Goal: Task Accomplishment & Management: Use online tool/utility

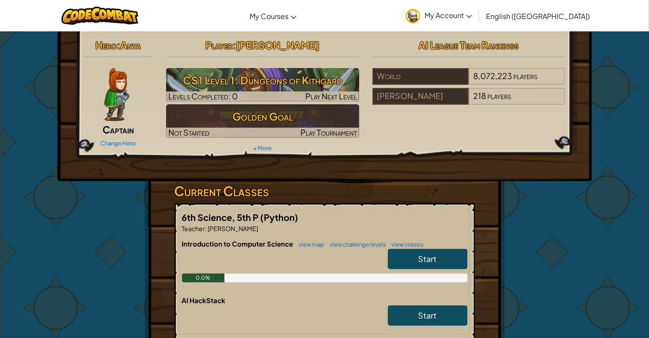
click at [130, 147] on div "Change Hero" at bounding box center [118, 143] width 69 height 14
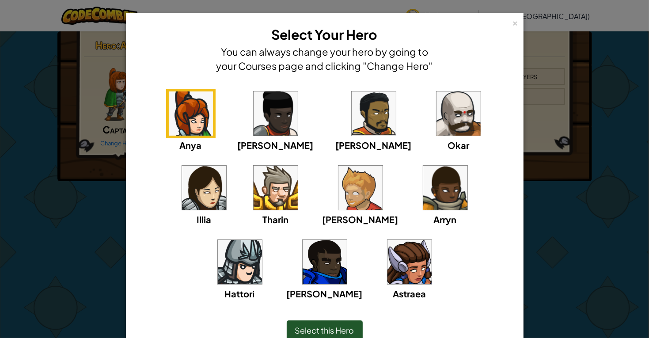
click at [437, 129] on img at bounding box center [459, 113] width 44 height 44
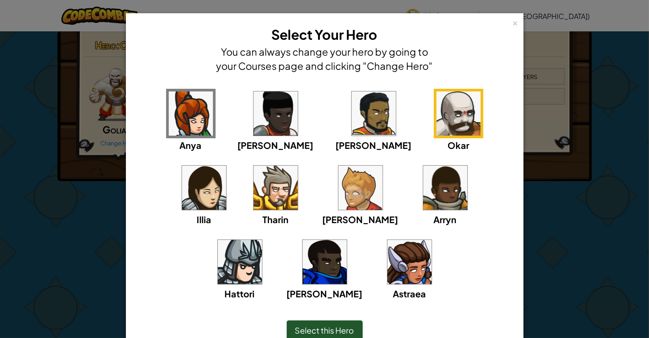
click at [352, 126] on img at bounding box center [374, 113] width 44 height 44
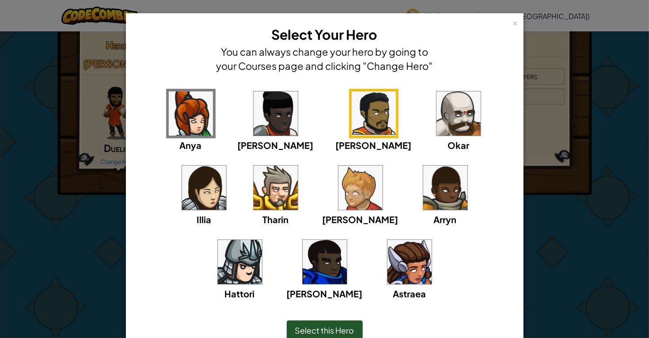
click at [347, 240] on img at bounding box center [325, 262] width 44 height 44
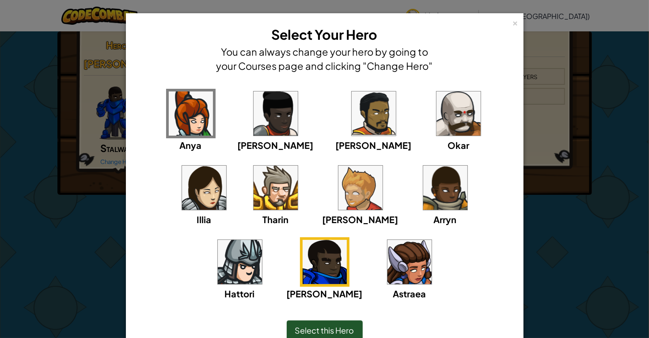
click at [437, 116] on img at bounding box center [459, 113] width 44 height 44
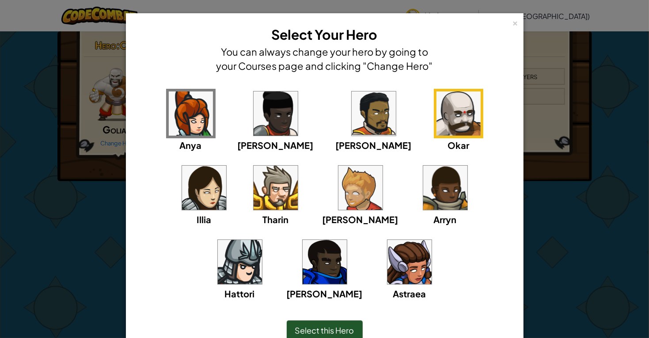
click at [314, 321] on div "Select this Hero" at bounding box center [325, 330] width 76 height 20
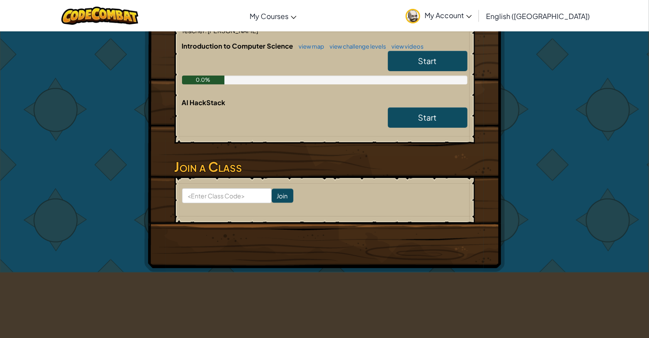
scroll to position [196, 0]
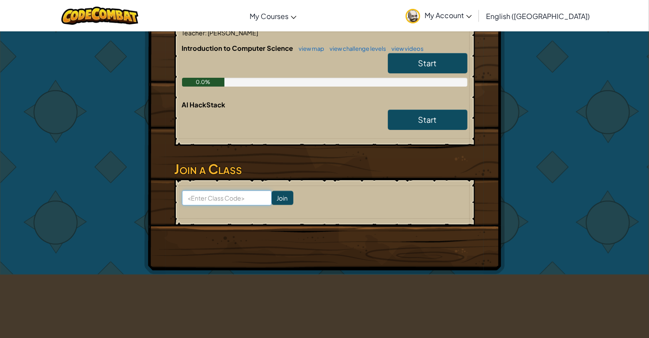
click at [252, 194] on input at bounding box center [227, 197] width 90 height 15
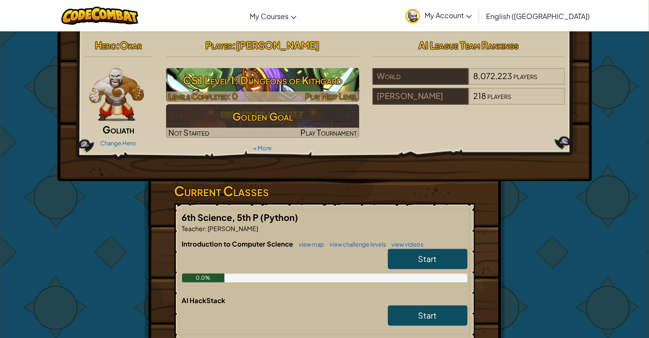
type input "BoxDown"
click at [263, 97] on div at bounding box center [262, 96] width 193 height 10
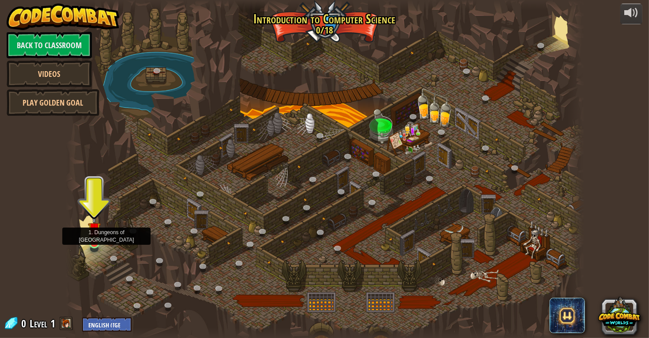
click at [99, 237] on img at bounding box center [94, 229] width 13 height 30
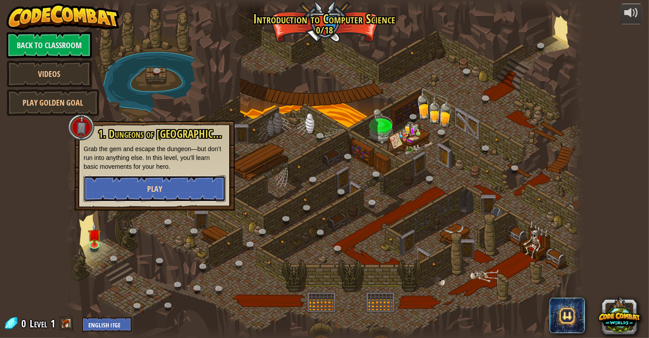
click at [179, 184] on button "Play" at bounding box center [155, 188] width 142 height 27
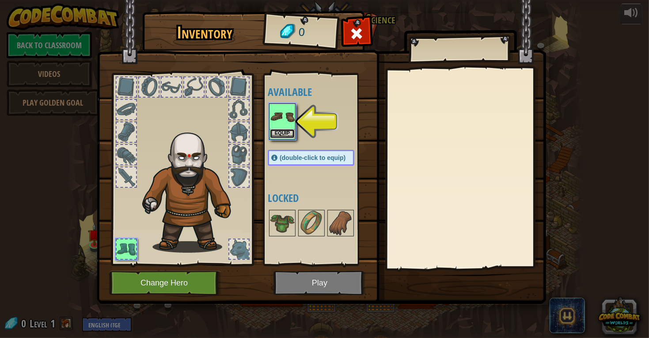
click at [279, 130] on button "Equip" at bounding box center [282, 133] width 25 height 9
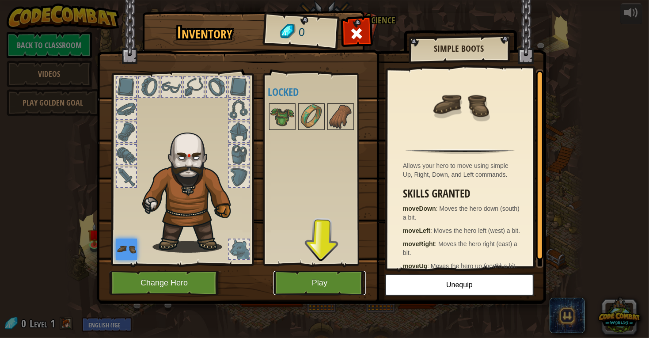
click at [320, 288] on button "Play" at bounding box center [320, 283] width 92 height 24
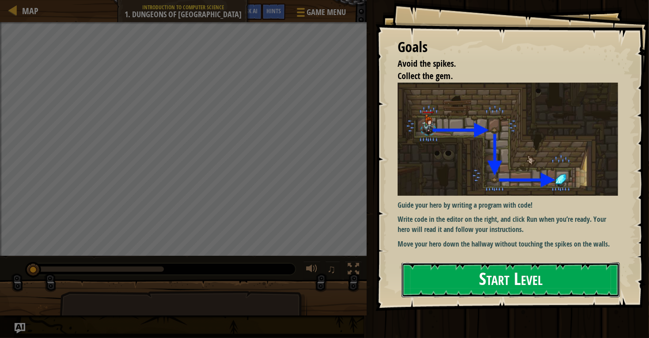
click at [456, 287] on button "Start Level" at bounding box center [511, 280] width 218 height 35
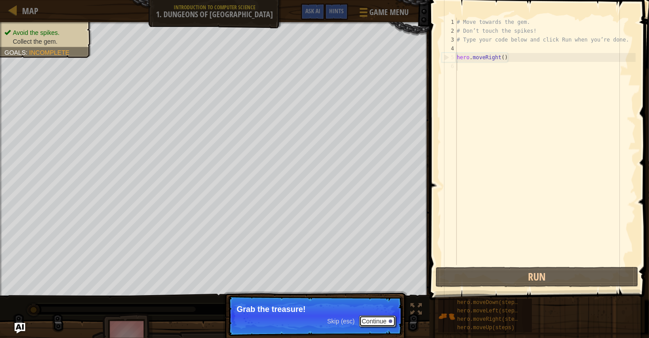
click at [384, 326] on button "Continue" at bounding box center [377, 321] width 37 height 11
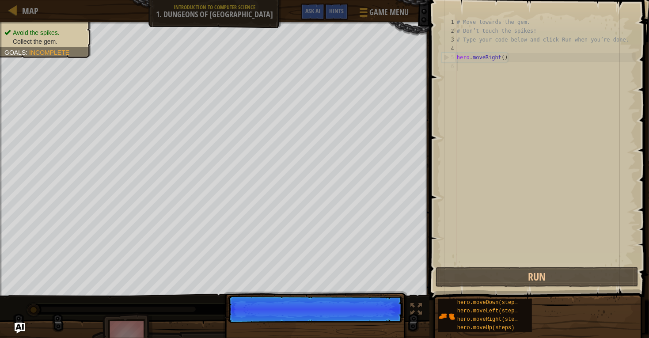
scroll to position [4, 0]
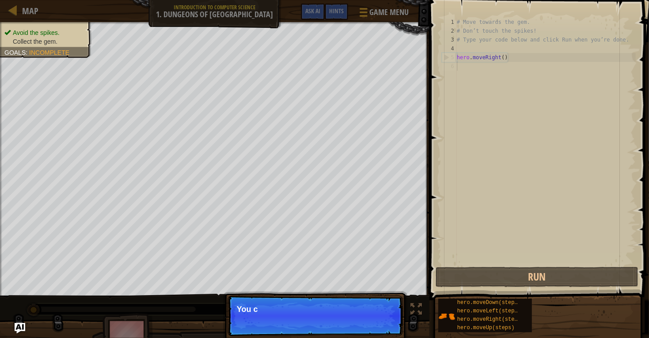
click at [381, 321] on p "Skip (esc) Continue You c" at bounding box center [315, 316] width 175 height 41
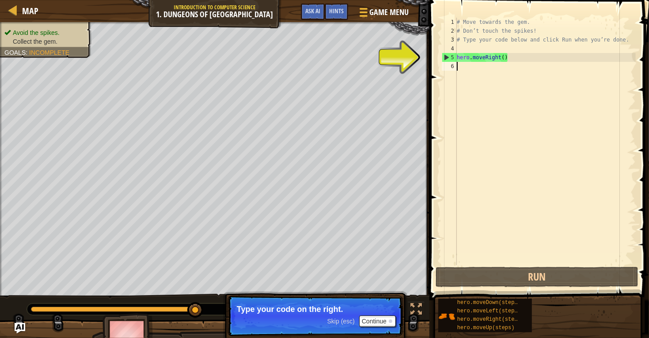
click at [465, 70] on div "# Move towards the gem. # Don’t touch the spikes! # Type your code below and cl…" at bounding box center [545, 150] width 181 height 265
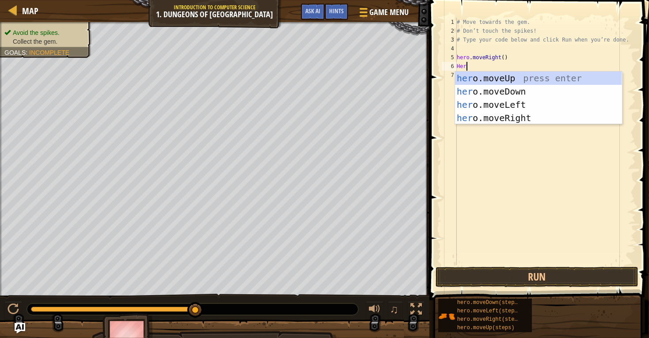
type textarea "Hero"
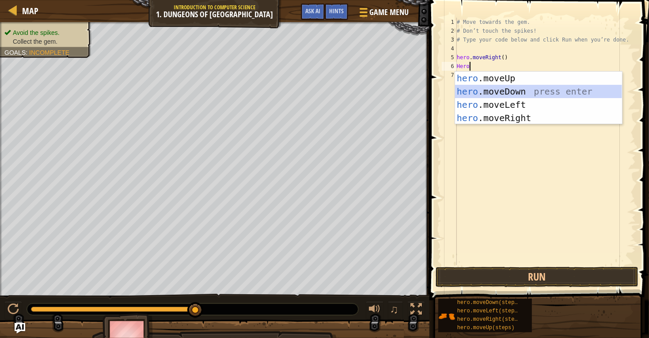
click at [493, 91] on div "hero .moveUp press enter hero .moveDown press enter hero .moveLeft press enter …" at bounding box center [538, 112] width 167 height 80
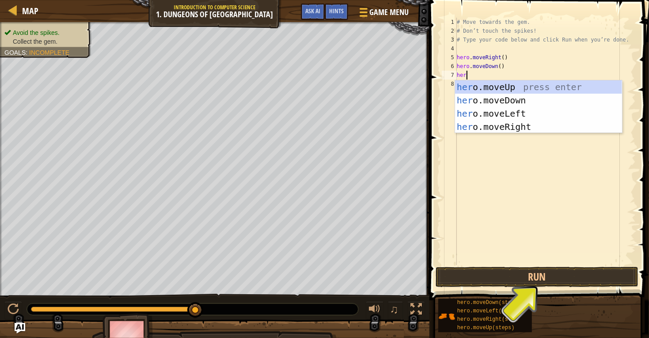
type textarea "hero"
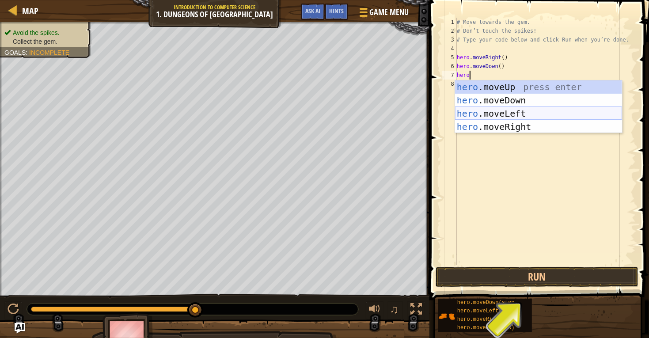
click at [502, 119] on div "hero .moveUp press enter hero .moveDown press enter hero .moveLeft press enter …" at bounding box center [538, 120] width 167 height 80
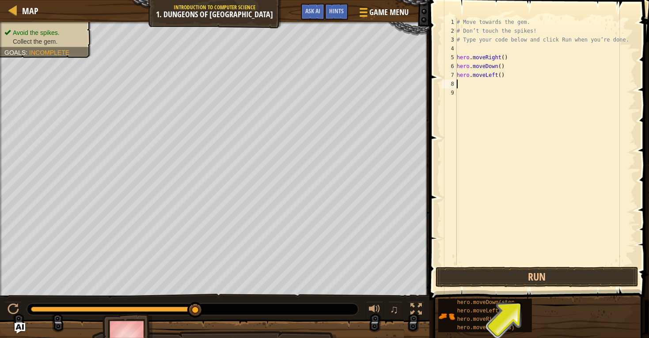
scroll to position [4, 0]
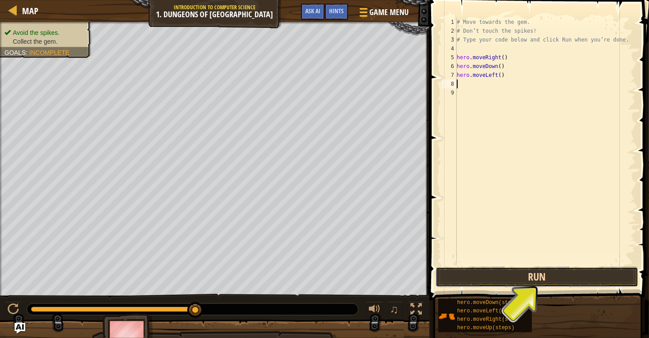
click at [614, 273] on button "Run" at bounding box center [537, 277] width 203 height 20
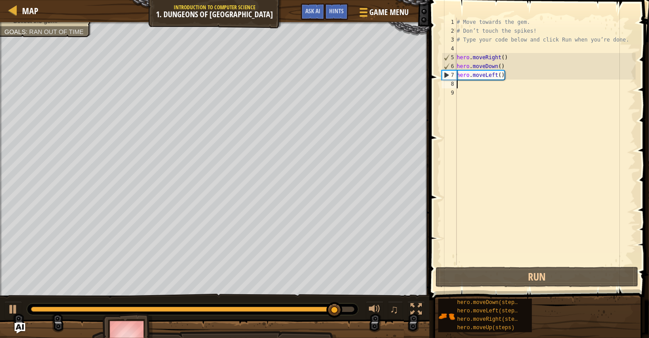
click at [508, 76] on div "# Move towards the gem. # Don’t touch the spikes! # Type your code below and cl…" at bounding box center [545, 150] width 181 height 265
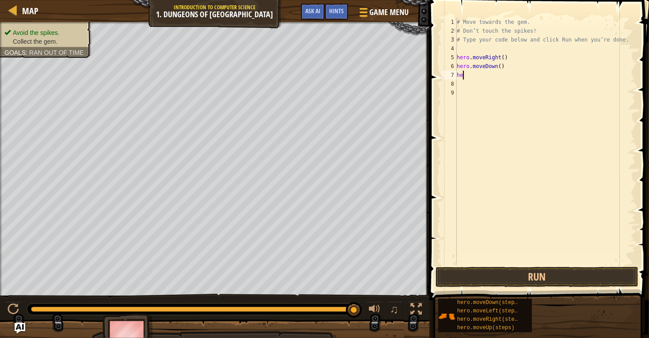
type textarea "h"
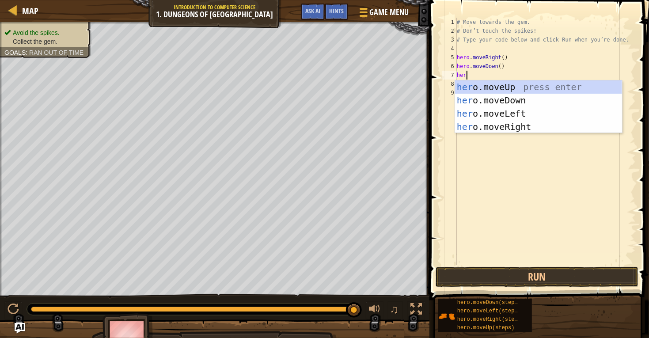
type textarea "hero"
click at [516, 130] on div "hero .moveUp press enter hero .moveDown press enter hero .moveLeft press enter …" at bounding box center [538, 120] width 167 height 80
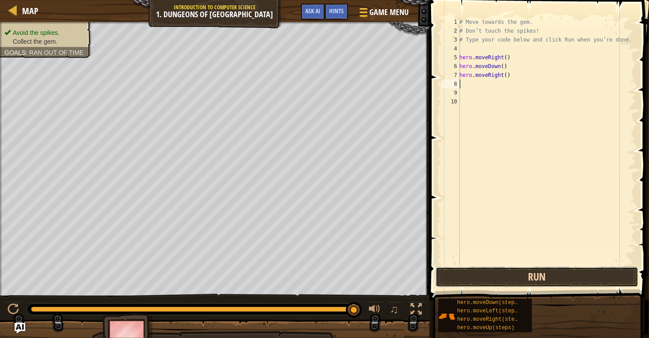
click at [625, 276] on button "Run" at bounding box center [537, 277] width 203 height 20
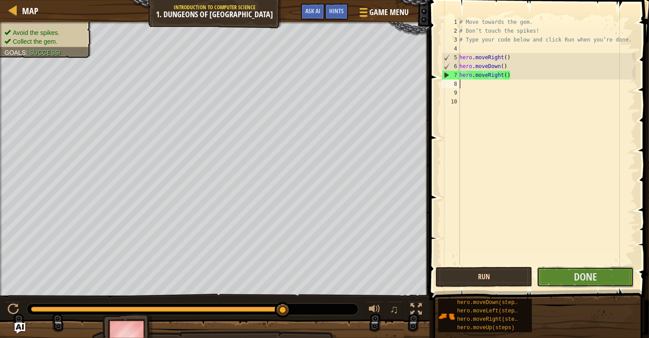
click at [625, 276] on button "Done" at bounding box center [585, 277] width 97 height 20
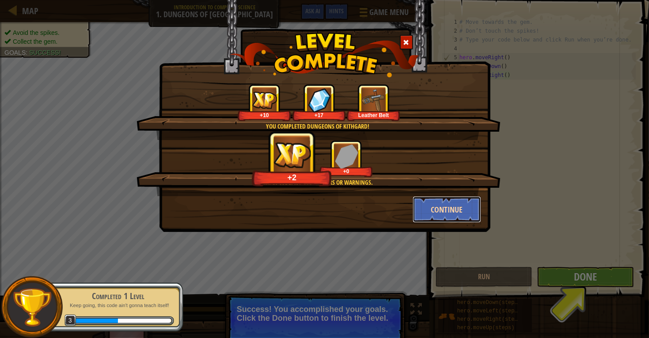
click at [469, 220] on button "Continue" at bounding box center [447, 209] width 69 height 27
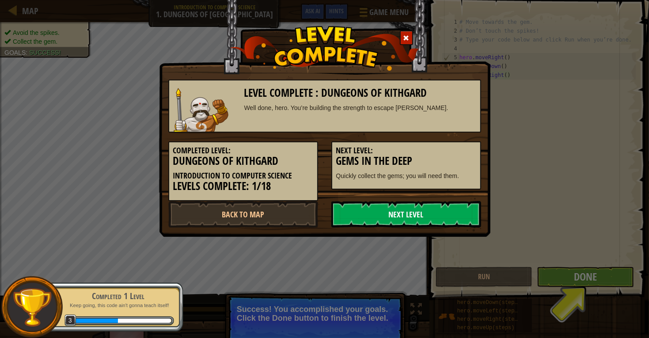
click at [454, 221] on link "Next Level" at bounding box center [406, 214] width 150 height 27
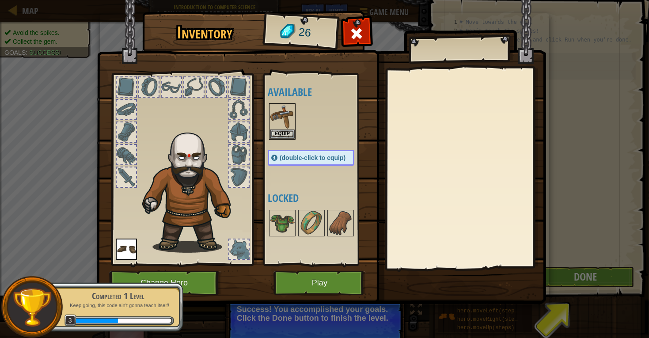
click at [564, 270] on div "Inventory 26 Available Equip Equip (double-click to equip) Locked Equip Unequip…" at bounding box center [324, 169] width 649 height 338
click at [282, 133] on button "Equip" at bounding box center [282, 133] width 25 height 9
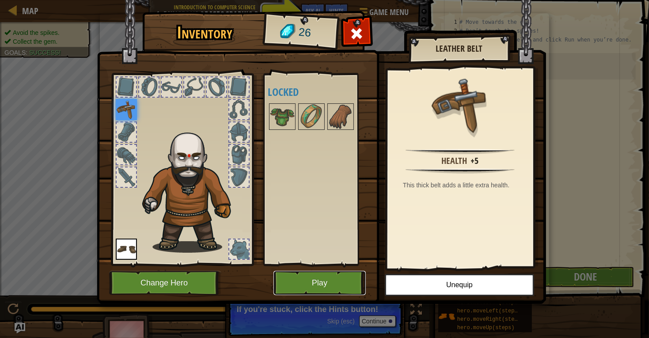
click at [335, 283] on button "Play" at bounding box center [320, 283] width 92 height 24
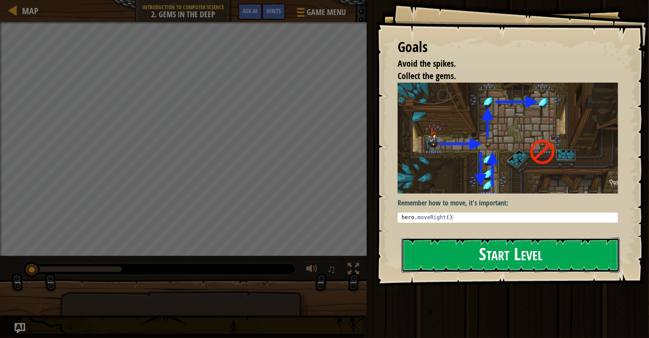
click at [444, 250] on button "Start Level" at bounding box center [511, 255] width 218 height 35
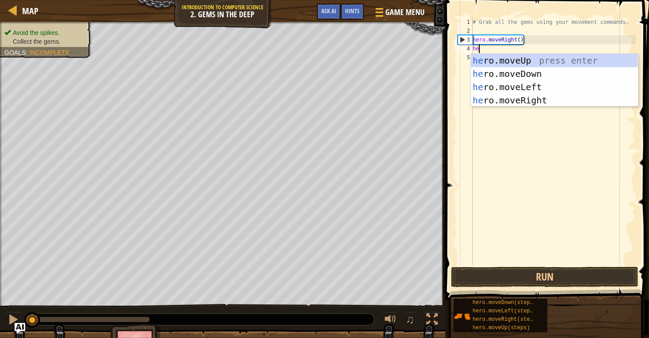
scroll to position [4, 0]
type textarea "hero"
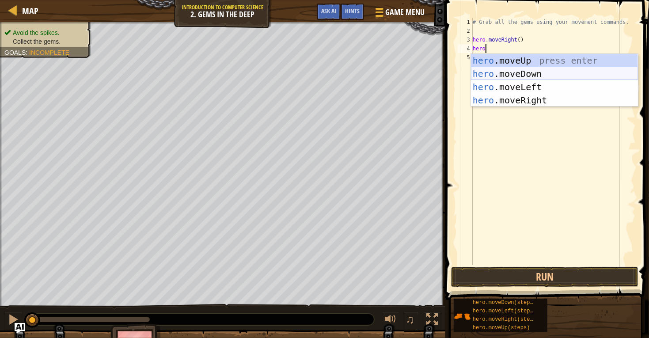
click at [495, 74] on div "hero .moveUp press enter hero .moveDown press enter hero .moveLeft press enter …" at bounding box center [554, 94] width 167 height 80
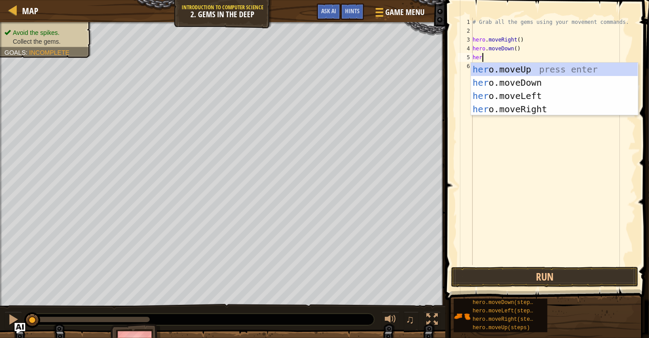
type textarea "hero"
click at [511, 68] on div "hero .moveUp press enter hero .moveDown press enter hero .moveLeft press enter …" at bounding box center [554, 103] width 167 height 80
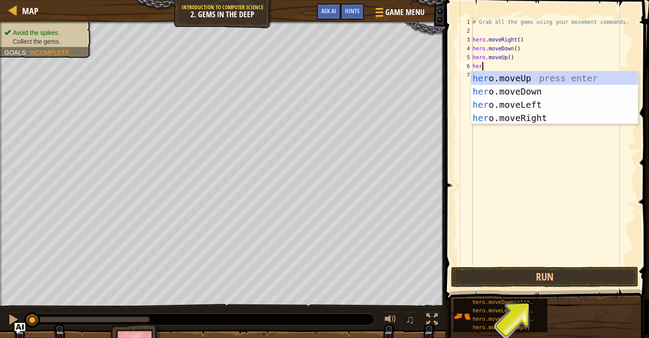
type textarea "hero"
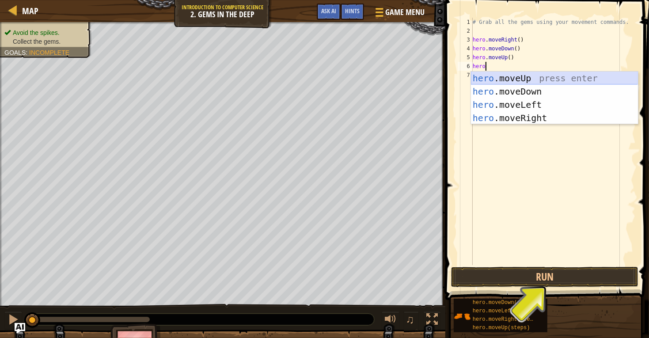
click at [507, 76] on div "hero .moveUp press enter hero .moveDown press enter hero .moveLeft press enter …" at bounding box center [554, 112] width 167 height 80
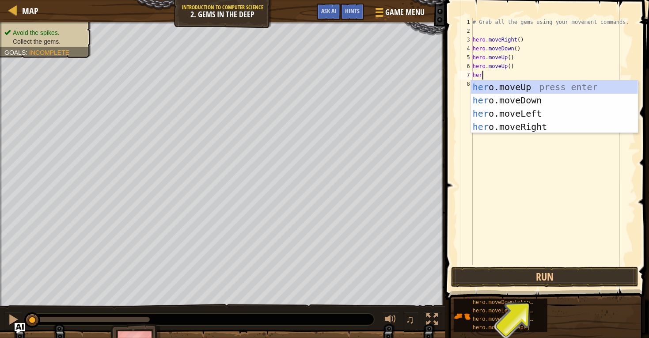
type textarea "hero"
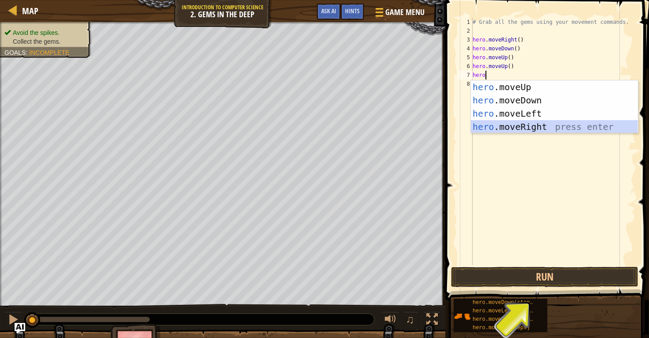
click at [526, 124] on div "hero .moveUp press enter hero .moveDown press enter hero .moveLeft press enter …" at bounding box center [554, 120] width 167 height 80
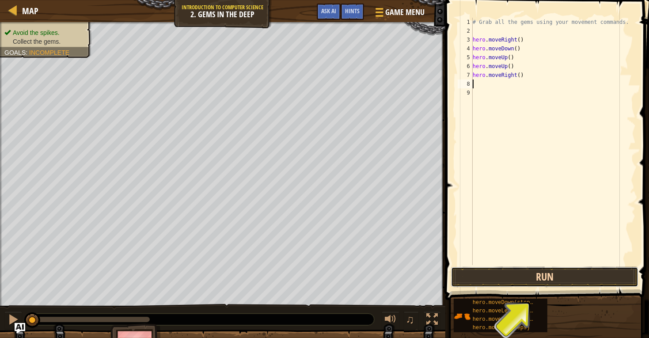
click at [618, 283] on button "Run" at bounding box center [544, 277] width 187 height 20
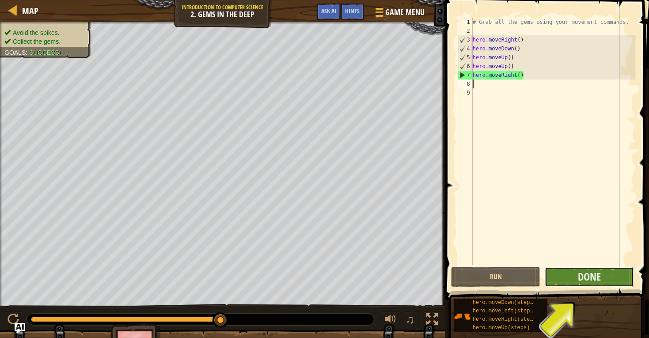
click at [621, 282] on button "Done" at bounding box center [589, 277] width 89 height 20
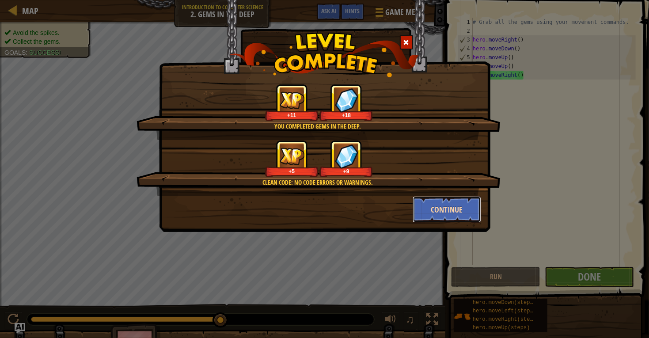
click at [475, 217] on button "Continue" at bounding box center [447, 209] width 69 height 27
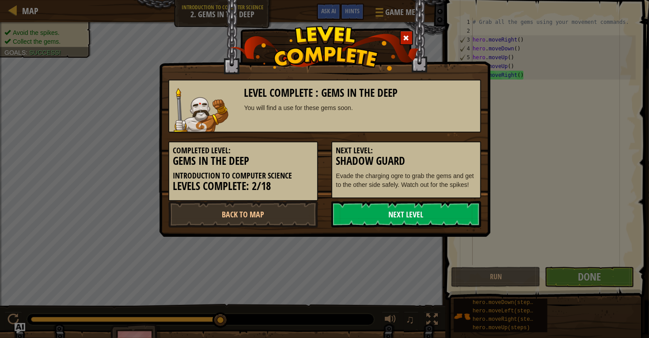
click at [474, 226] on link "Next Level" at bounding box center [406, 214] width 150 height 27
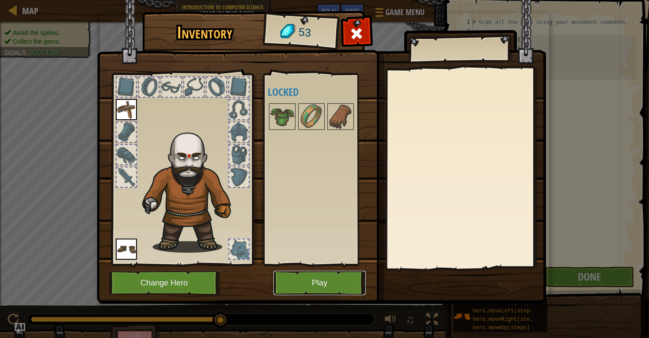
click at [320, 282] on button "Play" at bounding box center [320, 283] width 92 height 24
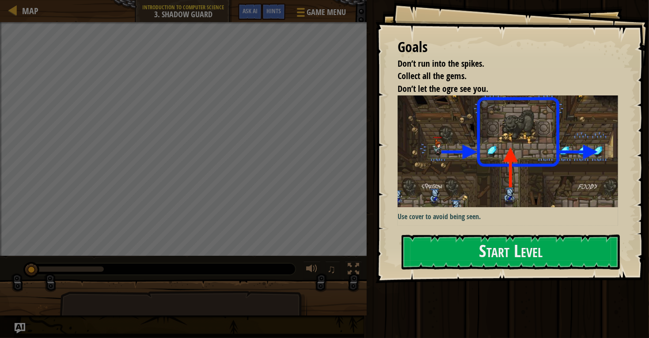
click at [425, 223] on div "Use cover to avoid being seen." at bounding box center [508, 160] width 221 height 131
click at [429, 248] on button "Start Level" at bounding box center [511, 252] width 218 height 35
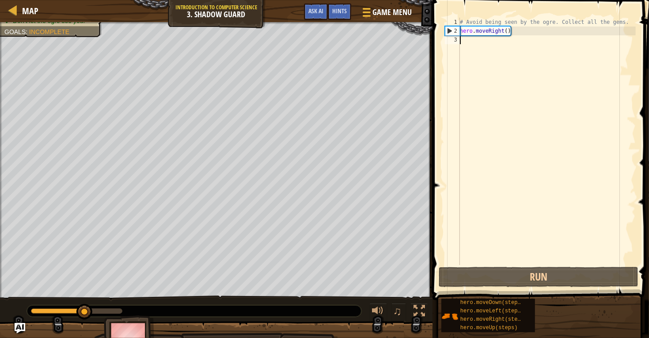
click at [466, 44] on div "# Avoid being seen by the ogre. Collect all the gems. hero . moveRight ( )" at bounding box center [547, 150] width 178 height 265
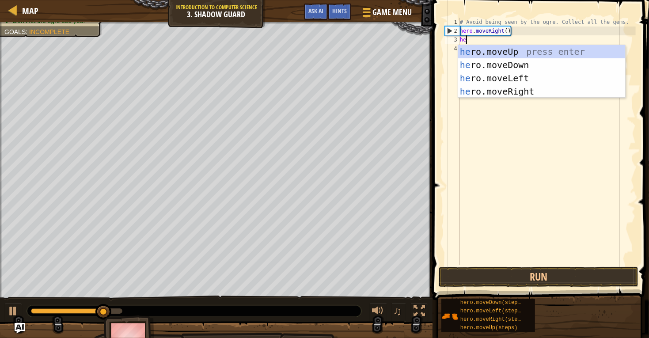
scroll to position [4, 0]
type textarea "hero"
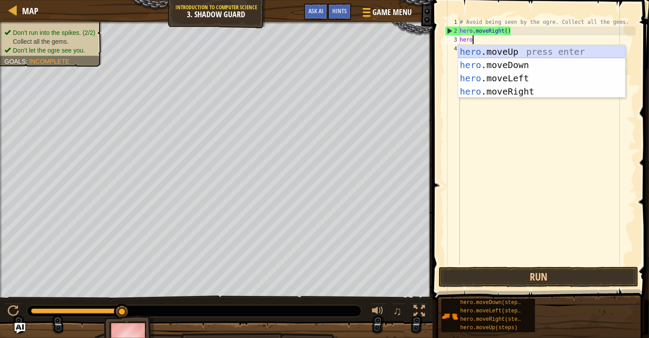
click at [502, 47] on div "hero .moveUp press enter hero .moveDown press enter hero .moveLeft press enter …" at bounding box center [541, 85] width 167 height 80
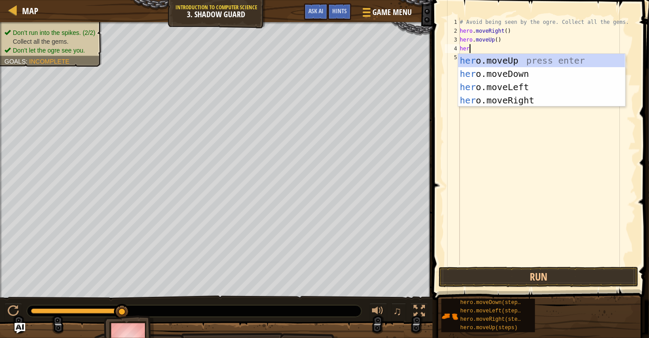
type textarea "hero"
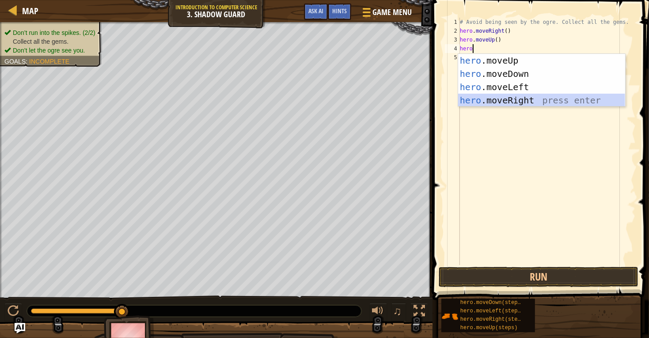
click at [495, 98] on div "hero .moveUp press enter hero .moveDown press enter hero .moveLeft press enter …" at bounding box center [541, 94] width 167 height 80
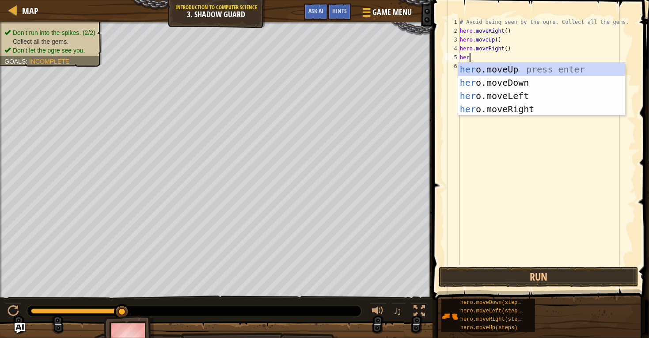
type textarea "hero"
click at [503, 78] on div "hero .moveUp press enter hero .moveDown press enter hero .moveLeft press enter …" at bounding box center [541, 103] width 167 height 80
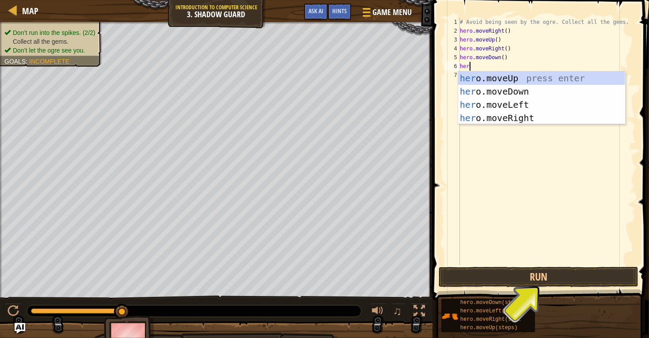
type textarea "hero"
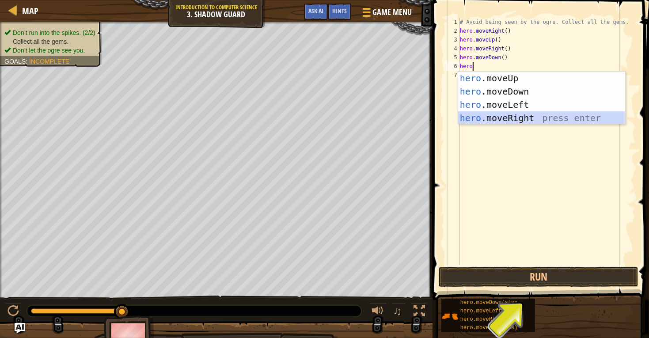
click at [520, 119] on div "hero .moveUp press enter hero .moveDown press enter hero .moveLeft press enter …" at bounding box center [541, 112] width 167 height 80
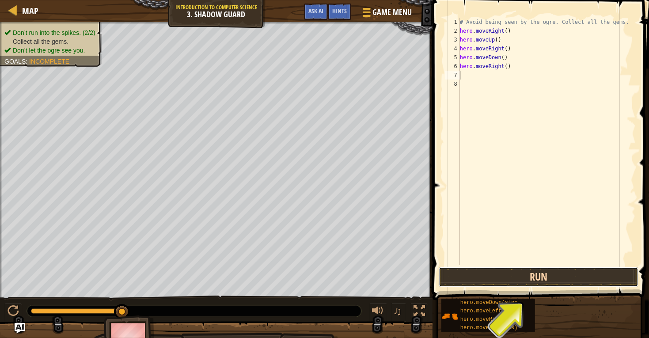
click at [627, 281] on button "Run" at bounding box center [539, 277] width 200 height 20
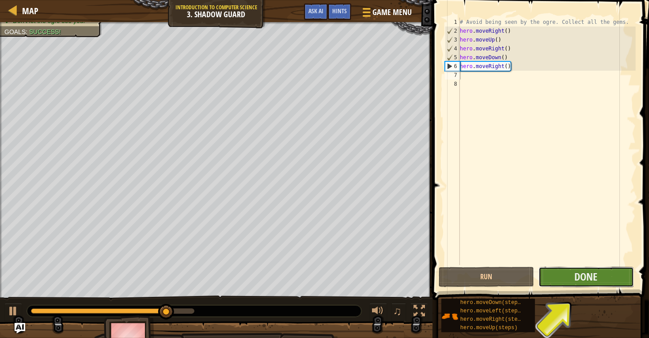
click at [617, 274] on button "Done" at bounding box center [586, 277] width 95 height 20
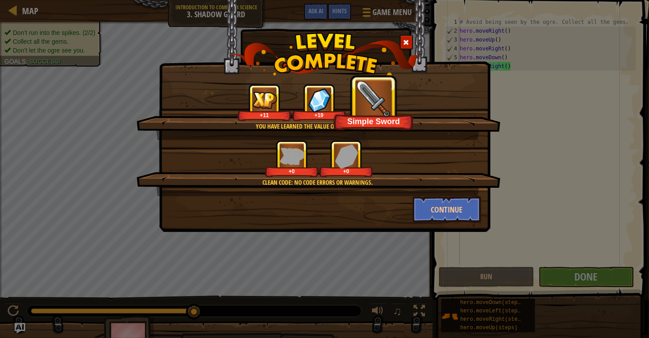
click at [609, 118] on div "You have learned the value of not being seen. +11 +19 Simple Sword Clean code: …" at bounding box center [324, 169] width 649 height 338
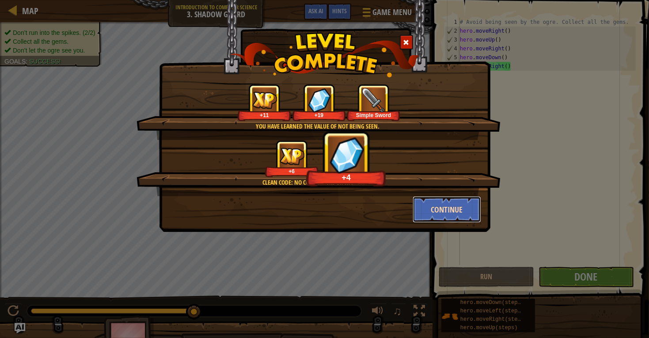
click at [459, 207] on button "Continue" at bounding box center [447, 209] width 69 height 27
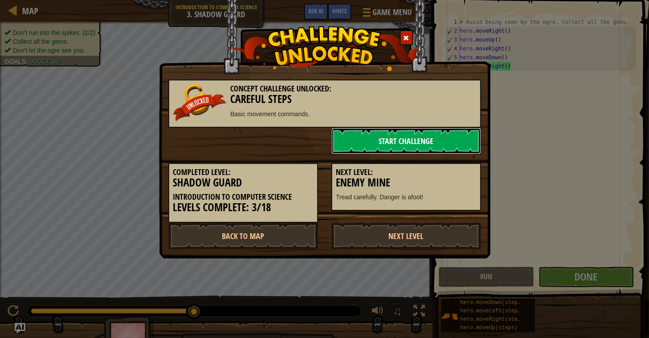
click at [441, 134] on link "Start Challenge" at bounding box center [406, 141] width 150 height 27
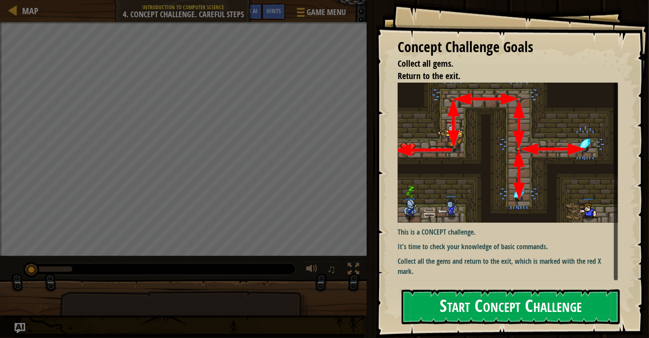
click at [453, 161] on img at bounding box center [508, 153] width 221 height 140
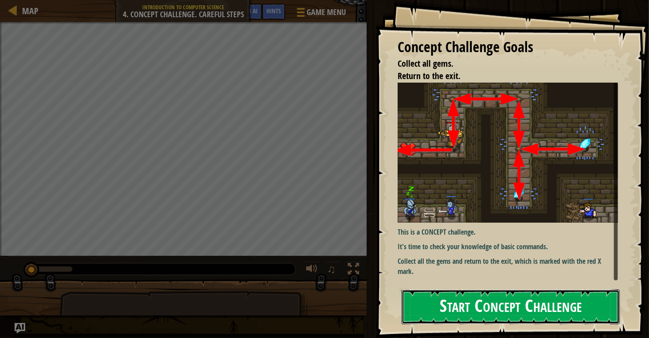
click at [457, 308] on button "Start Concept Challenge" at bounding box center [511, 307] width 218 height 35
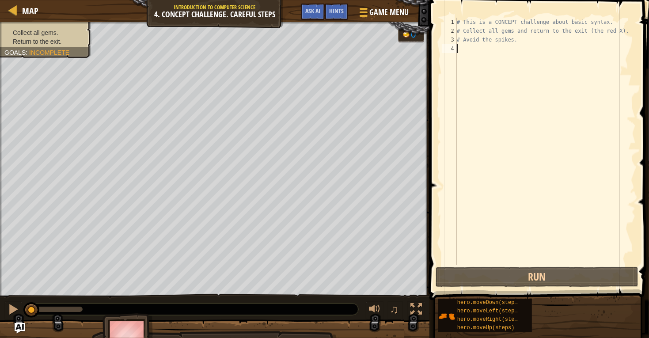
scroll to position [4, 0]
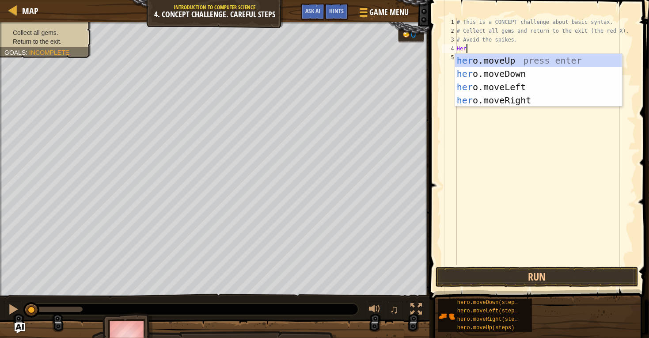
type textarea "Hero"
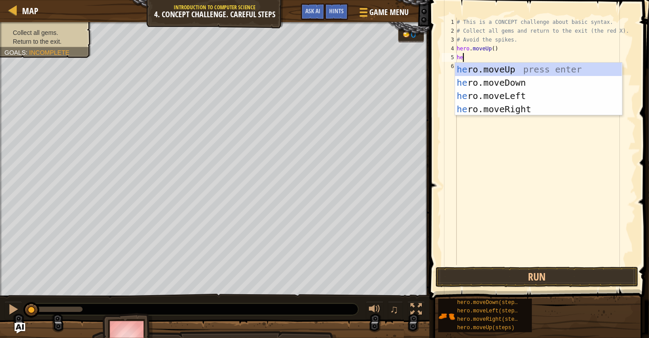
type textarea "hero"
click at [489, 109] on div "hero .moveUp press enter hero .moveDown press enter hero .moveLeft press enter …" at bounding box center [538, 103] width 167 height 80
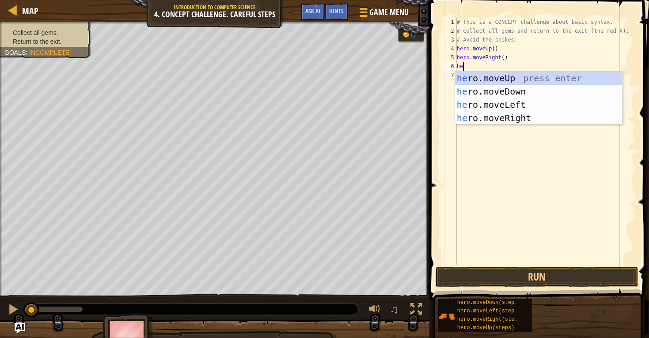
type textarea "hero"
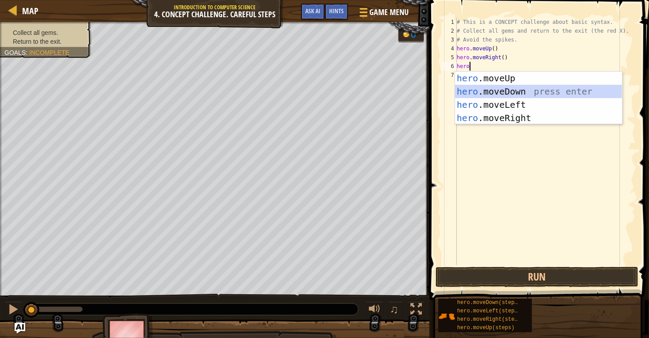
click at [505, 91] on div "hero .moveUp press enter hero .moveDown press enter hero .moveLeft press enter …" at bounding box center [538, 112] width 167 height 80
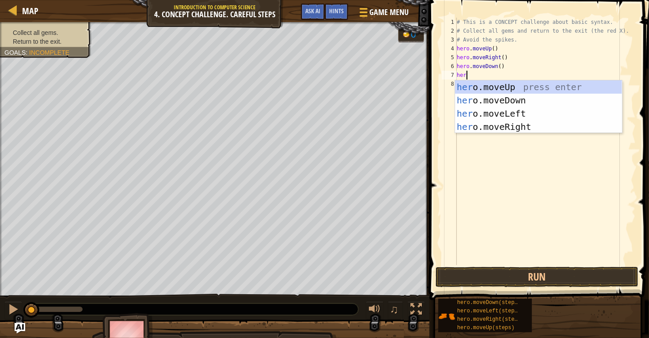
type textarea "hero"
click at [506, 96] on div "hero .moveUp press enter hero .moveDown press enter hero .moveLeft press enter …" at bounding box center [538, 120] width 167 height 80
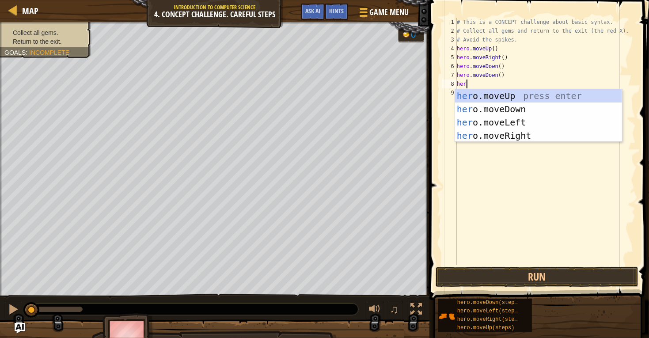
type textarea "hero"
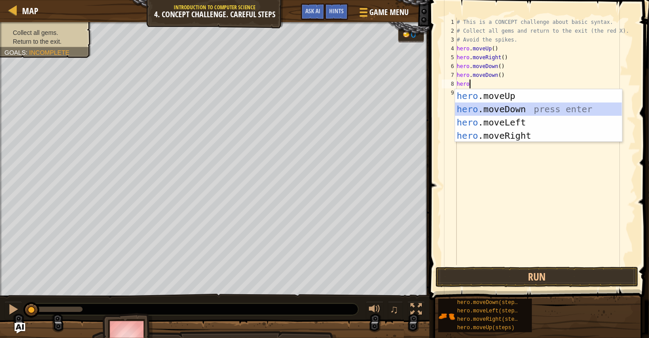
click at [486, 107] on div "hero .moveUp press enter hero .moveDown press enter hero .moveLeft press enter …" at bounding box center [538, 129] width 167 height 80
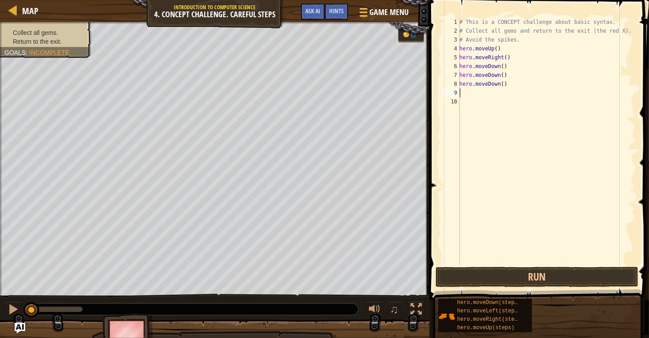
click at [485, 96] on div "# This is a CONCEPT challenge about basic syntax. # Collect all gems and return…" at bounding box center [547, 150] width 178 height 265
click at [463, 94] on div "# This is a CONCEPT challenge about basic syntax. # Collect all gems and return…" at bounding box center [547, 150] width 178 height 265
click at [460, 93] on div "9" at bounding box center [451, 92] width 18 height 9
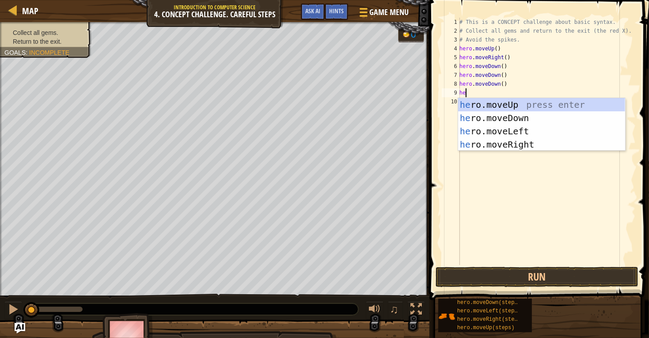
scroll to position [4, 0]
type textarea "hero"
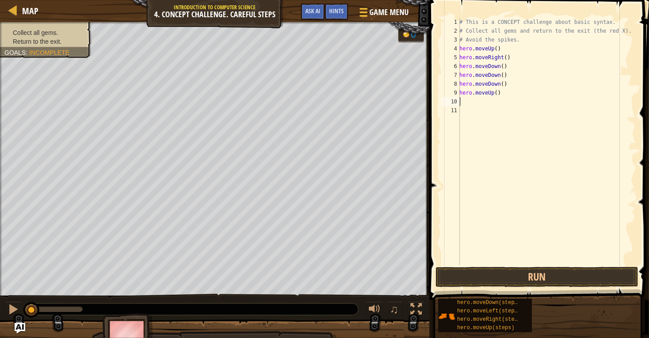
scroll to position [4, 0]
click at [472, 105] on div "# This is a CONCEPT challenge about basic syntax. # Collect all gems and return…" at bounding box center [547, 150] width 178 height 265
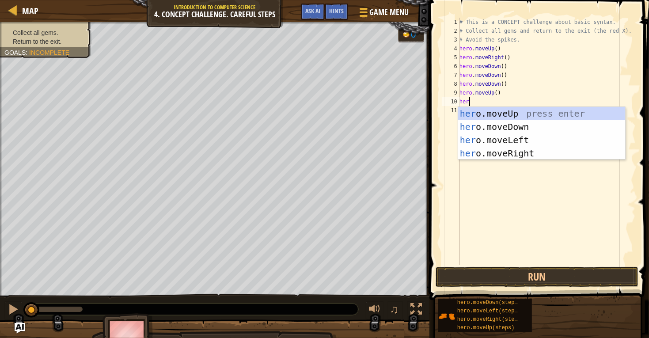
scroll to position [4, 0]
type textarea "hero"
click at [519, 154] on div "hero .moveUp press enter hero .moveDown press enter hero .moveLeft press enter …" at bounding box center [541, 147] width 167 height 80
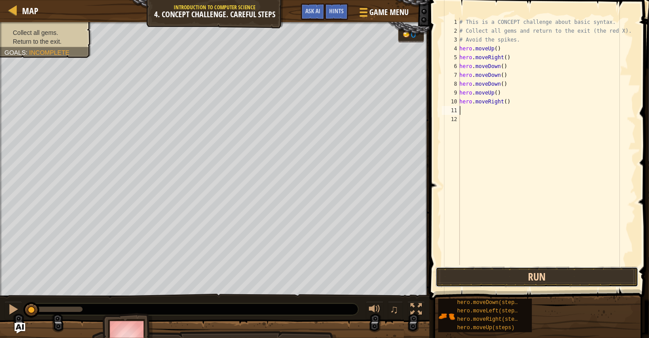
click at [543, 274] on button "Run" at bounding box center [537, 277] width 203 height 20
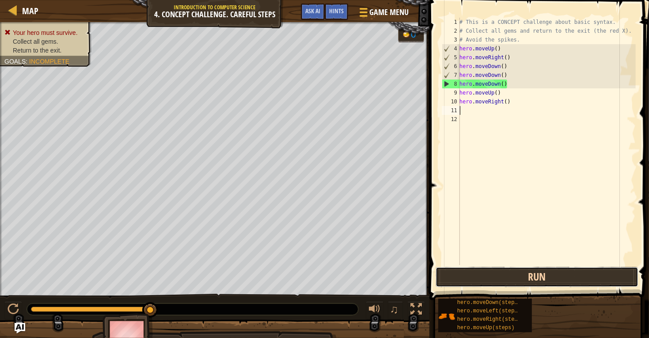
click at [591, 278] on button "Run" at bounding box center [537, 277] width 203 height 20
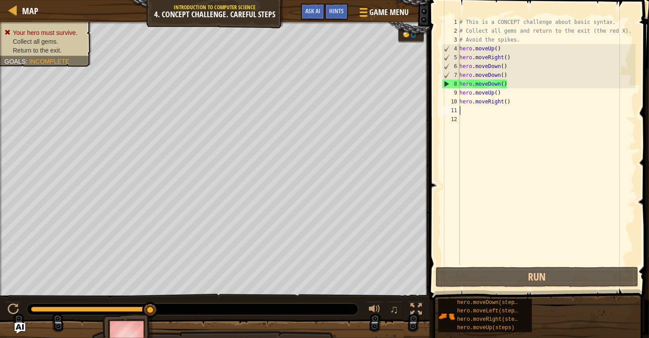
click at [504, 94] on div "# This is a CONCEPT challenge about basic syntax. # Collect all gems and return…" at bounding box center [547, 150] width 178 height 265
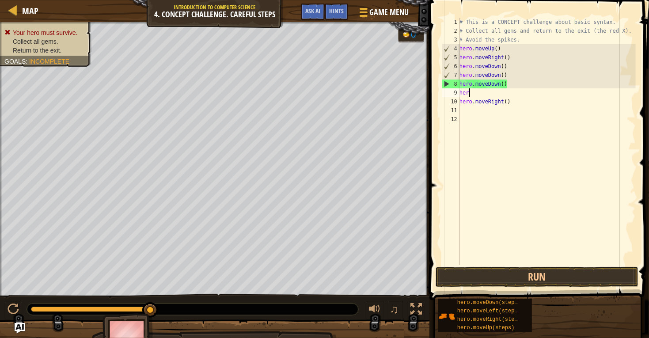
type textarea "h"
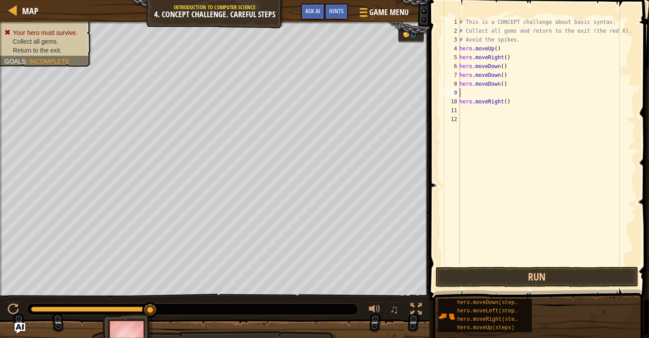
click at [514, 103] on div "# This is a CONCEPT challenge about basic syntax. # Collect all gems and return…" at bounding box center [547, 150] width 178 height 265
type textarea "h"
click at [552, 278] on button "Run" at bounding box center [537, 277] width 203 height 20
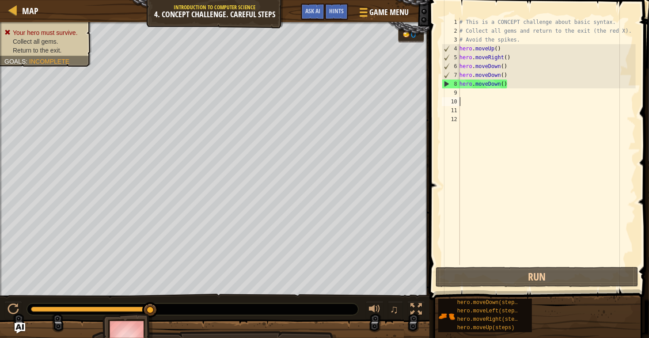
click at [511, 82] on div "# This is a CONCEPT challenge about basic syntax. # Collect all gems and return…" at bounding box center [547, 150] width 178 height 265
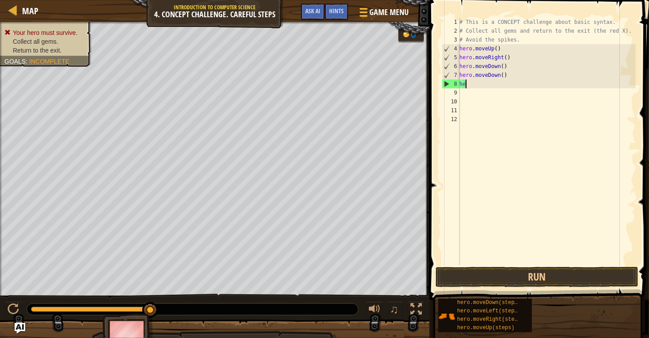
type textarea "h"
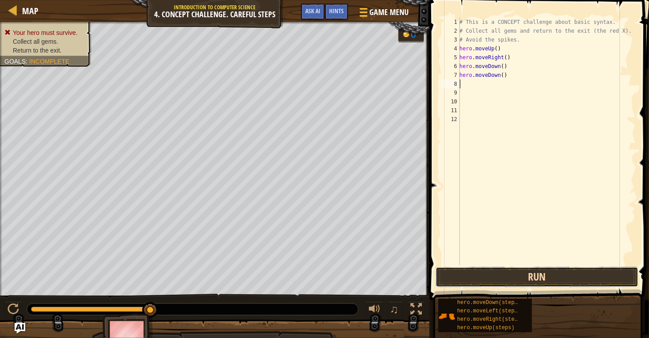
click at [541, 280] on button "Run" at bounding box center [537, 277] width 203 height 20
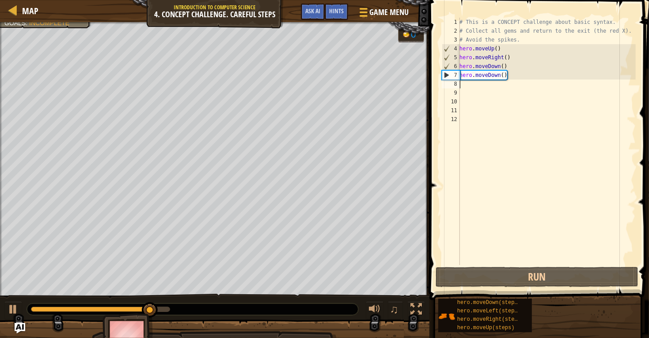
click at [485, 85] on div "# This is a CONCEPT challenge about basic syntax. # Collect all gems and return…" at bounding box center [547, 150] width 178 height 265
click at [461, 84] on div "# This is a CONCEPT challenge about basic syntax. # Collect all gems and return…" at bounding box center [547, 150] width 178 height 265
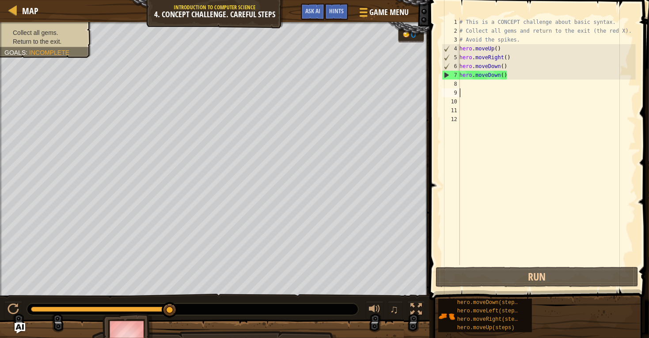
click at [481, 89] on div "# This is a CONCEPT challenge about basic syntax. # Collect all gems and return…" at bounding box center [547, 150] width 178 height 265
click at [456, 81] on div "8" at bounding box center [451, 84] width 18 height 9
click at [463, 84] on div "# This is a CONCEPT challenge about basic syntax. # Collect all gems and return…" at bounding box center [547, 150] width 178 height 265
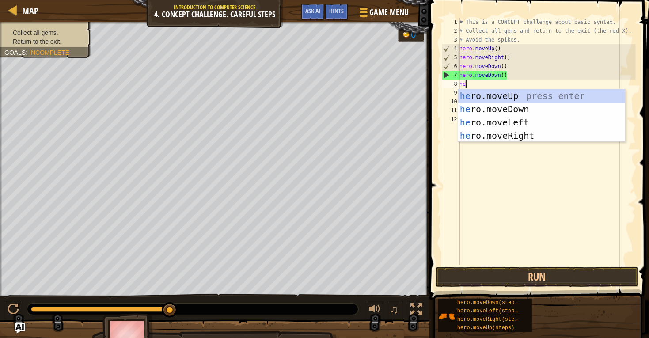
scroll to position [4, 0]
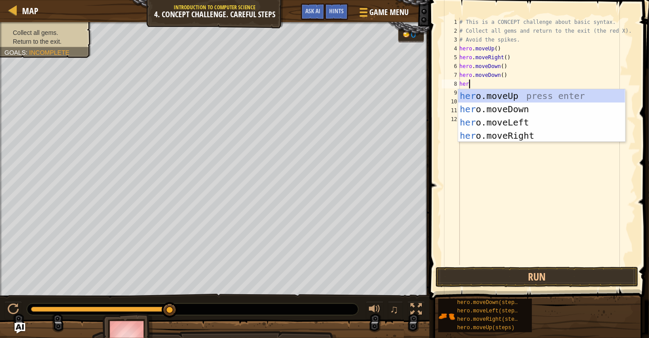
type textarea "hero"
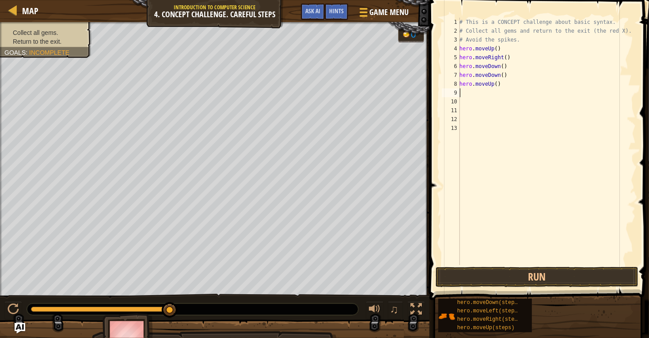
scroll to position [4, 0]
click at [464, 95] on div "# This is a CONCEPT challenge about basic syntax. # Collect all gems and return…" at bounding box center [547, 150] width 178 height 265
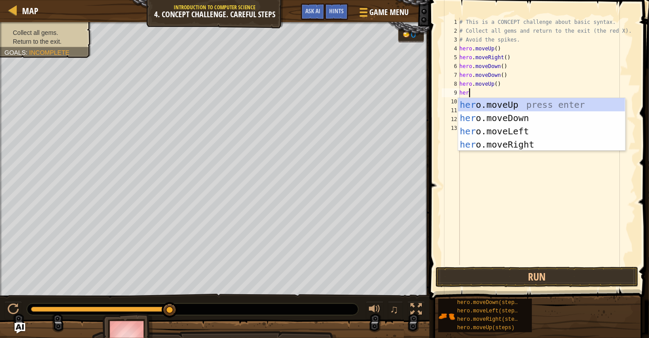
scroll to position [4, 0]
type textarea "hero"
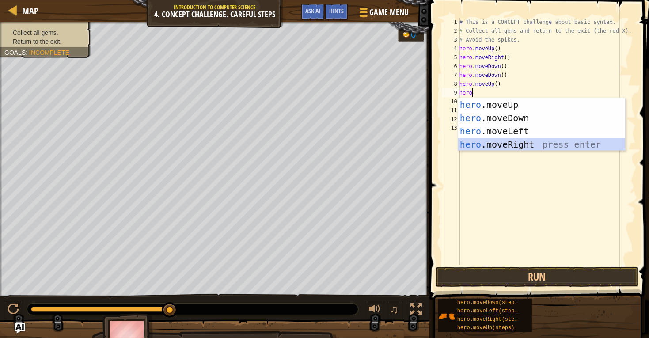
click at [485, 144] on div "hero .moveUp press enter hero .moveDown press enter hero .moveLeft press enter …" at bounding box center [541, 138] width 167 height 80
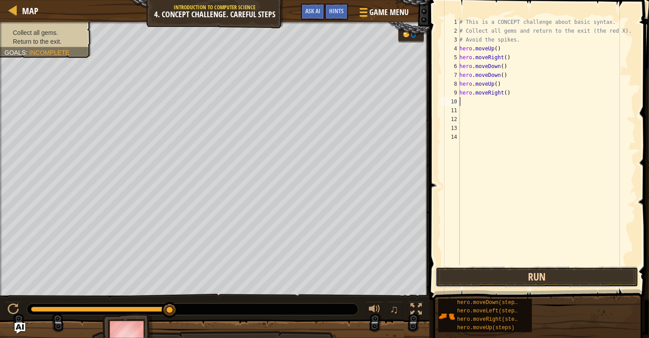
click at [486, 282] on button "Run" at bounding box center [537, 277] width 203 height 20
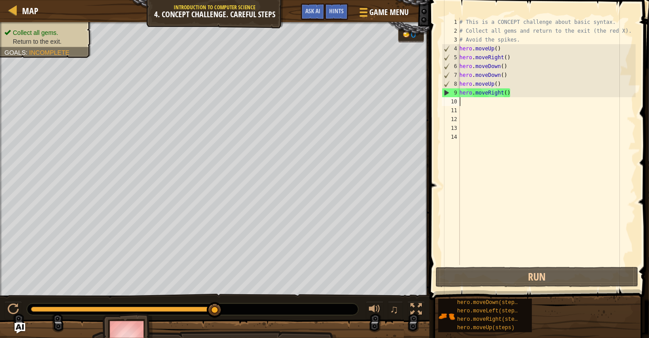
click at [463, 103] on div "# This is a CONCEPT challenge about basic syntax. # Collect all gems and return…" at bounding box center [547, 150] width 178 height 265
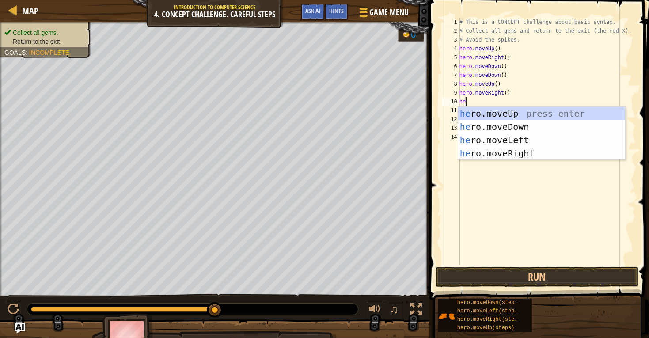
scroll to position [4, 0]
type textarea "hero"
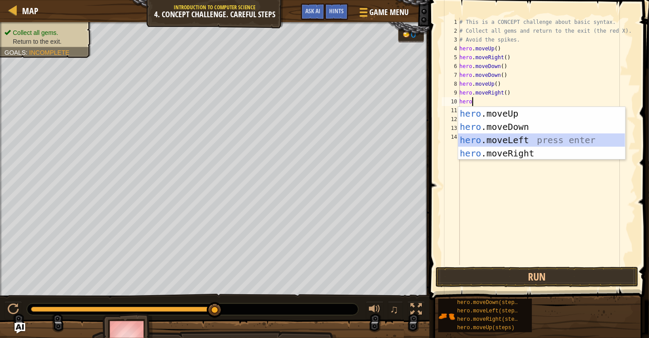
click at [491, 143] on div "hero .moveUp press enter hero .moveDown press enter hero .moveLeft press enter …" at bounding box center [541, 147] width 167 height 80
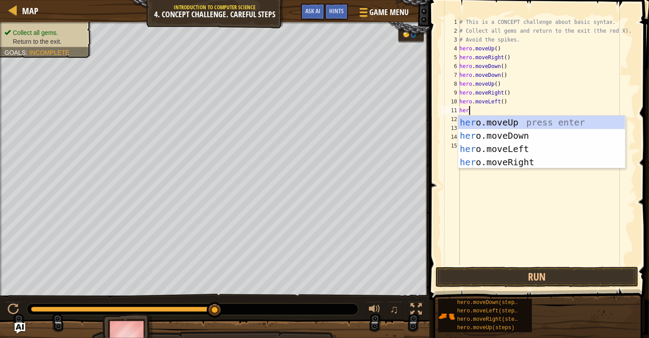
type textarea "hero"
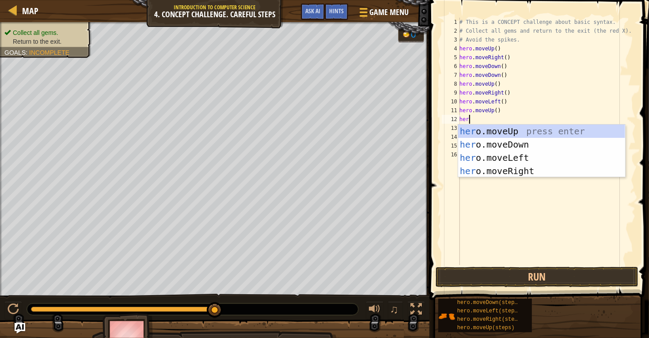
type textarea "hero"
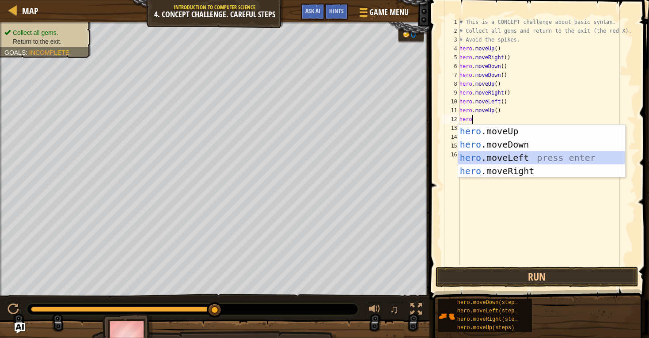
click at [507, 157] on div "hero .moveUp press enter hero .moveDown press enter hero .moveLeft press enter …" at bounding box center [541, 165] width 167 height 80
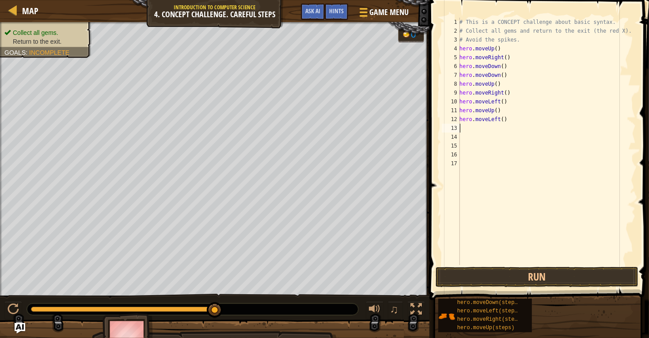
click at [469, 130] on div "# This is a CONCEPT challenge about basic syntax. # Collect all gems and return…" at bounding box center [547, 150] width 178 height 265
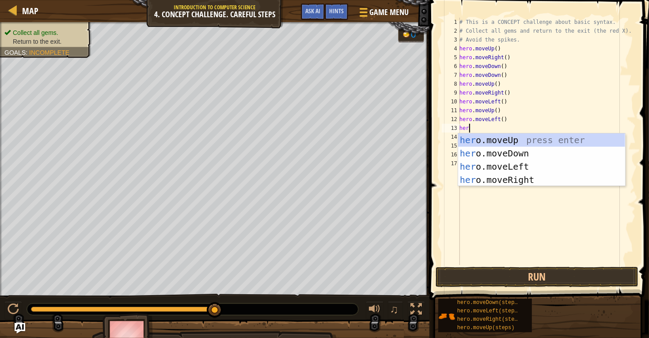
scroll to position [4, 0]
type textarea "hero"
click at [488, 153] on div "hero .moveUp press enter hero .moveDown press enter hero .moveLeft press enter …" at bounding box center [541, 173] width 167 height 80
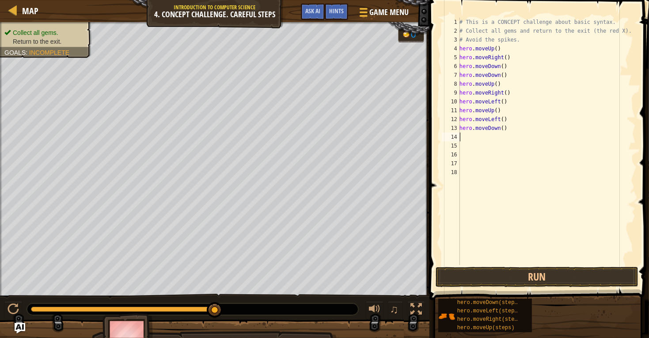
click at [468, 139] on div "# This is a CONCEPT challenge about basic syntax. # Collect all gems and return…" at bounding box center [547, 150] width 178 height 265
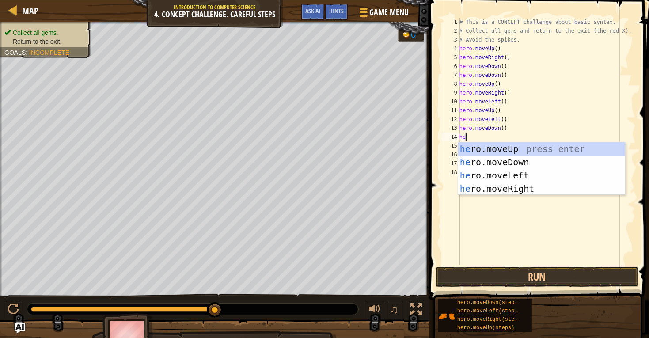
scroll to position [4, 0]
type textarea "hero"
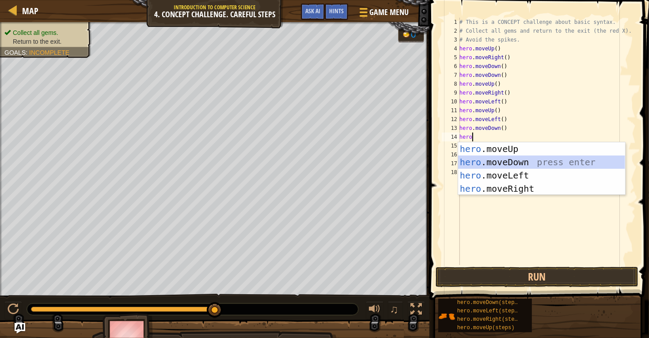
click at [513, 164] on div "hero .moveUp press enter hero .moveDown press enter hero .moveLeft press enter …" at bounding box center [541, 182] width 167 height 80
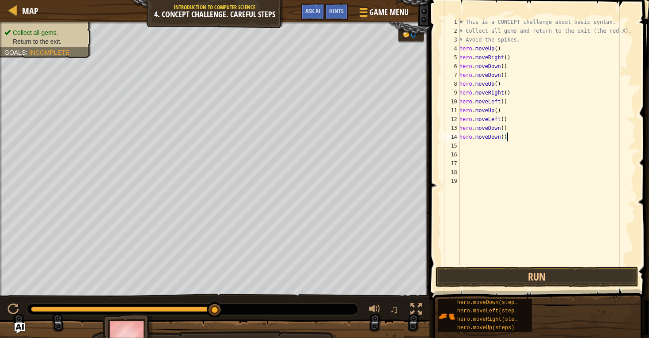
click at [507, 139] on div "# This is a CONCEPT challenge about basic syntax. # Collect all gems and return…" at bounding box center [547, 150] width 178 height 265
type textarea "h"
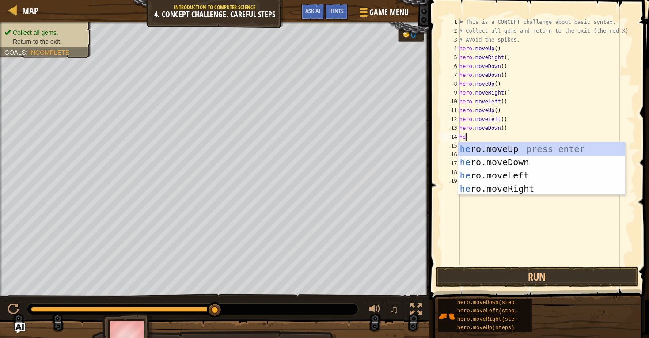
scroll to position [4, 0]
type textarea "hero"
click at [507, 176] on div "hero .moveUp press enter hero .moveDown press enter hero .moveLeft press enter …" at bounding box center [541, 182] width 167 height 80
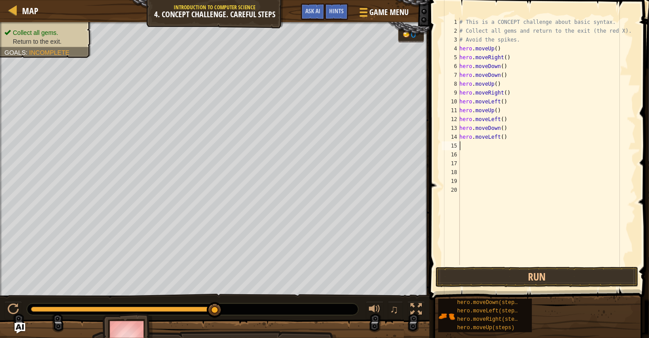
scroll to position [4, 0]
click at [514, 275] on button "Run" at bounding box center [537, 277] width 203 height 20
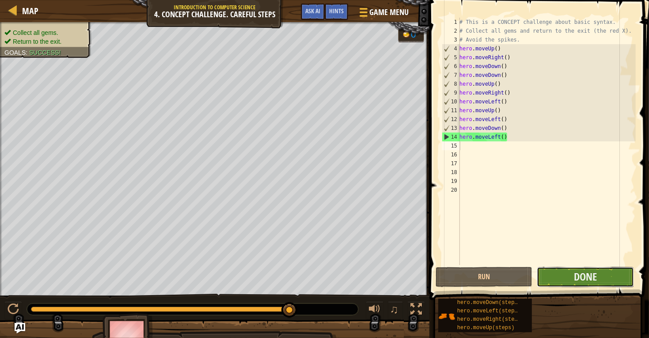
click at [560, 279] on button "Done" at bounding box center [585, 277] width 97 height 20
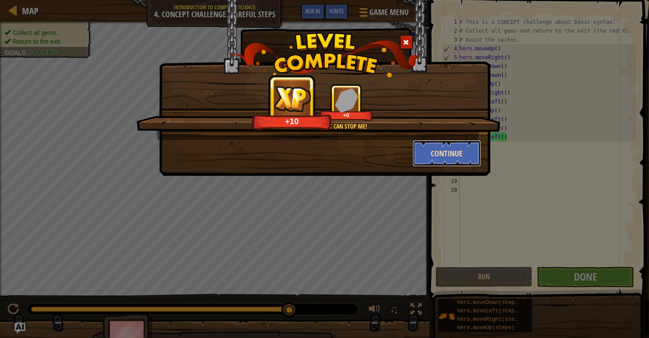
click at [447, 155] on button "Continue" at bounding box center [447, 153] width 69 height 27
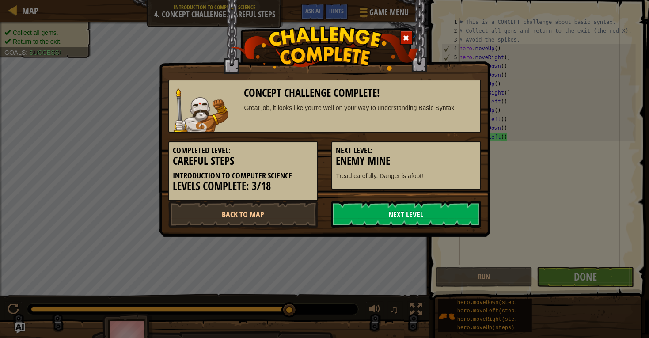
click at [438, 205] on link "Next Level" at bounding box center [406, 214] width 150 height 27
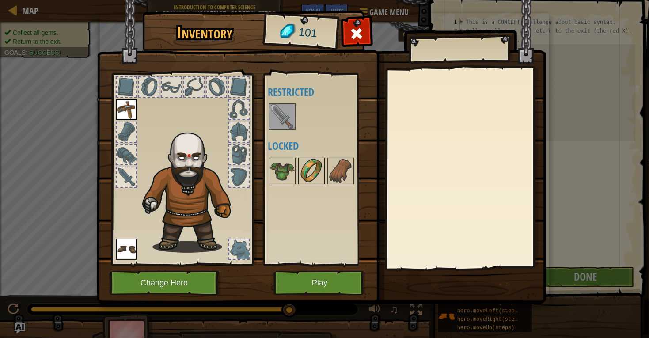
click at [307, 177] on img at bounding box center [311, 171] width 25 height 25
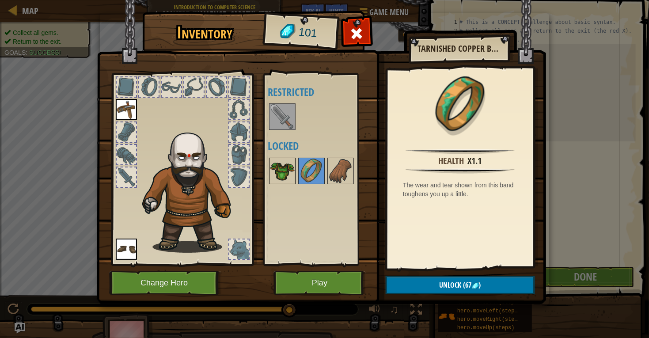
click at [293, 183] on img at bounding box center [282, 171] width 25 height 25
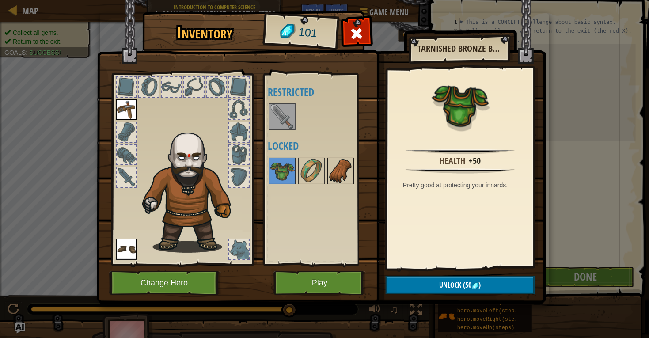
click at [349, 168] on img at bounding box center [340, 171] width 25 height 25
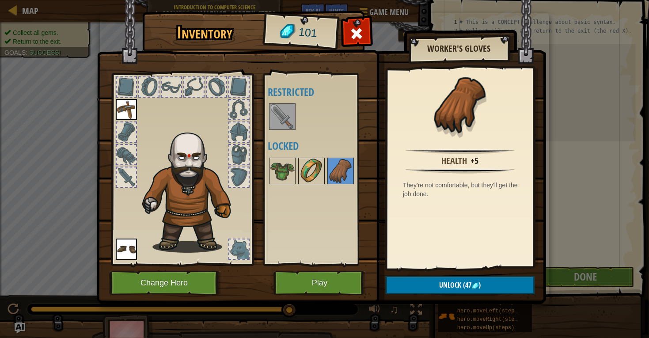
click at [317, 164] on img at bounding box center [311, 171] width 25 height 25
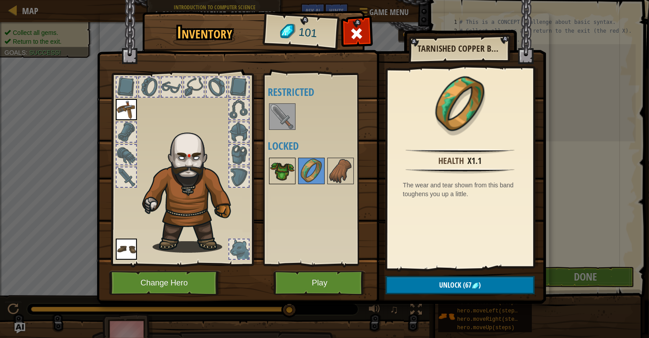
click at [274, 168] on img at bounding box center [282, 171] width 25 height 25
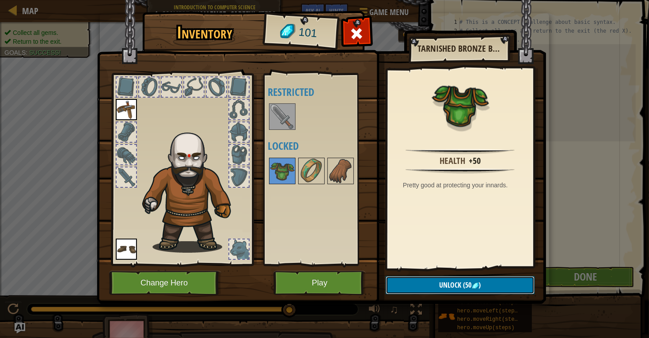
click at [437, 285] on button "Unlock (50 )" at bounding box center [460, 285] width 149 height 18
click at [430, 282] on button "Confirm" at bounding box center [460, 285] width 149 height 18
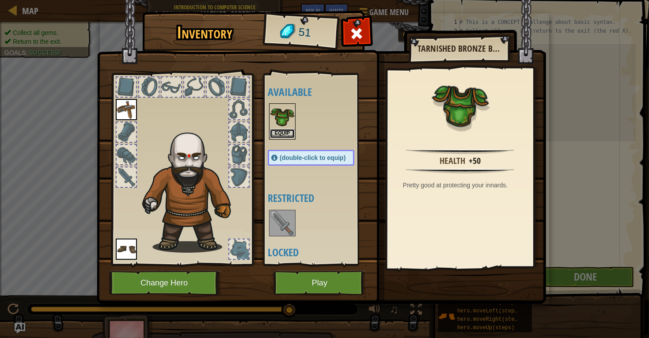
click at [288, 137] on button "Equip" at bounding box center [282, 133] width 25 height 9
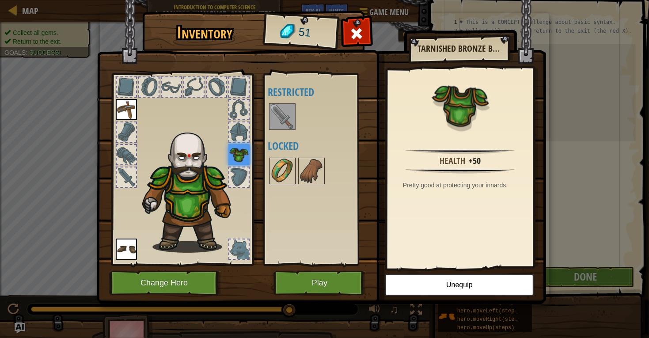
click at [288, 169] on img at bounding box center [282, 171] width 25 height 25
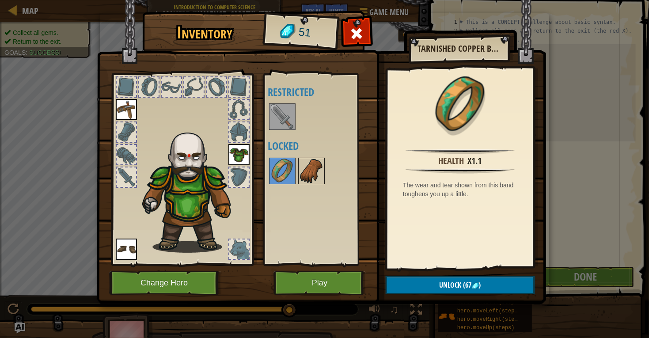
click at [319, 175] on img at bounding box center [311, 171] width 25 height 25
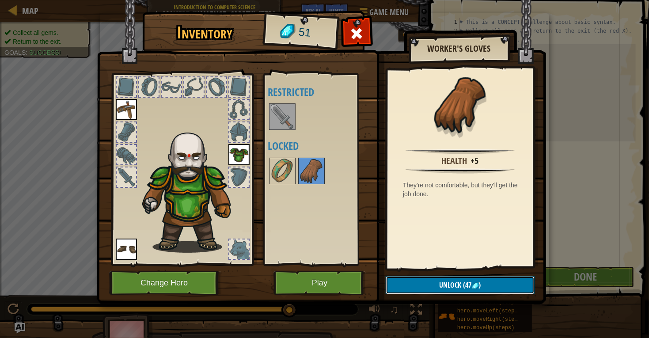
click at [418, 284] on button "Unlock (47 )" at bounding box center [460, 285] width 149 height 18
click at [419, 277] on button "Confirm" at bounding box center [460, 285] width 149 height 18
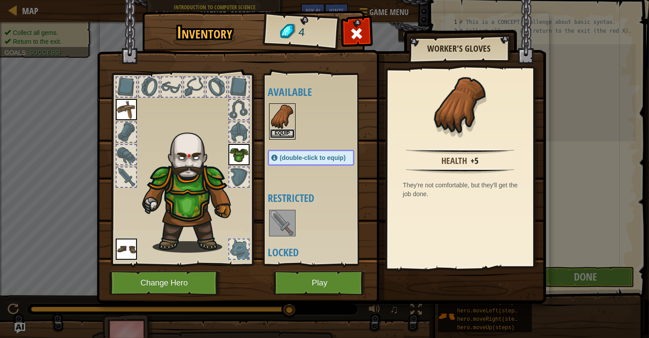
click at [282, 132] on button "Equip" at bounding box center [282, 133] width 25 height 9
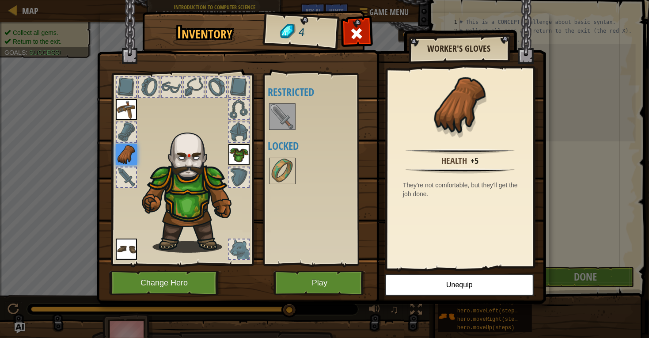
click at [288, 122] on img at bounding box center [282, 116] width 25 height 25
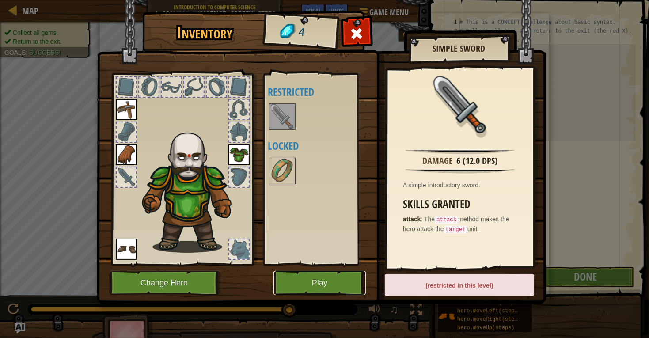
click at [348, 283] on button "Play" at bounding box center [320, 283] width 92 height 24
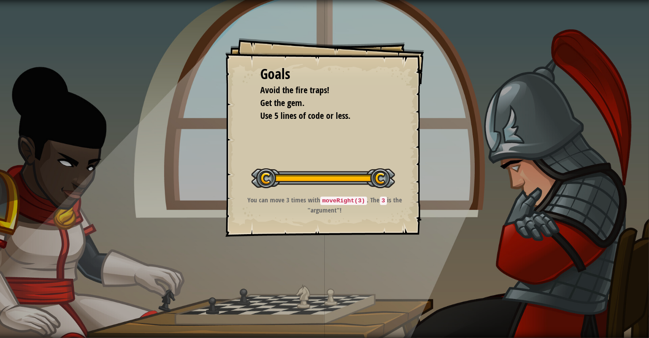
click at [382, 160] on div "Start Level" at bounding box center [323, 177] width 144 height 35
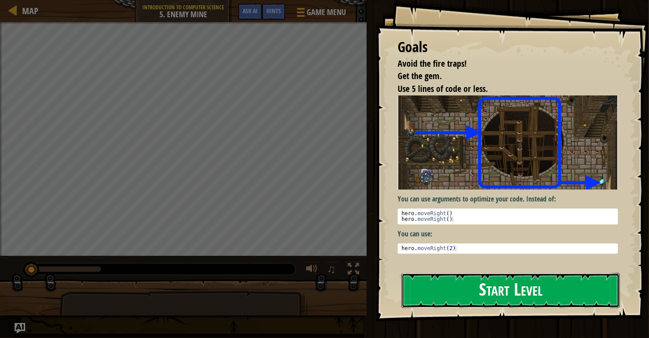
click at [444, 288] on button "Start Level" at bounding box center [511, 290] width 218 height 35
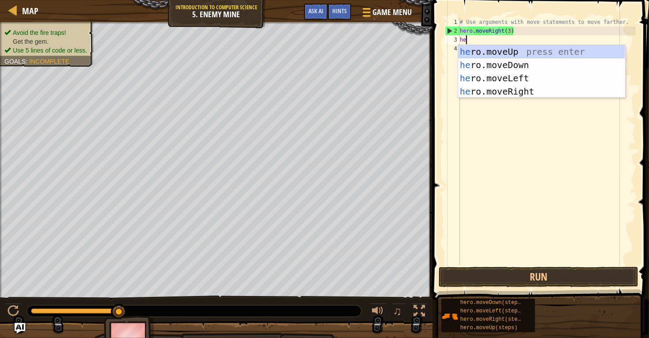
scroll to position [4, 0]
type textarea "hero"
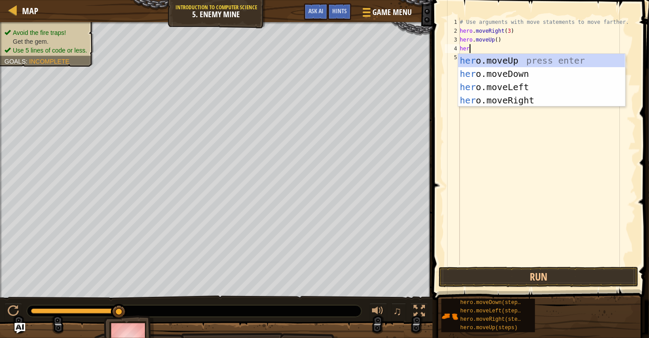
type textarea "hero"
click at [514, 103] on div "hero .moveUp press enter hero .moveDown press enter hero .moveLeft press enter …" at bounding box center [541, 94] width 167 height 80
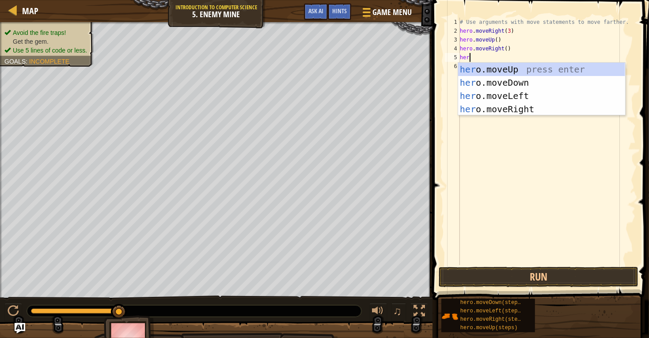
type textarea "hero"
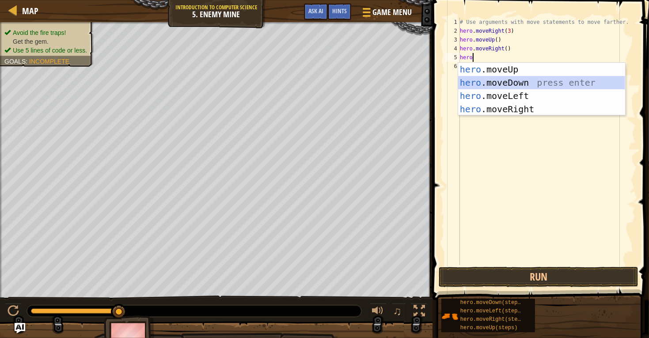
click at [489, 84] on div "hero .moveUp press enter hero .moveDown press enter hero .moveLeft press enter …" at bounding box center [541, 103] width 167 height 80
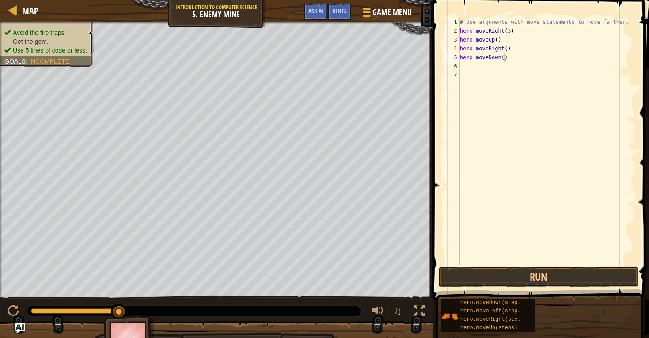
click at [505, 60] on div "# Use arguments with move statements to move farther. hero . moveRight ( 3 ) he…" at bounding box center [547, 150] width 178 height 265
click at [509, 59] on div "# Use arguments with move statements to move farther. hero . moveRight ( 3 ) he…" at bounding box center [547, 150] width 178 height 265
type textarea "hero.moveDown(4)"
click at [465, 62] on div "# Use arguments with move statements to move farther. hero . moveRight ( 3 ) he…" at bounding box center [547, 150] width 178 height 265
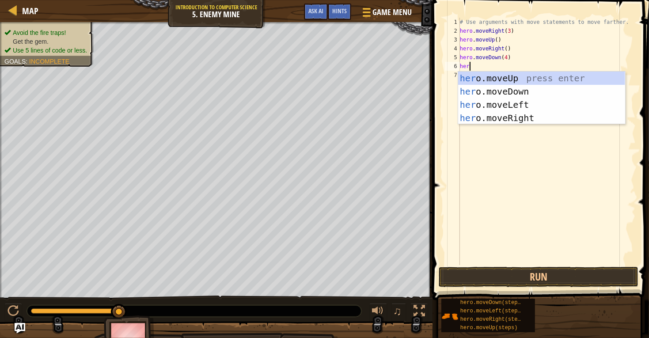
scroll to position [4, 0]
type textarea "hero"
click at [507, 115] on div "hero .moveUp press enter hero .moveDown press enter hero .moveLeft press enter …" at bounding box center [541, 112] width 167 height 80
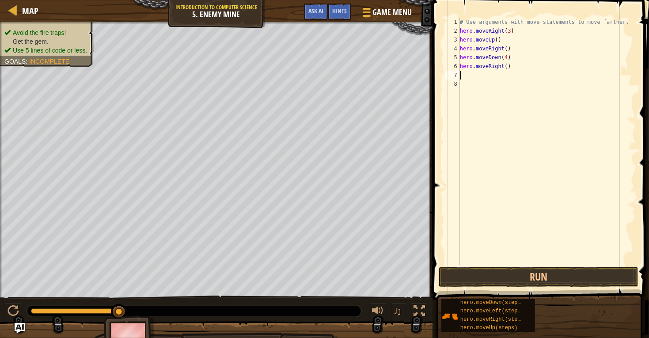
click at [514, 69] on div "# Use arguments with move statements to move farther. hero . moveRight ( 3 ) he…" at bounding box center [547, 150] width 178 height 265
click at [508, 67] on div "# Use arguments with move statements to move farther. hero . moveRight ( 3 ) he…" at bounding box center [547, 150] width 178 height 265
type textarea "hero.moveRight(2)"
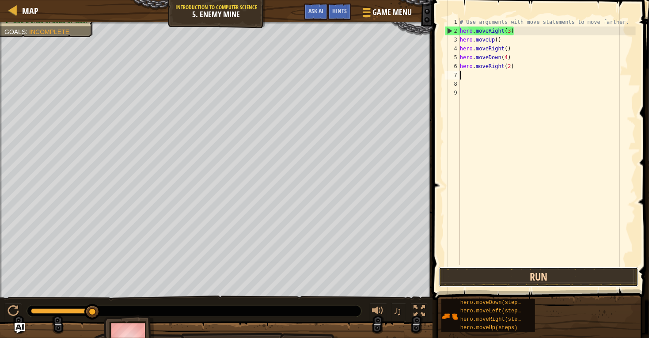
click at [600, 286] on button "Run" at bounding box center [539, 277] width 200 height 20
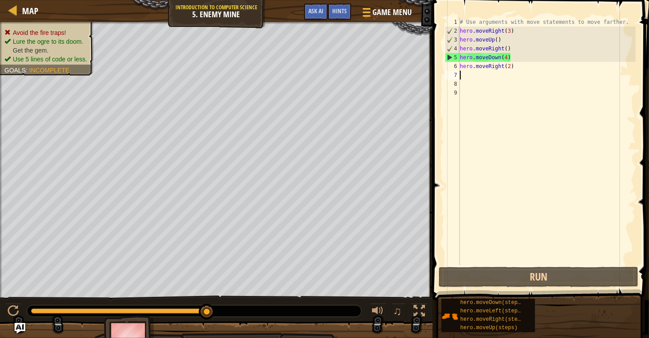
click at [516, 58] on div "# Use arguments with move statements to move farther. hero . moveRight ( 3 ) he…" at bounding box center [547, 150] width 178 height 265
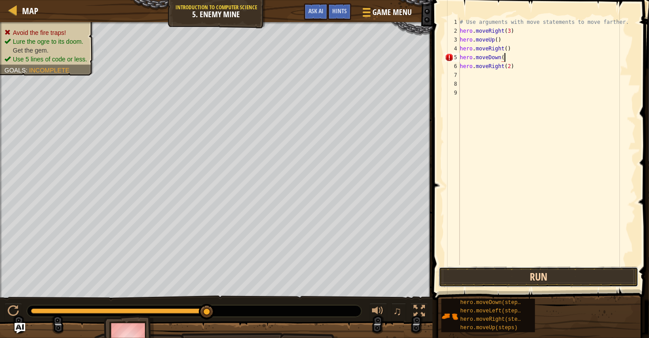
click at [504, 281] on button "Run" at bounding box center [539, 277] width 200 height 20
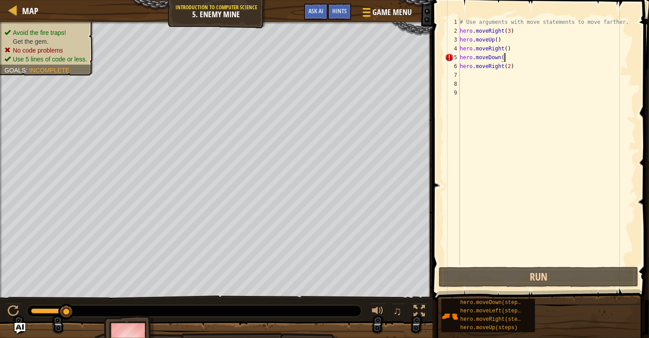
scroll to position [4, 3]
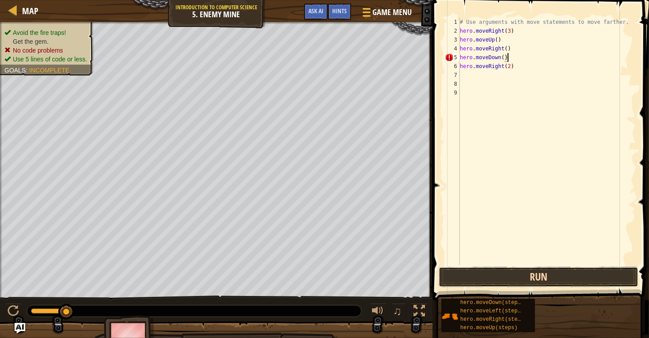
click at [510, 275] on button "Run" at bounding box center [539, 277] width 200 height 20
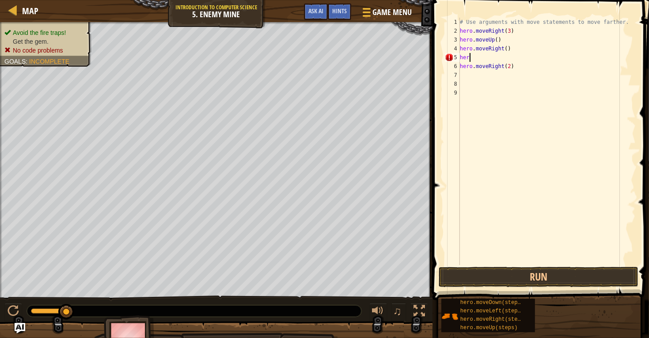
scroll to position [4, 0]
type textarea "h"
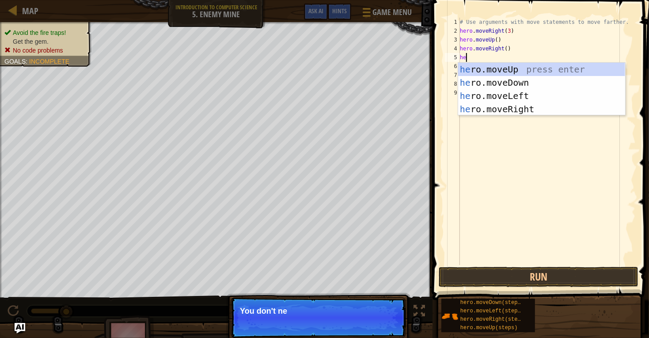
type textarea "her"
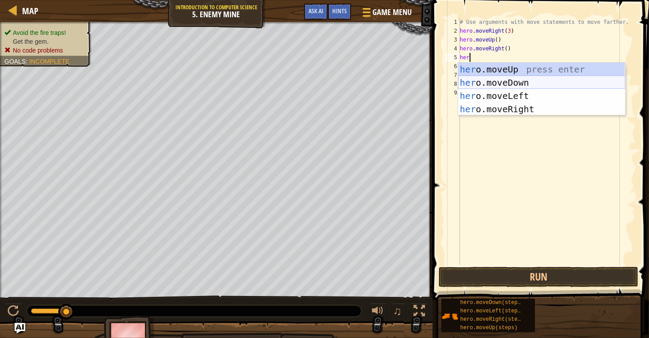
click at [527, 78] on div "her o.moveUp press enter her o.moveDown press enter her o.moveLeft press enter …" at bounding box center [541, 103] width 167 height 80
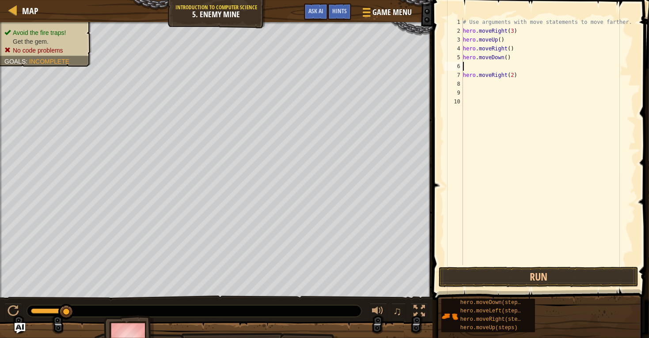
scroll to position [4, 0]
click at [508, 274] on button "Run" at bounding box center [539, 277] width 200 height 20
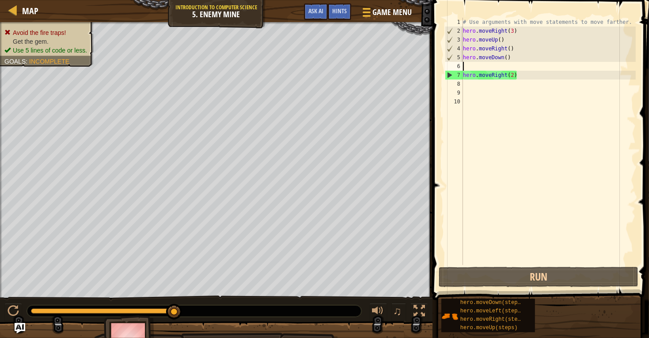
click at [522, 74] on div "# Use arguments with move statements to move farther. hero . moveRight ( 3 ) he…" at bounding box center [548, 150] width 175 height 265
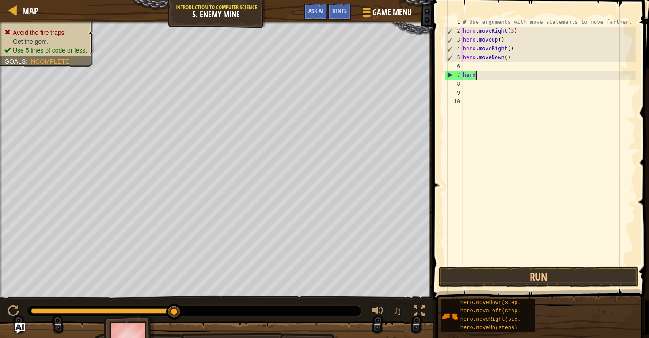
type textarea "h"
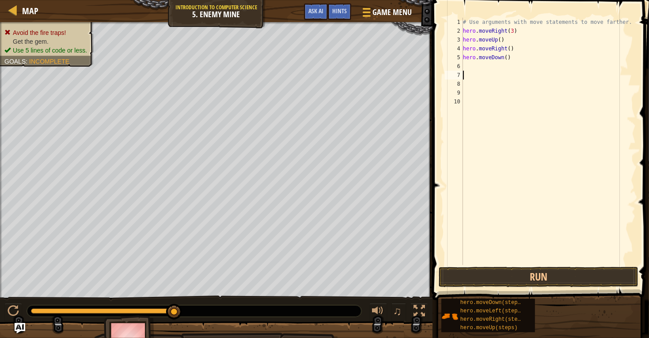
click at [509, 58] on div "# Use arguments with move statements to move farther. hero . moveRight ( 3 ) he…" at bounding box center [548, 150] width 175 height 265
type textarea "hero.moveDown(3)"
click at [469, 69] on div "# Use arguments with move statements to move farther. hero . moveRight ( 3 ) he…" at bounding box center [548, 150] width 175 height 265
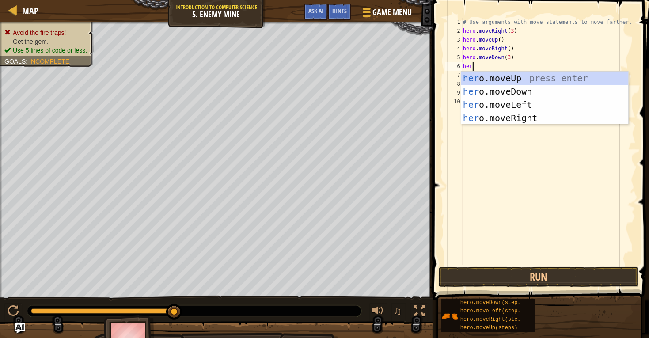
type textarea "hero"
click at [503, 116] on div "hero .moveUp press enter hero .moveDown press enter hero .moveLeft press enter …" at bounding box center [544, 112] width 167 height 80
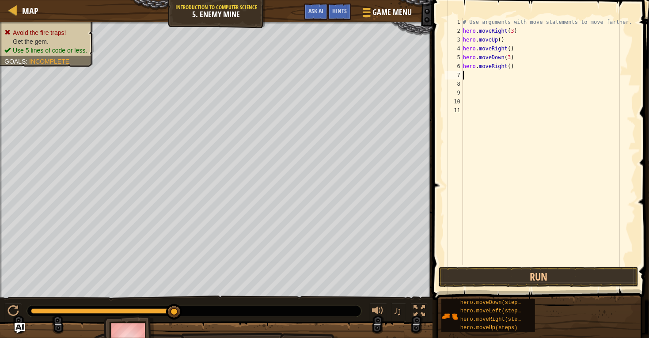
scroll to position [4, 0]
click at [511, 68] on div "# Use arguments with move statements to move farther. hero . moveRight ( 3 ) he…" at bounding box center [548, 150] width 175 height 265
type textarea "hero.moveRight(2)"
click at [527, 273] on button "Run" at bounding box center [539, 277] width 200 height 20
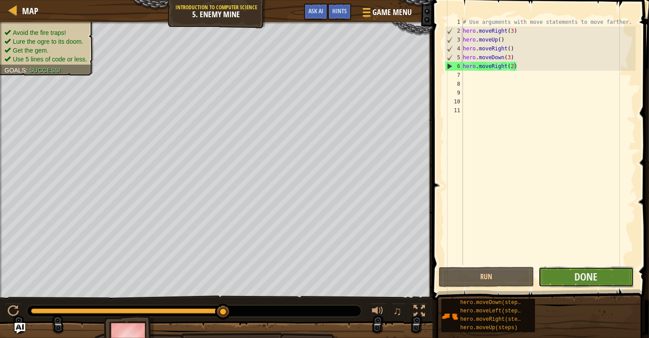
click at [548, 274] on button "Done" at bounding box center [586, 277] width 95 height 20
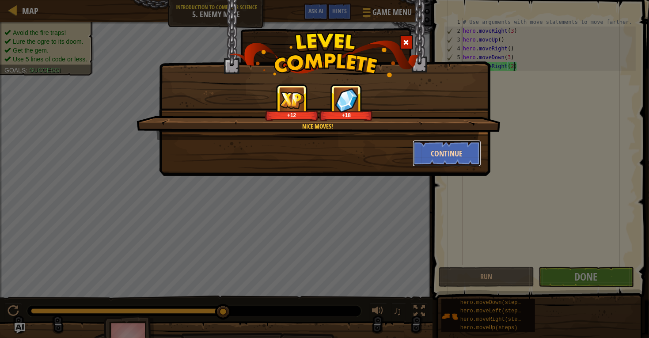
click at [472, 166] on button "Continue" at bounding box center [447, 153] width 69 height 27
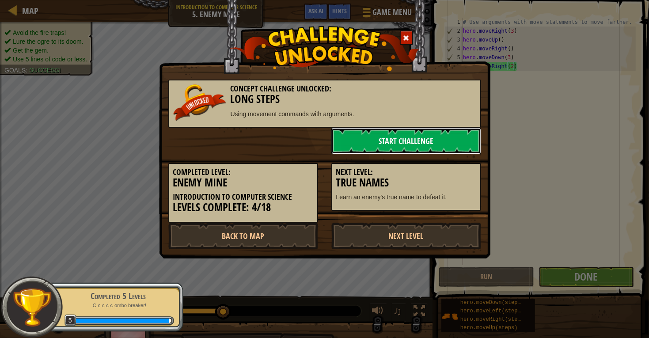
click at [471, 138] on link "Start Challenge" at bounding box center [406, 141] width 150 height 27
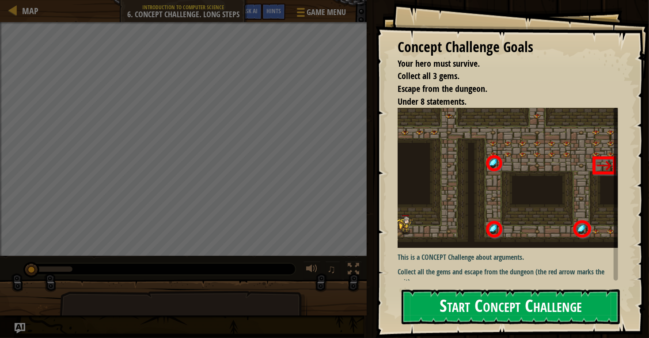
click at [476, 313] on button "Start Concept Challenge" at bounding box center [511, 307] width 218 height 35
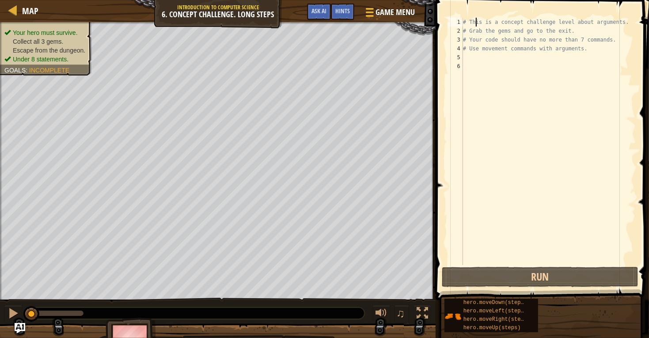
click at [476, 21] on div "# This is a concept challenge level about arguments. # Grab the gems and go to …" at bounding box center [548, 150] width 175 height 265
type textarea "# This is a concept challenge level about arguments."
click at [467, 58] on div "# This is a concept challenge level about arguments. # Grab the gems and go to …" at bounding box center [548, 150] width 175 height 265
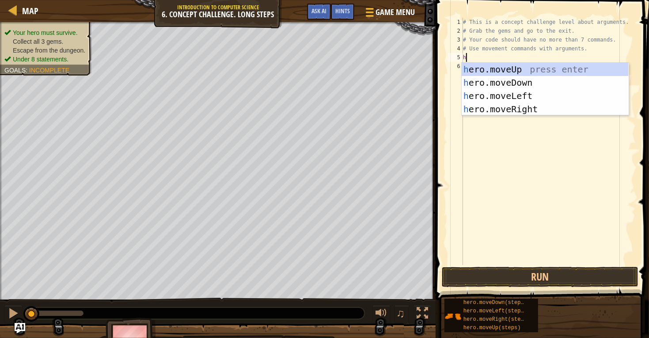
scroll to position [4, 0]
type textarea "hero"
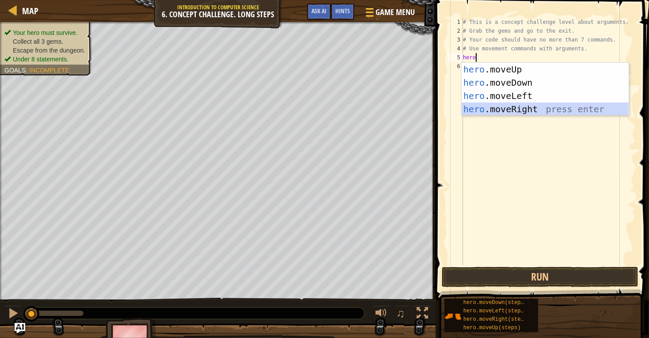
click at [521, 107] on div "hero .moveUp press enter hero .moveDown press enter hero .moveLeft press enter …" at bounding box center [545, 103] width 167 height 80
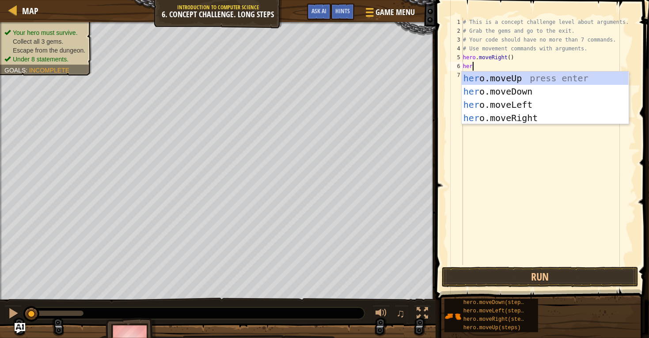
type textarea "hero"
click at [520, 79] on div "hero .moveUp press enter hero .moveDown press enter hero .moveLeft press enter …" at bounding box center [545, 112] width 167 height 80
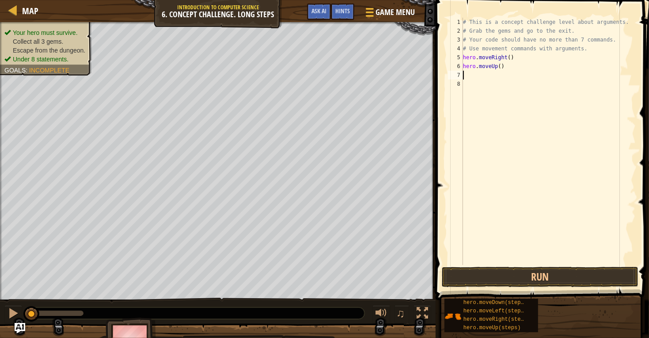
click at [502, 64] on div "# This is a concept challenge level about arguments. # Grab the gems and go to …" at bounding box center [548, 150] width 175 height 265
type textarea "hero.moveUp(3)"
click at [469, 77] on div "# This is a concept challenge level about arguments. # Grab the gems and go to …" at bounding box center [548, 150] width 175 height 265
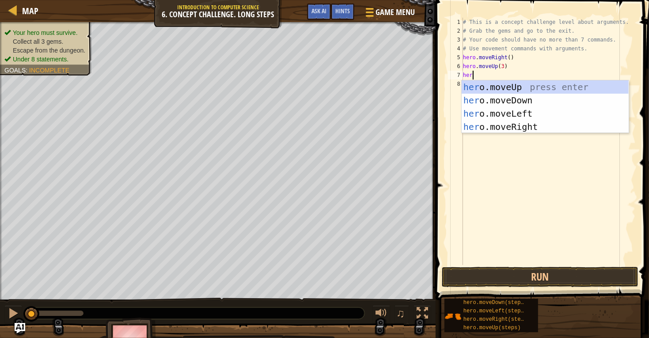
type textarea "hero"
click at [489, 125] on div "hero .moveUp press enter hero .moveDown press enter hero .moveLeft press enter …" at bounding box center [545, 120] width 167 height 80
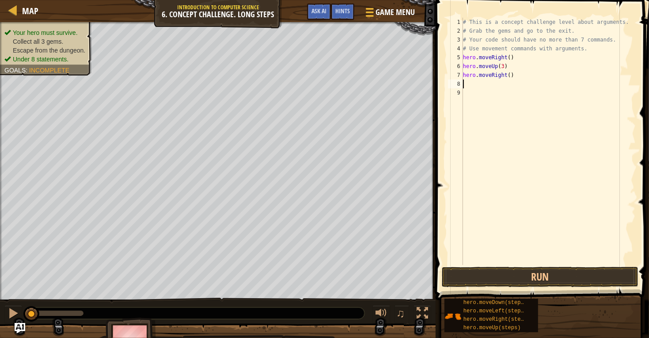
click at [512, 75] on div "# This is a concept challenge level about arguments. # Grab the gems and go to …" at bounding box center [548, 150] width 175 height 265
type textarea "hero.moveRight(2)"
click at [470, 84] on div "# This is a concept challenge level about arguments. # Grab the gems and go to …" at bounding box center [548, 150] width 175 height 265
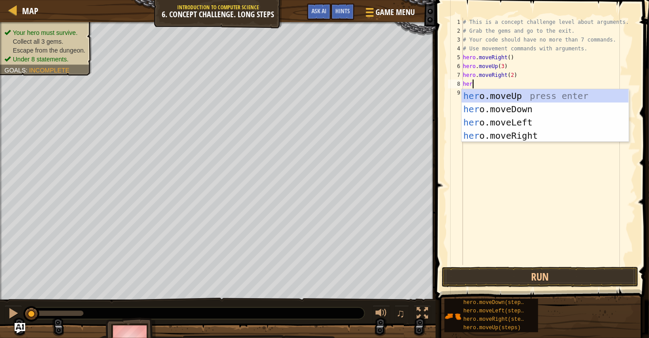
type textarea "hero"
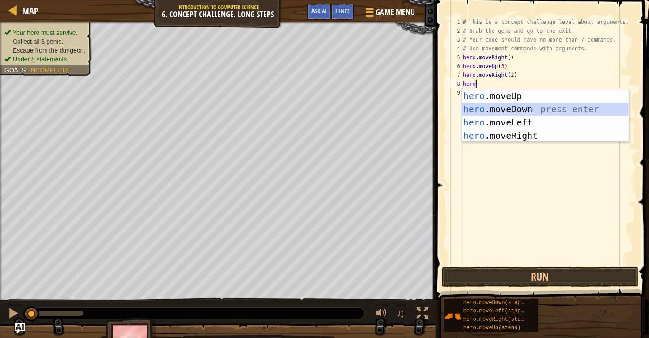
click at [495, 105] on div "hero .moveUp press enter hero .moveDown press enter hero .moveLeft press enter …" at bounding box center [545, 129] width 167 height 80
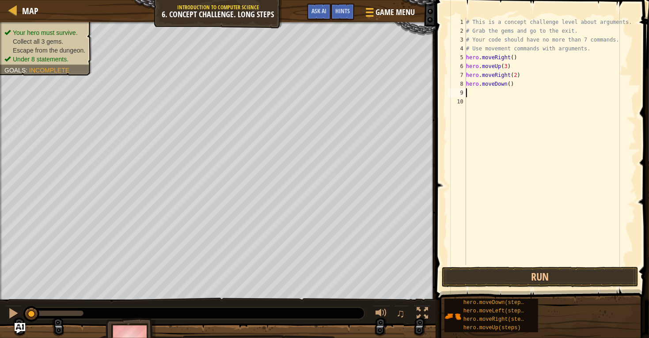
click at [510, 82] on div "# This is a concept challenge level about arguments. # Grab the gems and go to …" at bounding box center [551, 150] width 172 height 265
type textarea "hero.moveDown(3)"
click at [472, 92] on div "# This is a concept challenge level about arguments. # Grab the gems and go to …" at bounding box center [551, 150] width 172 height 265
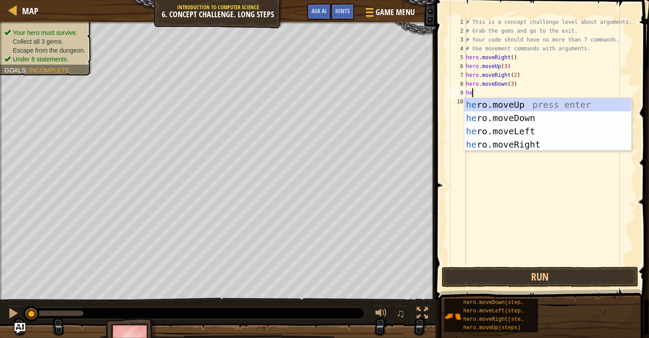
scroll to position [4, 0]
type textarea "hero"
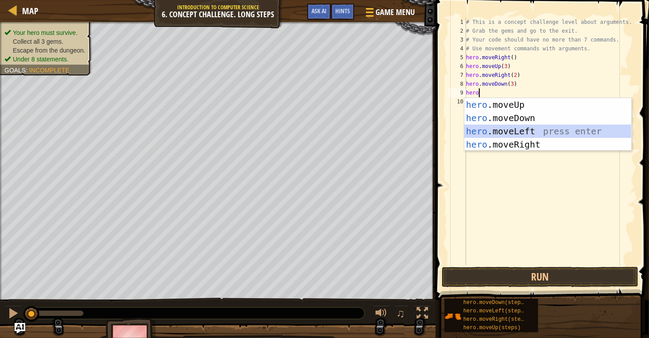
click at [488, 128] on div "hero .moveUp press enter hero .moveDown press enter hero .moveLeft press enter …" at bounding box center [548, 138] width 167 height 80
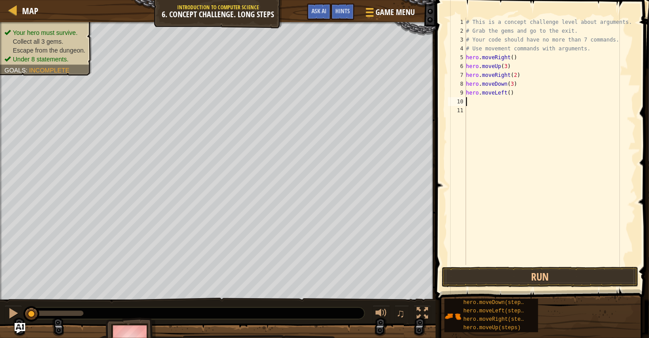
click at [472, 103] on div "# This is a concept challenge level about arguments. # Grab the gems and go to …" at bounding box center [551, 150] width 172 height 265
click at [470, 102] on div "# This is a concept challenge level about arguments. # Grab the gems and go to …" at bounding box center [551, 150] width 172 height 265
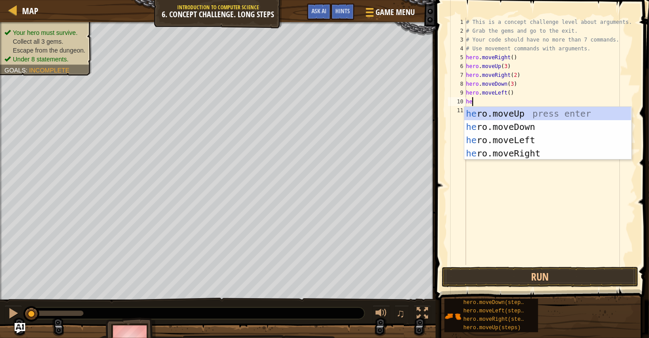
scroll to position [4, 0]
type textarea "hero"
click at [513, 114] on div "hero .moveUp press enter hero .moveDown press enter hero .moveLeft press enter …" at bounding box center [548, 147] width 167 height 80
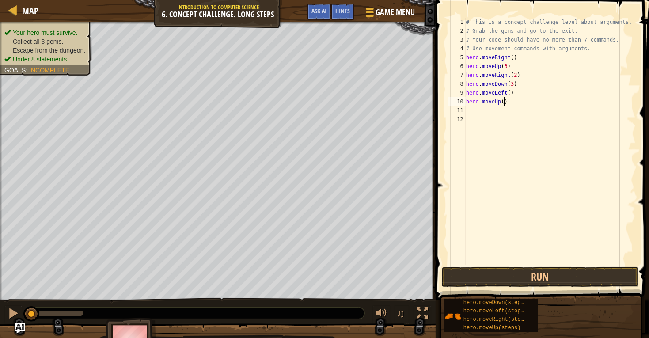
click at [503, 102] on div "# This is a concept challenge level about arguments. # Grab the gems and go to …" at bounding box center [551, 150] width 172 height 265
type textarea "hero.moveUp(2)"
click at [473, 111] on div "# This is a concept challenge level about arguments. # Grab the gems and go to …" at bounding box center [551, 150] width 172 height 265
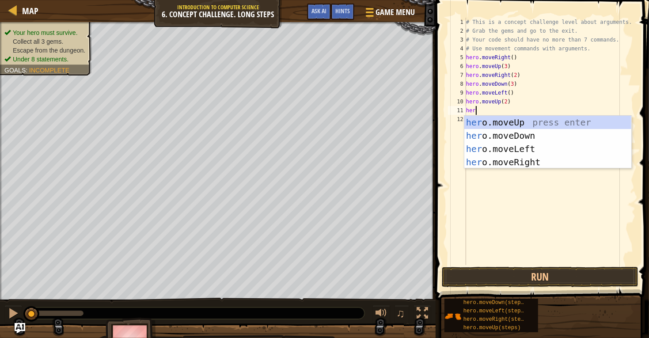
scroll to position [4, 0]
type textarea "hero"
click at [485, 135] on div "hero .moveUp press enter hero .moveDown press enter hero .moveLeft press enter …" at bounding box center [548, 156] width 167 height 80
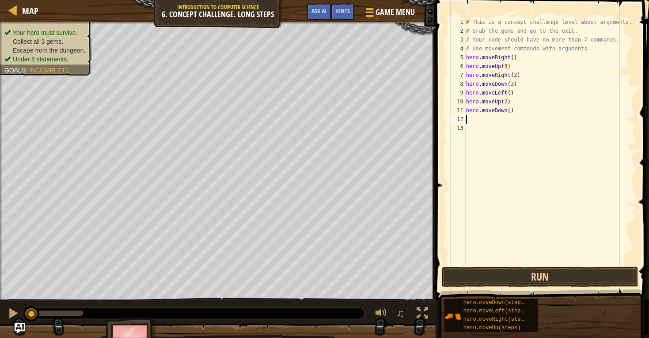
click at [511, 110] on div "# This is a concept challenge level about arguments. # Grab the gems and go to …" at bounding box center [551, 150] width 172 height 265
type textarea "hero.moveDown(2)"
click at [473, 117] on div "# This is a concept challenge level about arguments. # Grab the gems and go to …" at bounding box center [551, 150] width 172 height 265
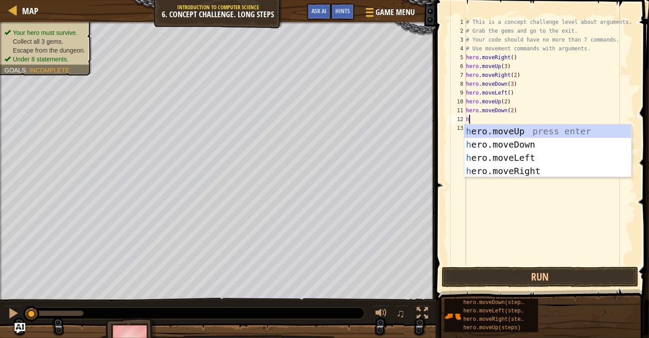
type textarea "he"
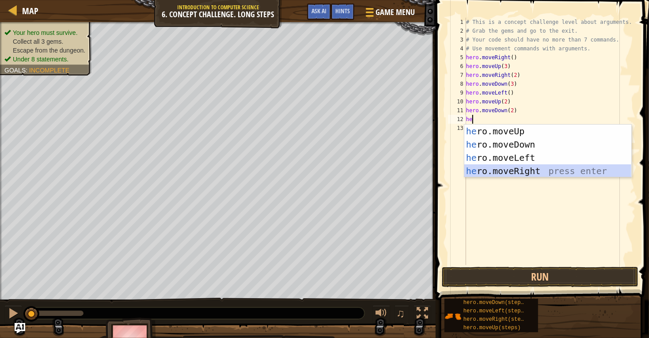
click at [530, 169] on div "he ro.moveUp press enter he ro.moveDown press enter he ro.moveLeft press enter …" at bounding box center [548, 165] width 167 height 80
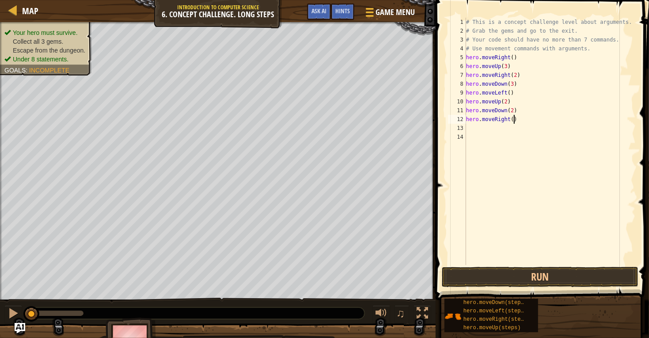
click at [514, 120] on div "# This is a concept challenge level about arguments. # Grab the gems and go to …" at bounding box center [551, 150] width 172 height 265
type textarea "hero.moveRight(2)"
click at [473, 125] on div "# This is a concept challenge level about arguments. # Grab the gems and go to …" at bounding box center [551, 150] width 172 height 265
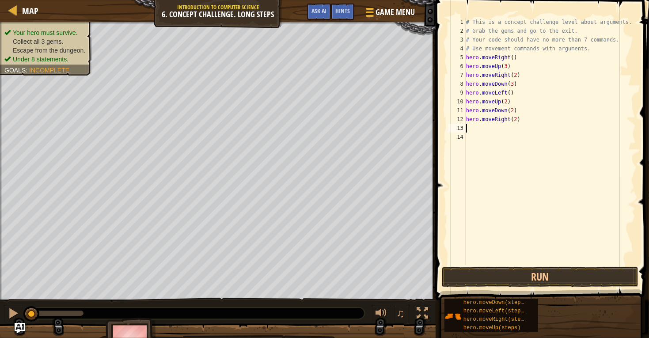
type textarea "h"
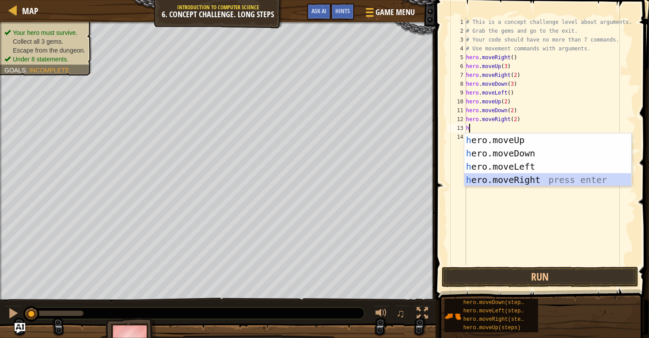
click at [513, 178] on div "h ero.moveUp press enter h ero.moveDown press enter h ero.moveLeft press enter …" at bounding box center [548, 173] width 167 height 80
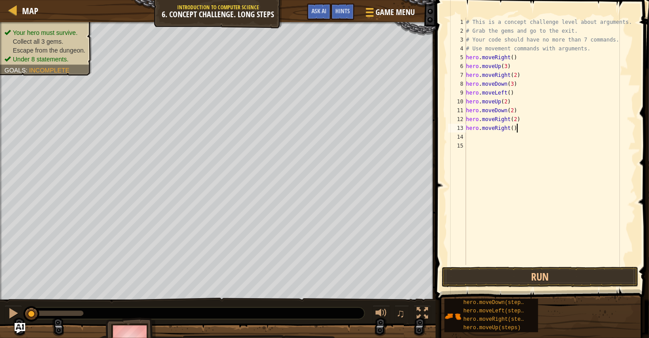
click at [521, 127] on div "# This is a concept challenge level about arguments. # Grab the gems and go to …" at bounding box center [551, 150] width 172 height 265
type textarea "h"
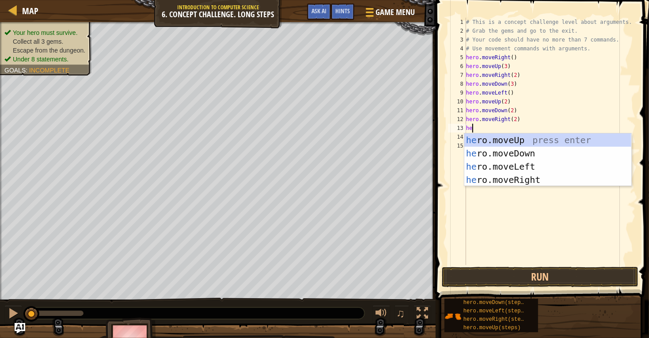
type textarea "her"
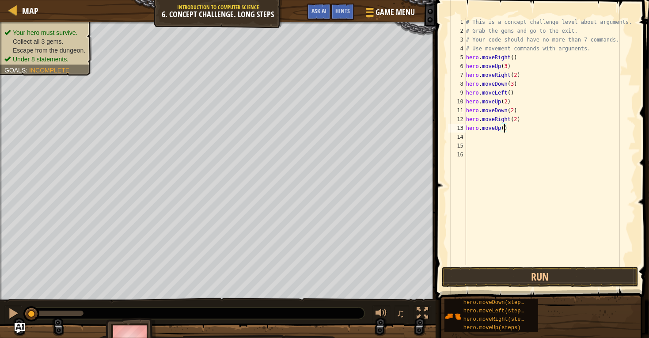
click at [505, 129] on div "# This is a concept challenge level about arguments. # Grab the gems and go to …" at bounding box center [551, 150] width 172 height 265
type textarea "hero.moveUp(2)"
click at [478, 137] on div "# This is a concept challenge level about arguments. # Grab the gems and go to …" at bounding box center [551, 150] width 172 height 265
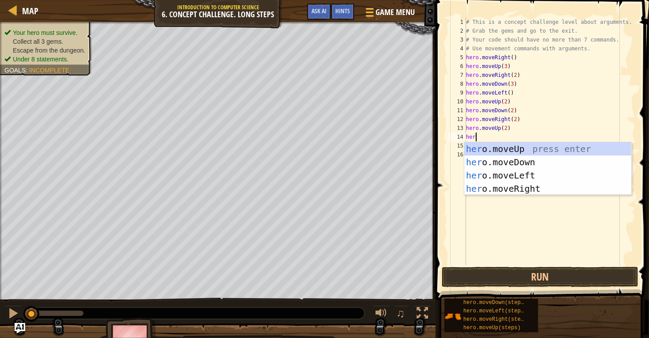
scroll to position [4, 0]
type textarea "hero"
click at [498, 184] on div "hero .moveUp press enter hero .moveDown press enter hero .moveLeft press enter …" at bounding box center [548, 182] width 167 height 80
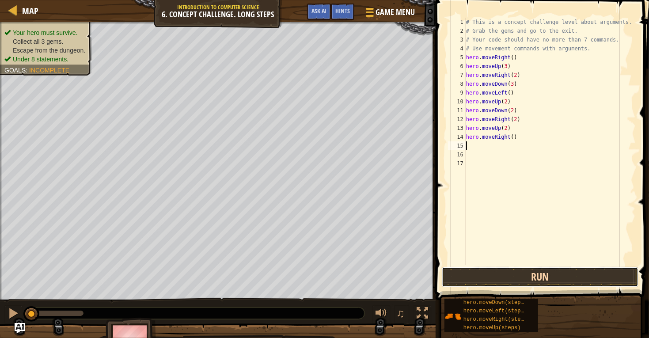
click at [500, 281] on button "Run" at bounding box center [540, 277] width 197 height 20
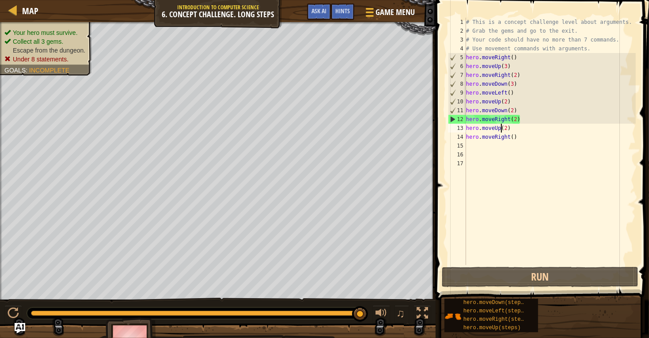
click at [502, 126] on div "# This is a concept challenge level about arguments. # Grab the gems and go to …" at bounding box center [551, 150] width 172 height 265
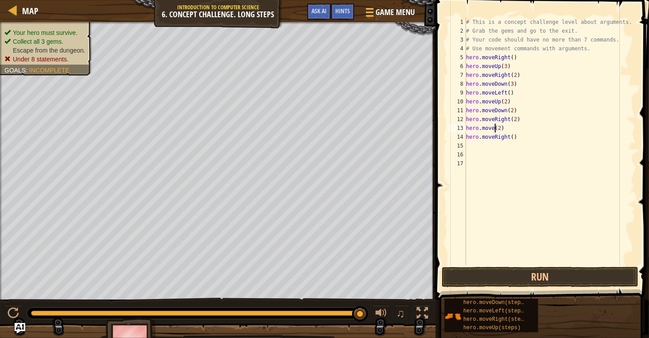
scroll to position [4, 3]
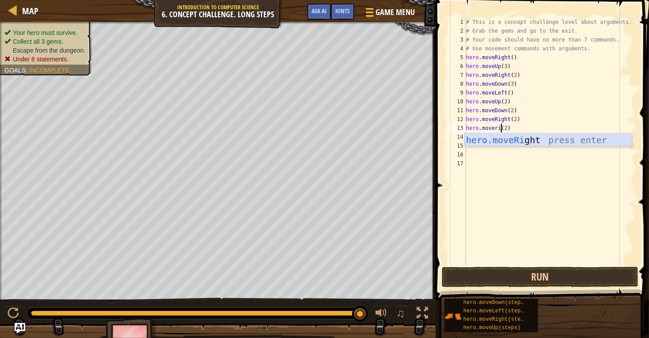
click at [503, 142] on div "hero.moveRi ght press enter" at bounding box center [548, 153] width 167 height 40
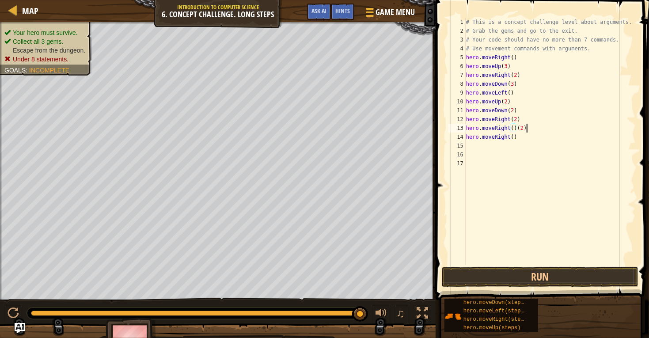
click at [526, 128] on div "# This is a concept challenge level about arguments. # Grab the gems and go to …" at bounding box center [551, 150] width 172 height 265
click at [517, 136] on div "# This is a concept challenge level about arguments. # Grab the gems and go to …" at bounding box center [551, 150] width 172 height 265
type textarea "h"
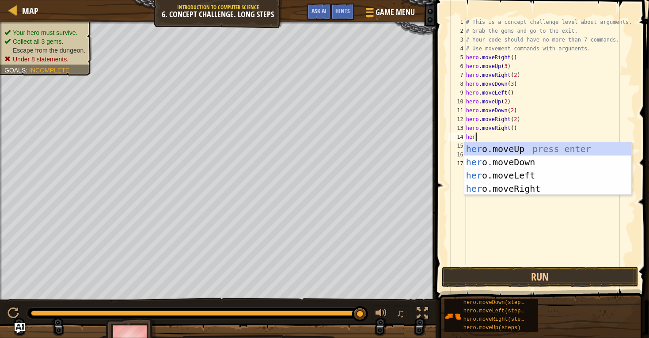
type textarea "hero"
click at [521, 146] on div "hero .moveUp press enter hero .moveDown press enter hero .moveLeft press enter …" at bounding box center [548, 182] width 167 height 80
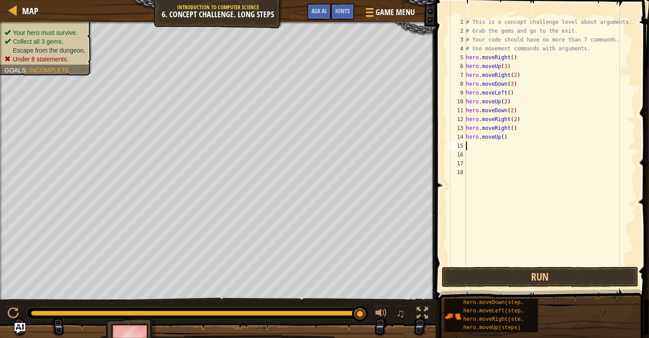
click at [503, 139] on div "# This is a concept challenge level about arguments. # Grab the gems and go to …" at bounding box center [551, 150] width 172 height 265
click at [516, 279] on button "Run" at bounding box center [540, 277] width 197 height 20
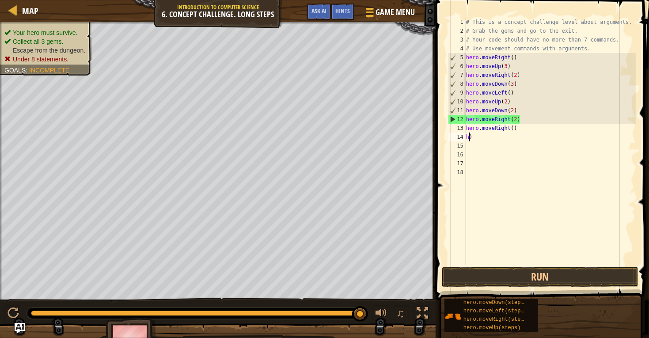
scroll to position [4, 0]
type textarea ")"
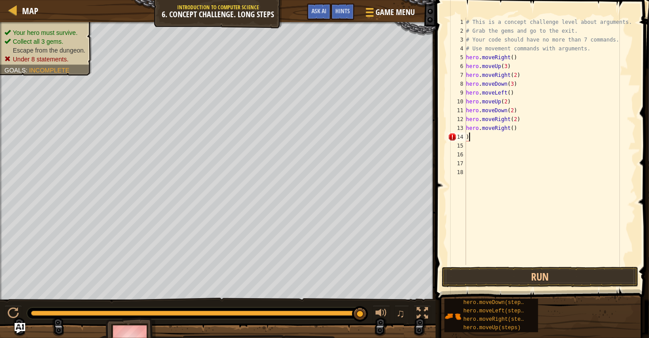
click at [472, 137] on div "# This is a concept challenge level about arguments. # Grab the gems and go to …" at bounding box center [551, 150] width 172 height 265
click at [520, 129] on div "# This is a concept challenge level about arguments. # Grab the gems and go to …" at bounding box center [551, 150] width 172 height 265
type textarea "h"
type textarea "m"
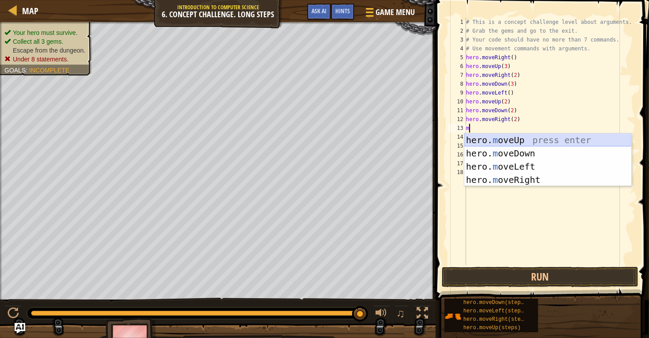
click at [539, 141] on div "hero. m oveUp press enter hero. m oveDown press enter hero. m oveLeft press ent…" at bounding box center [548, 173] width 167 height 80
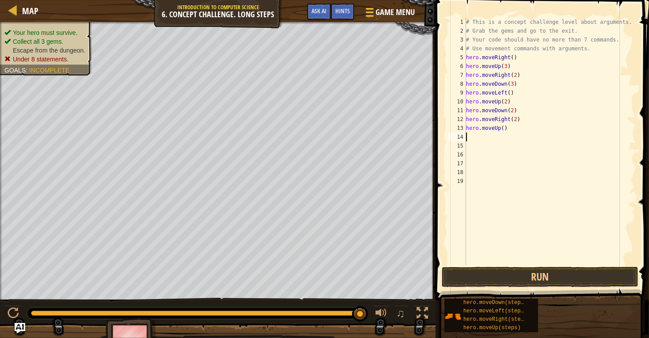
click at [502, 127] on div "# This is a concept challenge level about arguments. # Grab the gems and go to …" at bounding box center [551, 150] width 172 height 265
click at [504, 129] on div "# This is a concept challenge level about arguments. # Grab the gems and go to …" at bounding box center [551, 150] width 172 height 265
type textarea "hero.moveUp(2)"
click at [477, 136] on div "# This is a concept challenge level about arguments. # Grab the gems and go to …" at bounding box center [551, 150] width 172 height 265
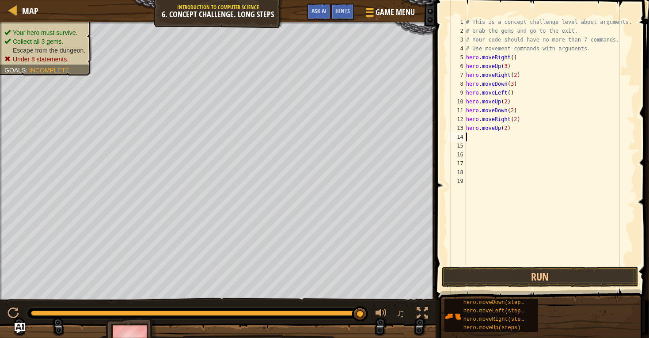
scroll to position [4, 0]
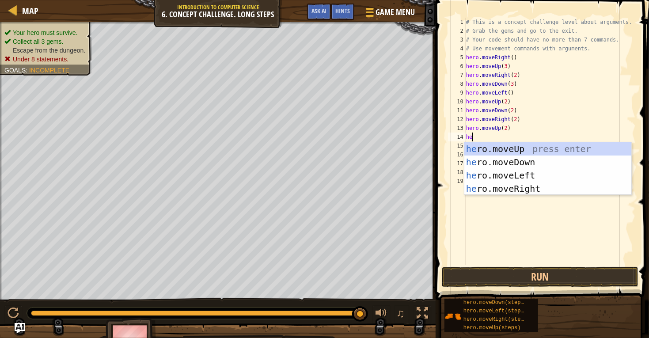
type textarea "her"
click at [491, 184] on div "her o.moveUp press enter her o.moveDown press enter her o.moveLeft press enter …" at bounding box center [548, 182] width 167 height 80
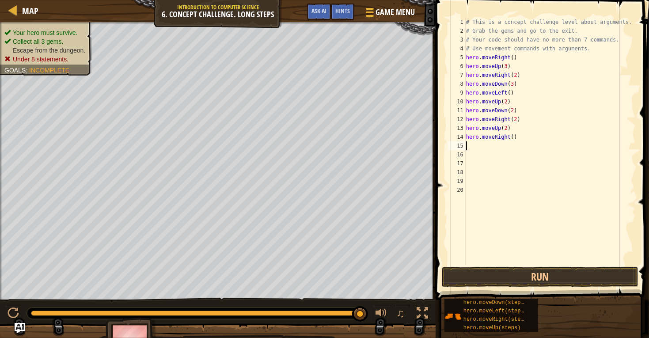
scroll to position [4, 0]
click at [497, 276] on button "Run" at bounding box center [540, 277] width 197 height 20
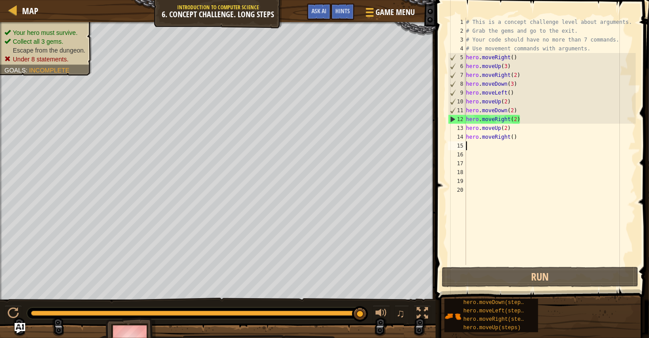
click at [526, 120] on div "# This is a concept challenge level about arguments. # Grab the gems and go to …" at bounding box center [551, 150] width 172 height 265
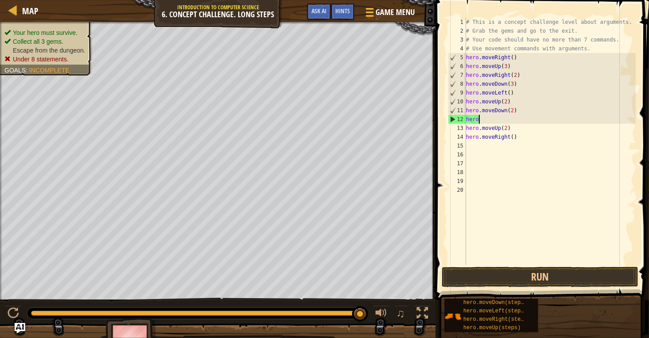
type textarea "h"
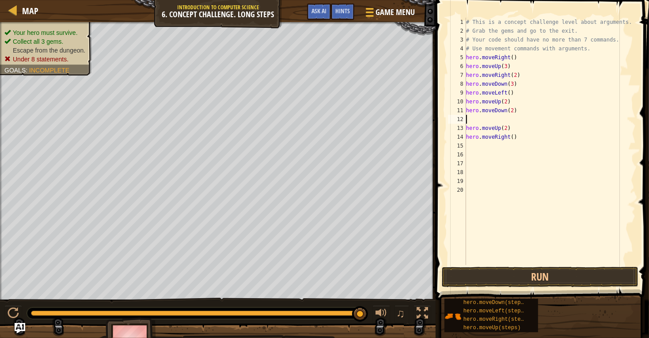
click at [526, 127] on div "# This is a concept challenge level about arguments. # Grab the gems and go to …" at bounding box center [551, 150] width 172 height 265
type textarea "h"
click at [521, 136] on div "# This is a concept challenge level about arguments. # Grab the gems and go to …" at bounding box center [551, 150] width 172 height 265
type textarea "h"
click at [526, 282] on button "Run" at bounding box center [540, 277] width 197 height 20
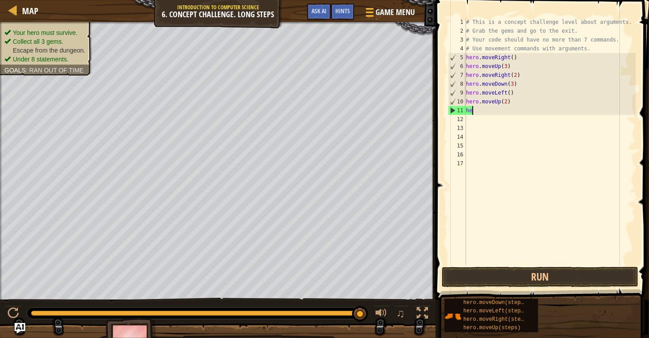
type textarea "h"
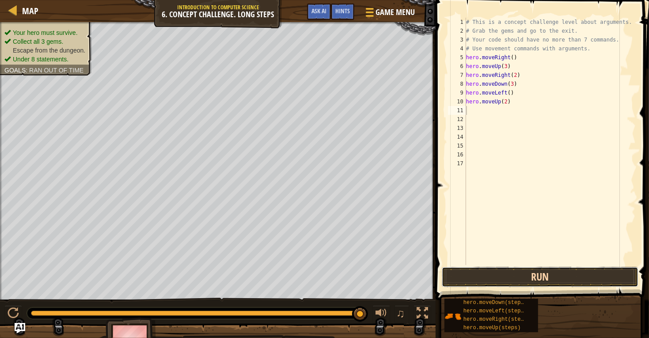
click at [532, 274] on button "Run" at bounding box center [540, 277] width 197 height 20
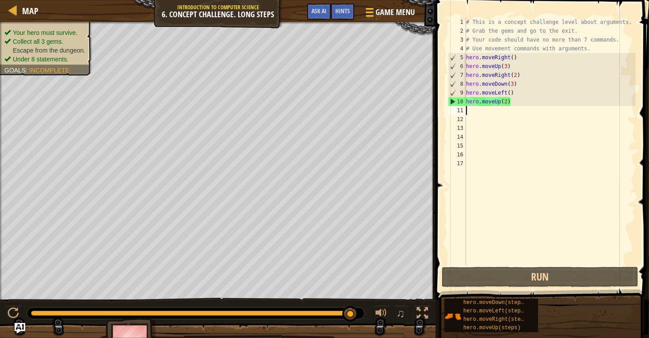
click at [474, 109] on div "# This is a concept challenge level about arguments. # Grab the gems and go to …" at bounding box center [551, 150] width 172 height 265
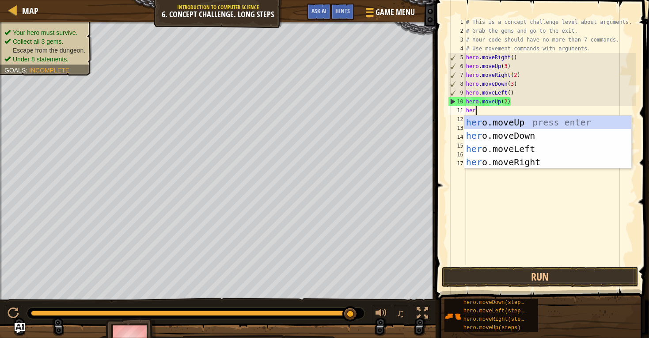
type textarea "her"
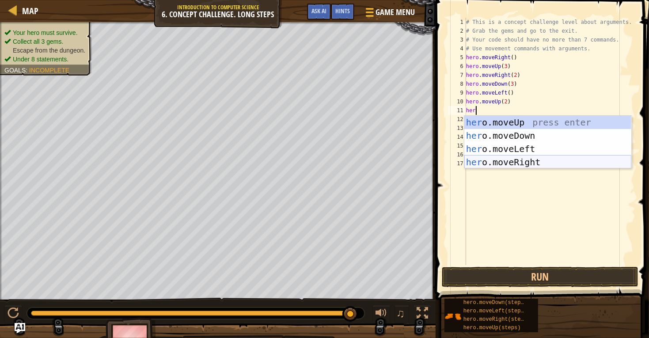
click at [497, 158] on div "her o.moveUp press enter her o.moveDown press enter her o.moveLeft press enter …" at bounding box center [548, 156] width 167 height 80
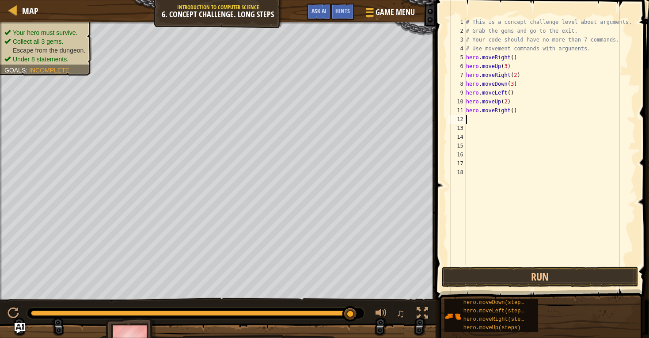
scroll to position [4, 0]
click at [514, 114] on div "# This is a concept challenge level about arguments. # Grab the gems and go to …" at bounding box center [551, 150] width 172 height 265
type textarea "hero.moveRight(2)"
click at [507, 275] on button "Run" at bounding box center [540, 277] width 197 height 20
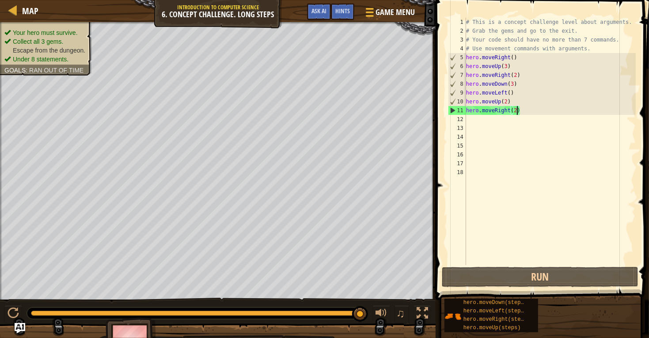
click at [485, 123] on div "# This is a concept challenge level about arguments. # Grab the gems and go to …" at bounding box center [551, 150] width 172 height 265
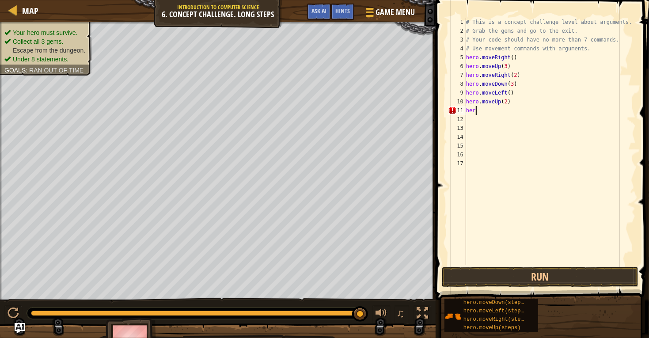
type textarea "h"
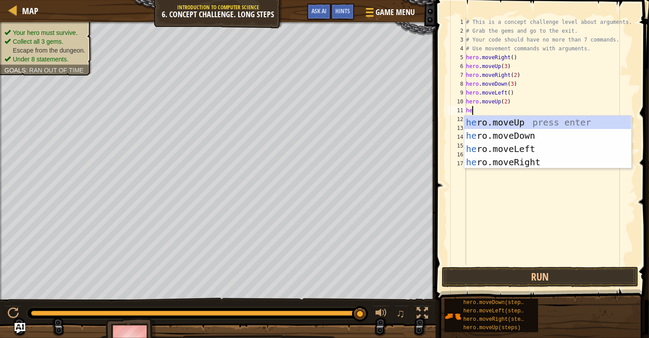
type textarea "her"
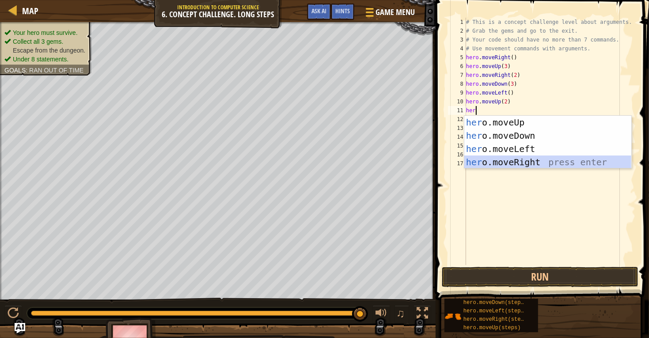
click at [527, 160] on div "her o.moveUp press enter her o.moveDown press enter her o.moveLeft press enter …" at bounding box center [548, 156] width 167 height 80
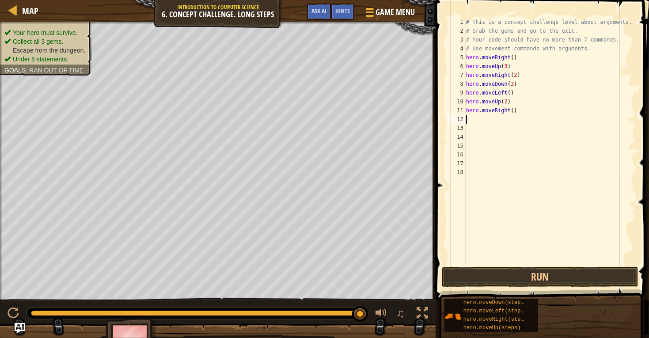
click at [514, 112] on div "# This is a concept challenge level about arguments. # Grab the gems and go to …" at bounding box center [551, 150] width 172 height 265
type textarea "hero.moveRight(3)"
click at [513, 286] on button "Run" at bounding box center [540, 277] width 197 height 20
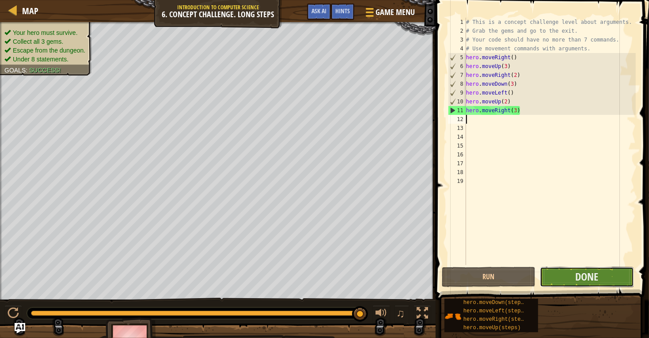
click at [565, 278] on button "Done" at bounding box center [587, 277] width 94 height 20
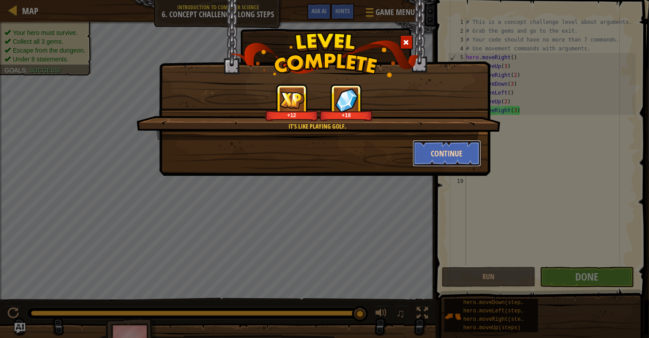
click at [456, 149] on button "Continue" at bounding box center [447, 153] width 69 height 27
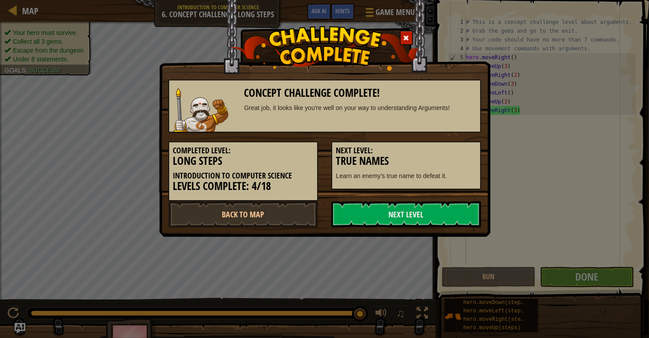
click at [458, 159] on h3 "True Names" at bounding box center [406, 161] width 140 height 12
click at [450, 214] on link "Next Level" at bounding box center [406, 214] width 150 height 27
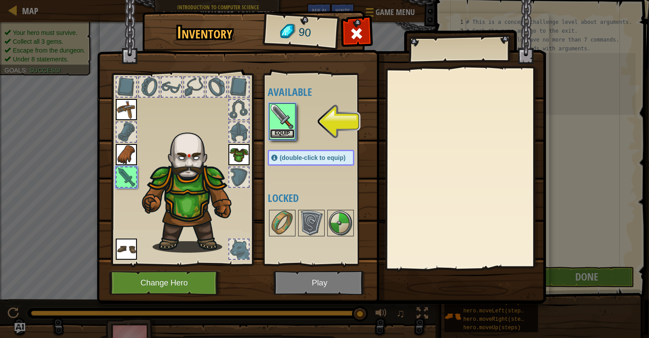
click at [290, 135] on button "Equip" at bounding box center [282, 133] width 25 height 9
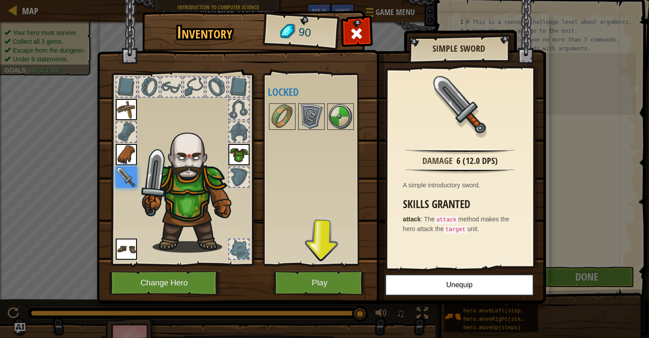
click at [292, 141] on div "Available Equip Equip Equip Equip Equip (double-click to equip) Locked" at bounding box center [320, 169] width 104 height 184
click at [313, 125] on img at bounding box center [311, 116] width 25 height 25
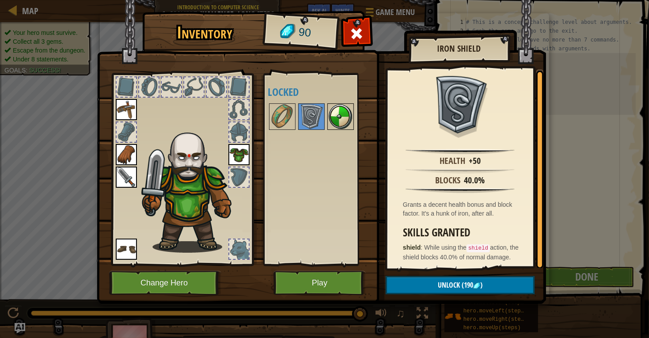
click at [334, 125] on img at bounding box center [340, 116] width 25 height 25
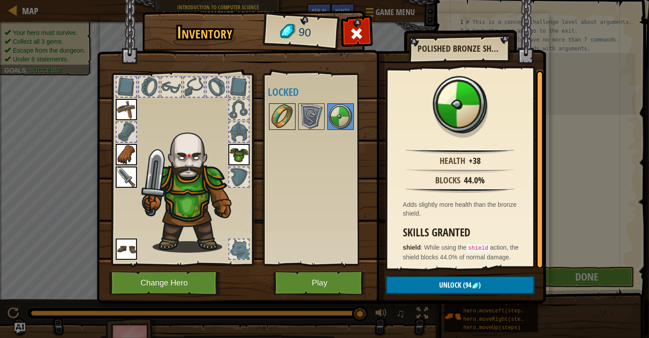
click at [287, 120] on img at bounding box center [282, 116] width 25 height 25
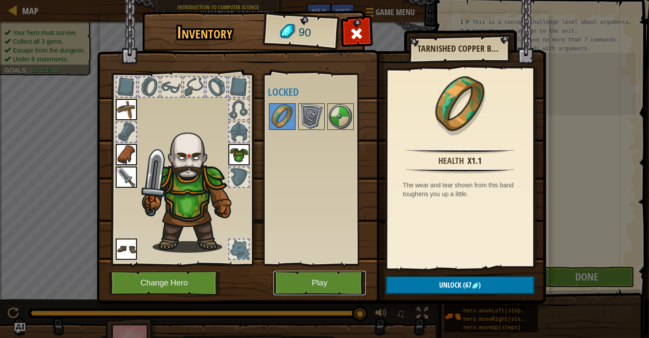
click at [305, 282] on button "Play" at bounding box center [320, 283] width 92 height 24
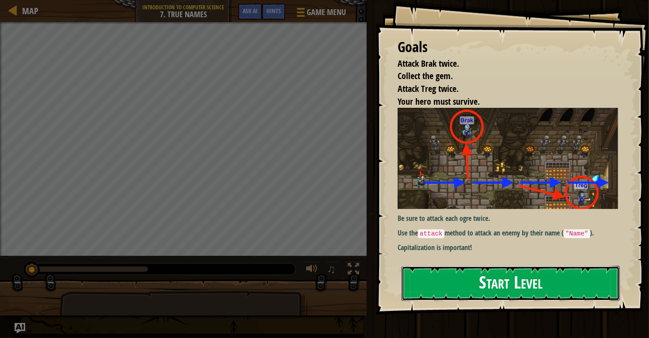
click at [418, 287] on button "Start Level" at bounding box center [511, 283] width 218 height 35
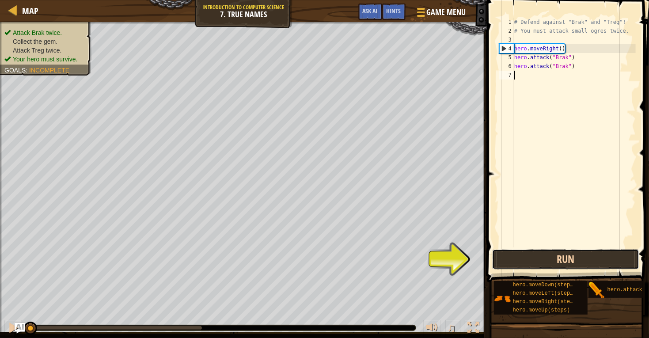
click at [569, 259] on button "Run" at bounding box center [565, 259] width 147 height 20
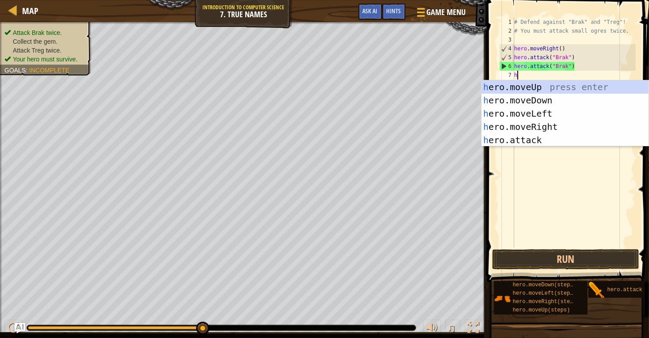
scroll to position [4, 0]
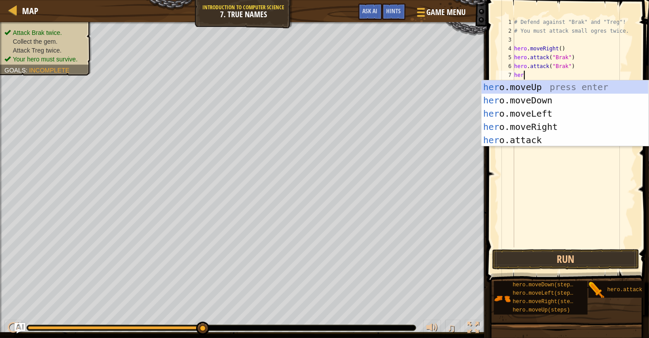
type textarea "hero"
click at [535, 130] on div "hero .moveUp press enter hero .moveDown press enter hero .moveLeft press enter …" at bounding box center [565, 126] width 167 height 93
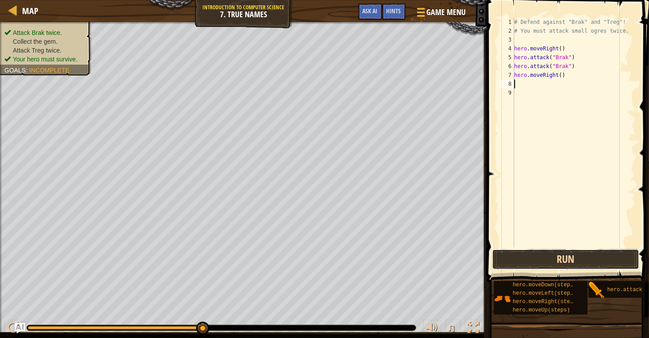
click at [564, 267] on button "Run" at bounding box center [565, 259] width 147 height 20
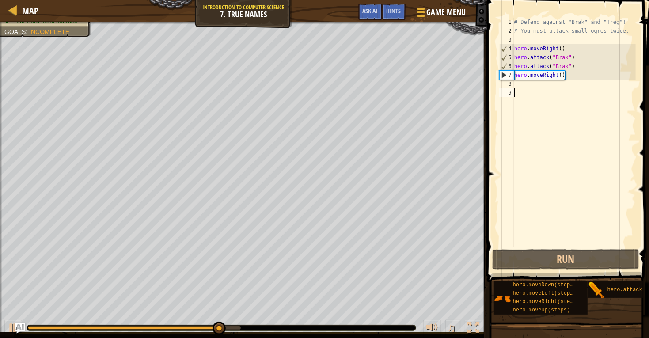
click at [526, 90] on div "# Defend against "Brak" and "Treg"! # You must attack small ogres twice. hero .…" at bounding box center [574, 142] width 123 height 248
click at [514, 83] on div "8" at bounding box center [506, 84] width 15 height 9
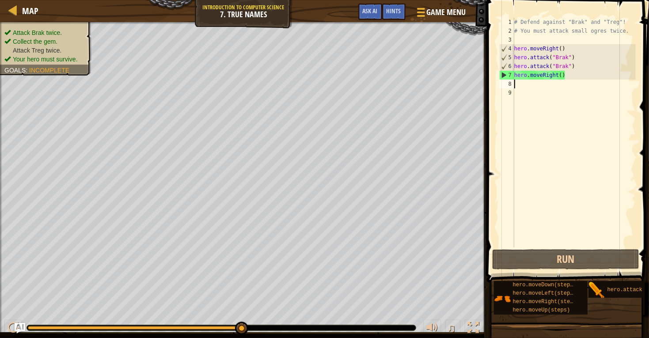
click at [516, 85] on div "# Defend against "Brak" and "Treg"! # You must attack small ogres twice. hero .…" at bounding box center [574, 142] width 123 height 248
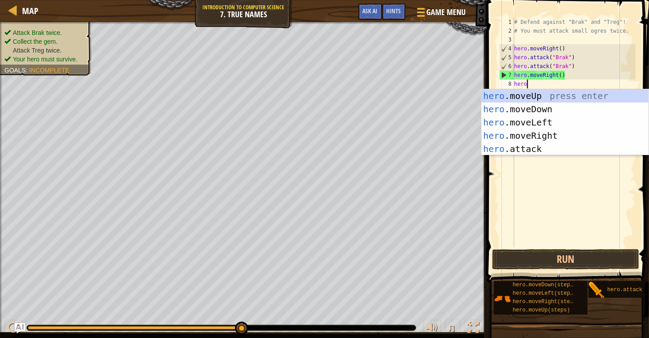
scroll to position [4, 0]
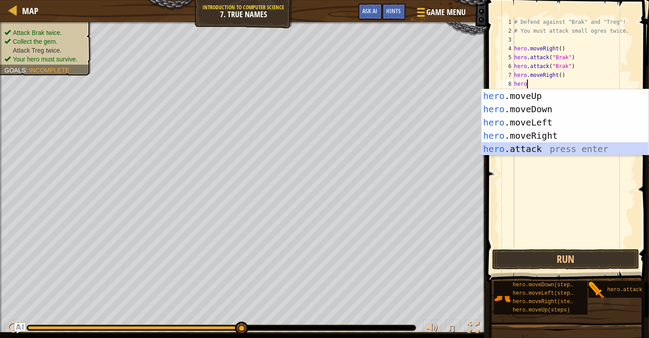
click at [535, 146] on div "hero .moveUp press enter hero .moveDown press enter hero .moveLeft press enter …" at bounding box center [565, 135] width 167 height 93
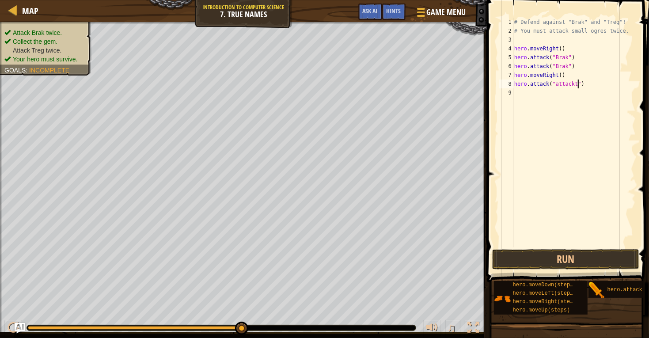
scroll to position [4, 5]
type textarea "hero.attack("attacktreg")"
click at [590, 255] on button "Run" at bounding box center [565, 259] width 147 height 20
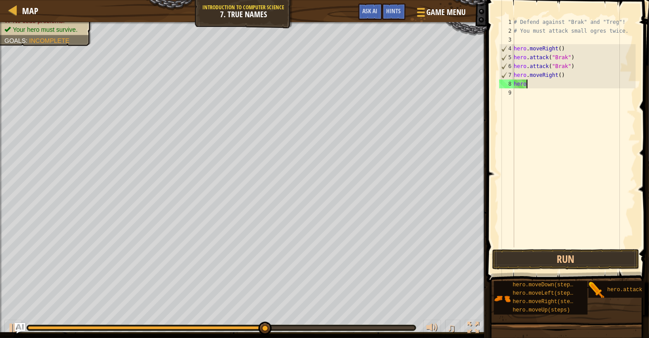
type textarea "h"
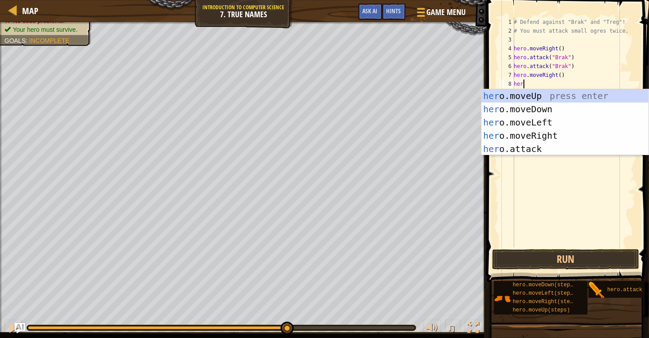
scroll to position [4, 0]
click at [591, 147] on div "hero .moveUp press enter hero .moveDown press enter hero .moveLeft press enter …" at bounding box center [565, 135] width 167 height 93
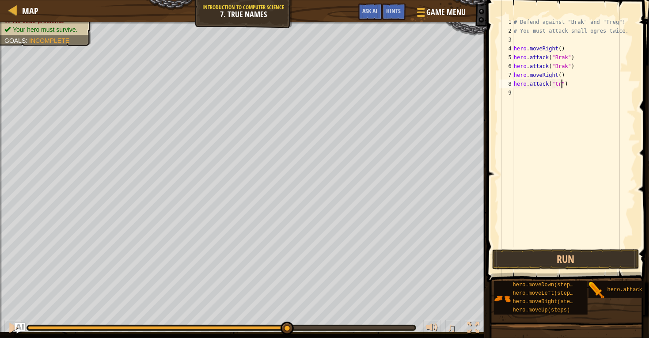
scroll to position [4, 4]
click at [590, 252] on button "Run" at bounding box center [565, 259] width 147 height 20
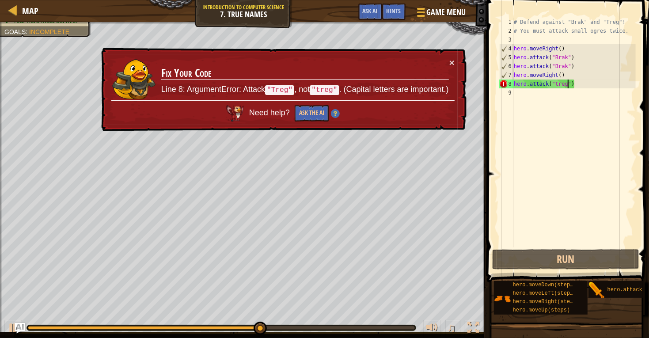
click at [558, 83] on div "# Defend against "Brak" and "Treg"! # You must attack small ogres twice. hero .…" at bounding box center [574, 142] width 124 height 248
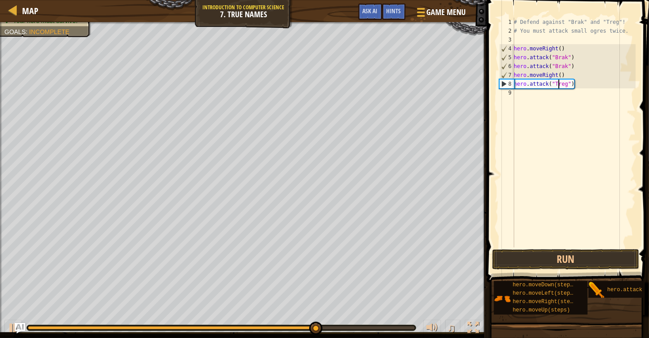
scroll to position [4, 3]
click at [572, 254] on button "Run" at bounding box center [565, 259] width 147 height 20
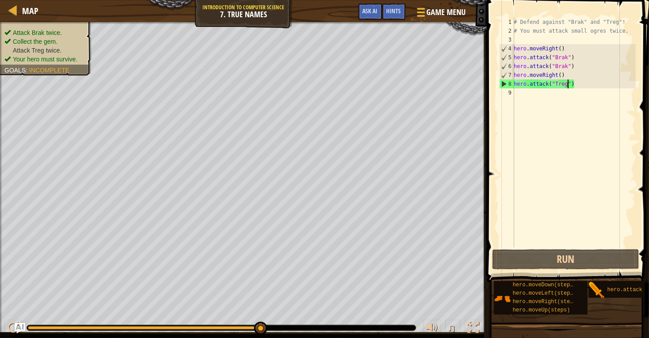
click at [569, 85] on div "# Defend against "Brak" and "Treg"! # You must attack small ogres twice. hero .…" at bounding box center [574, 142] width 124 height 248
type textarea "hero.attack("Treg2")"
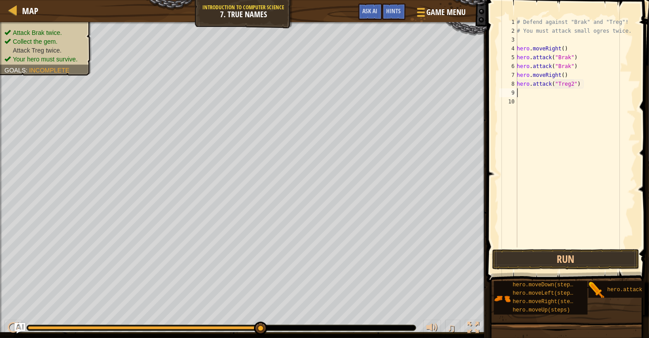
scroll to position [4, 0]
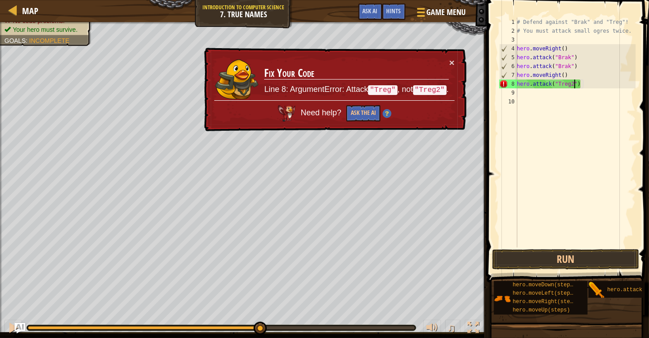
click at [575, 82] on div "# Defend against "Brak" and "Treg"! # You must attack small ogres twice. hero .…" at bounding box center [575, 142] width 121 height 248
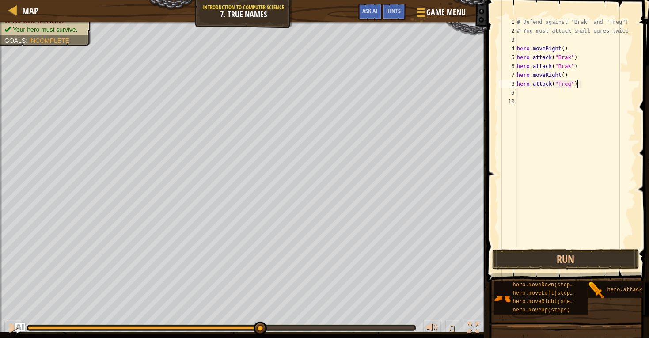
click at [581, 82] on div "# Defend against "Brak" and "Treg"! # You must attack small ogres twice. hero .…" at bounding box center [575, 142] width 121 height 248
type textarea "hero.attack("Treg")2"
click at [581, 264] on button "Run" at bounding box center [565, 259] width 147 height 20
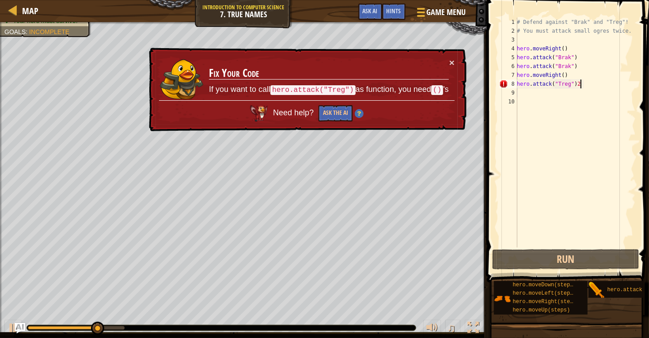
click at [577, 84] on div "# Defend against "Brak" and "Treg"! # You must attack small ogres twice. hero .…" at bounding box center [575, 142] width 121 height 248
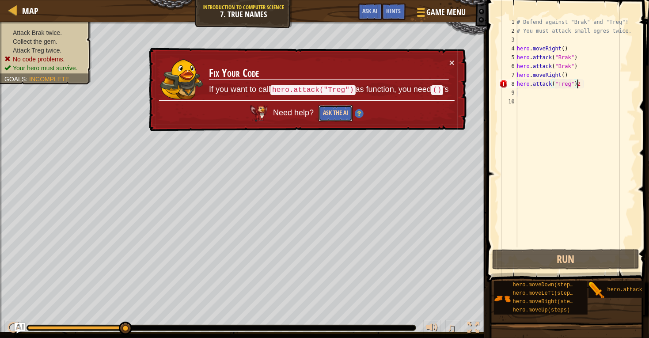
click at [343, 116] on button "Ask the AI" at bounding box center [336, 113] width 34 height 16
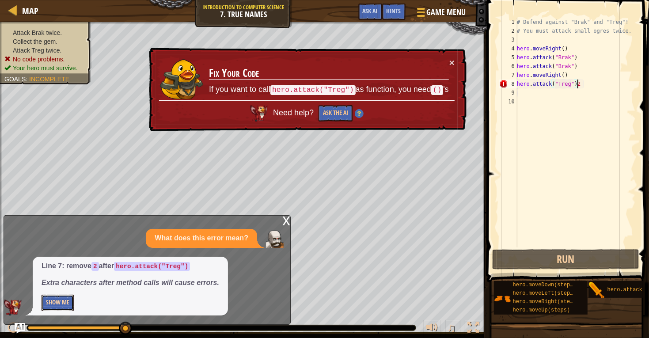
click at [50, 299] on button "Show Me" at bounding box center [58, 303] width 32 height 16
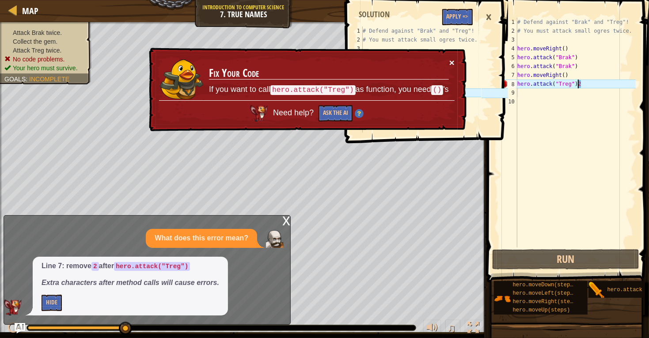
click at [451, 61] on button "×" at bounding box center [452, 62] width 5 height 9
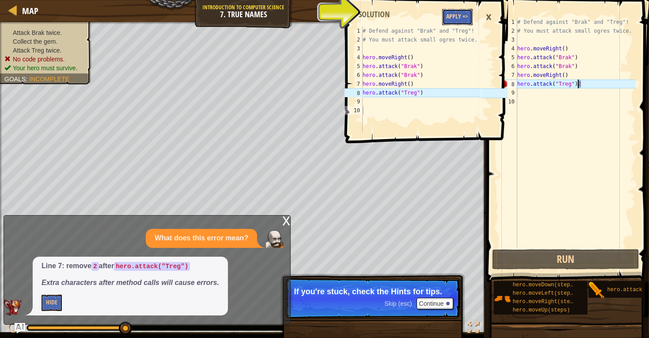
click at [463, 19] on button "Apply =>" at bounding box center [457, 17] width 30 height 16
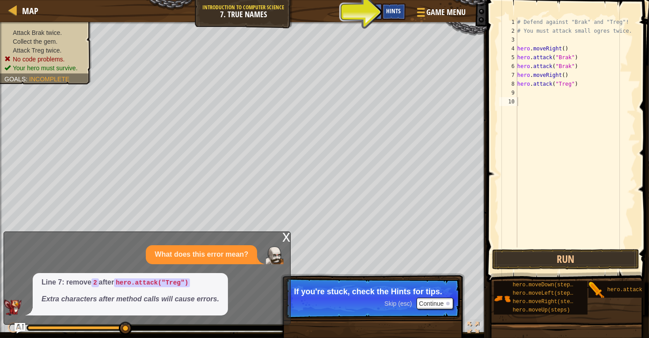
click at [399, 8] on span "Hints" at bounding box center [394, 11] width 15 height 8
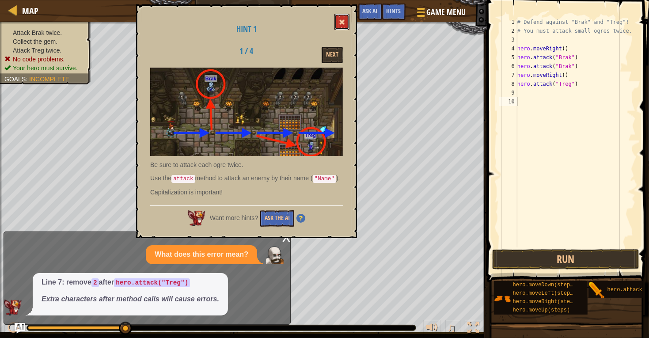
click at [347, 26] on button at bounding box center [342, 22] width 15 height 16
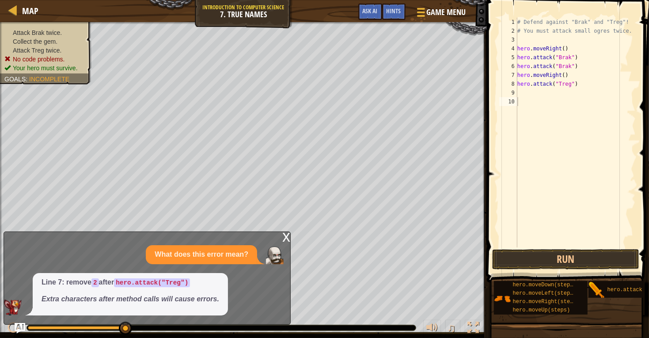
click at [587, 85] on div "# Defend against "Brak" and "Treg"! # You must attack small ogres twice. hero .…" at bounding box center [576, 142] width 120 height 248
click at [583, 263] on button "Run" at bounding box center [565, 259] width 147 height 20
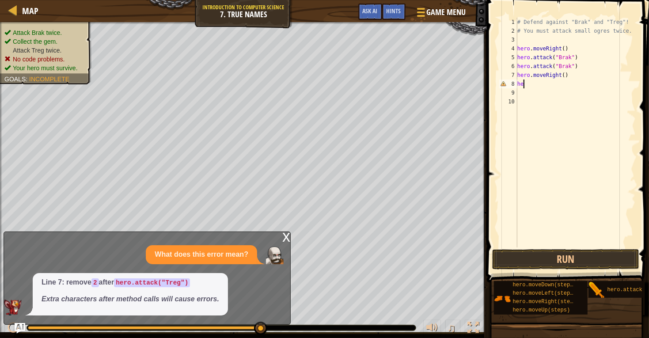
scroll to position [4, 0]
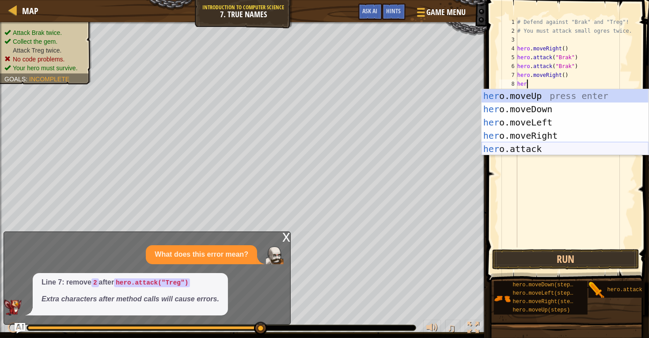
click at [613, 148] on div "her o.moveUp press enter her o.moveDown press enter her o.moveLeft press enter …" at bounding box center [565, 135] width 167 height 93
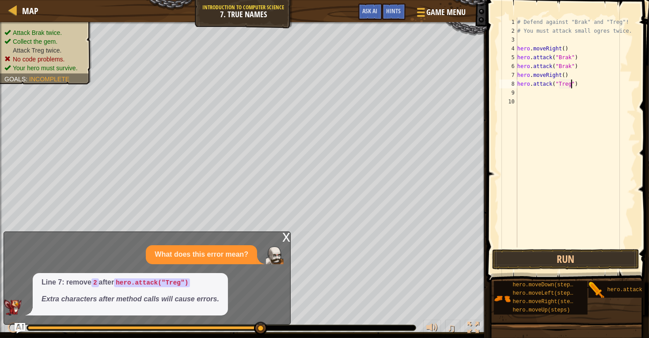
scroll to position [4, 4]
click at [584, 80] on div "# Defend against "Brak" and "Treg"! # You must attack small ogres twice. hero .…" at bounding box center [576, 142] width 120 height 248
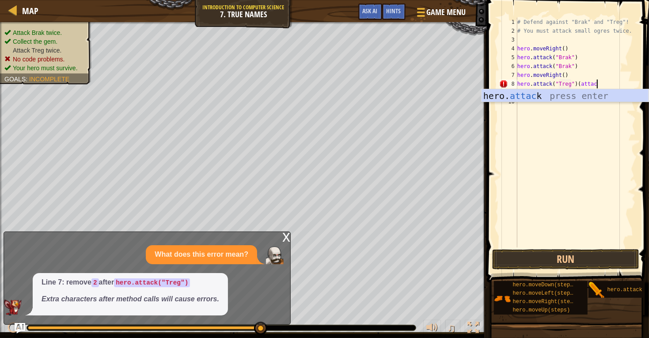
scroll to position [4, 6]
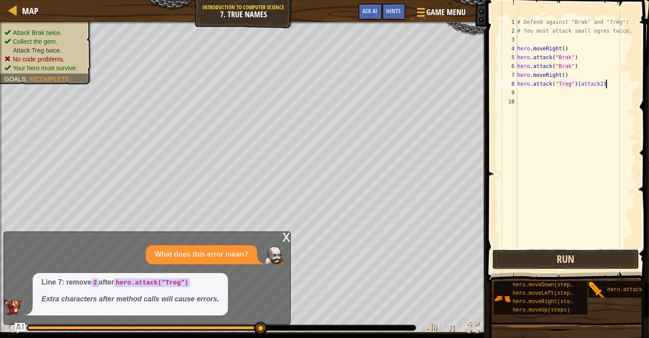
click at [556, 252] on button "Run" at bounding box center [565, 259] width 147 height 20
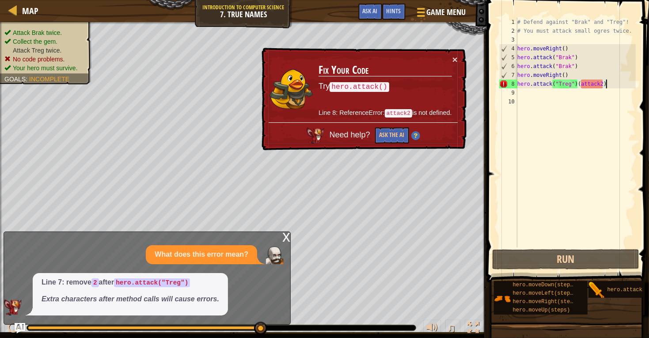
click at [581, 85] on div "# Defend against "Brak" and "Treg"! # You must attack small ogres twice. hero .…" at bounding box center [576, 142] width 120 height 248
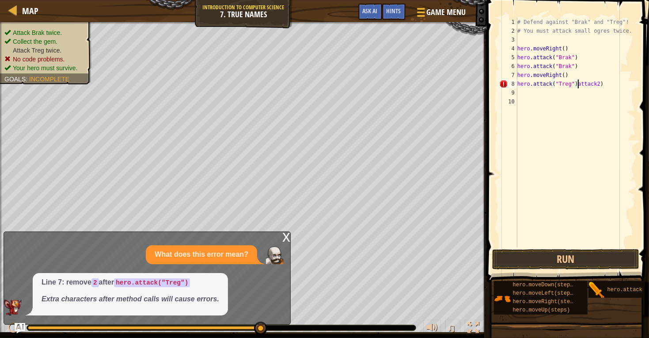
click at [598, 84] on div "# Defend against "Brak" and "Treg"! # You must attack small ogres twice. hero .…" at bounding box center [576, 142] width 120 height 248
click at [574, 260] on button "Run" at bounding box center [565, 259] width 147 height 20
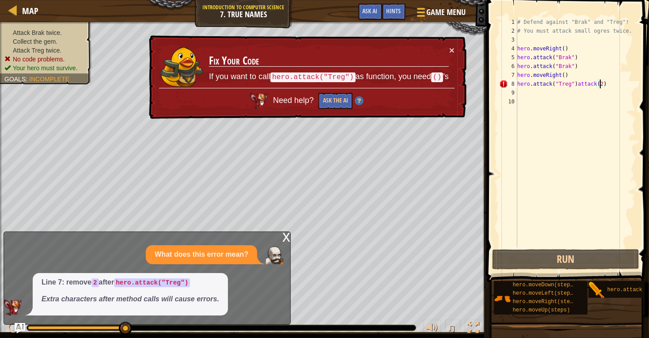
click at [190, 112] on div "× Fix Your Code If you want to call hero.attack("Treg") as function, you need (…" at bounding box center [307, 77] width 320 height 84
click at [612, 83] on div "# Defend against "Brak" and "Treg"! # You must attack small ogres twice. hero .…" at bounding box center [576, 142] width 120 height 248
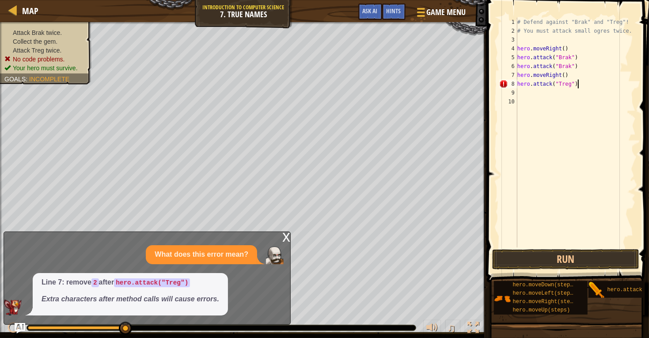
scroll to position [4, 4]
click at [587, 261] on button "Run" at bounding box center [565, 259] width 147 height 20
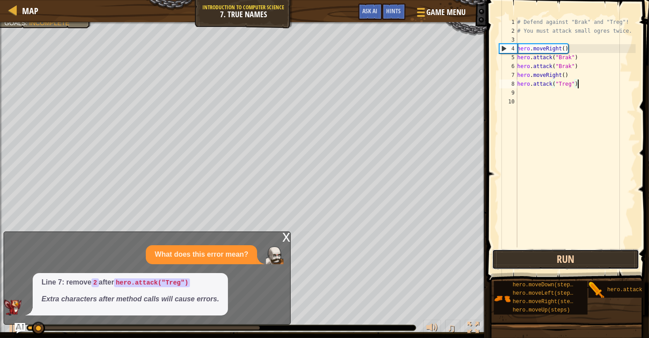
click at [587, 261] on button "Run" at bounding box center [565, 259] width 147 height 20
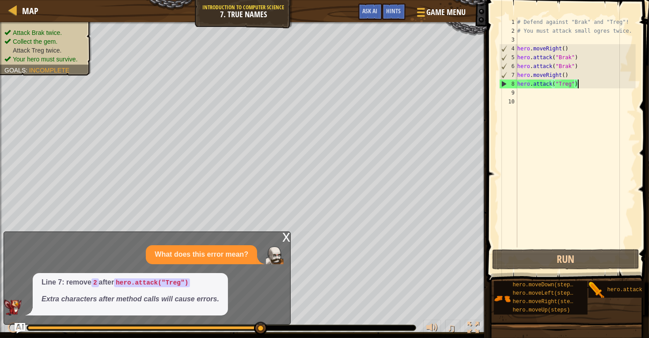
click at [574, 85] on div "# Defend against "Brak" and "Treg"! # You must attack small ogres twice. hero .…" at bounding box center [576, 142] width 120 height 248
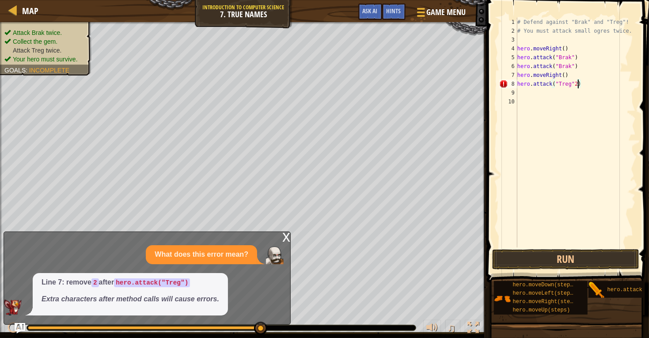
type textarea "hero.attack("Treg")"
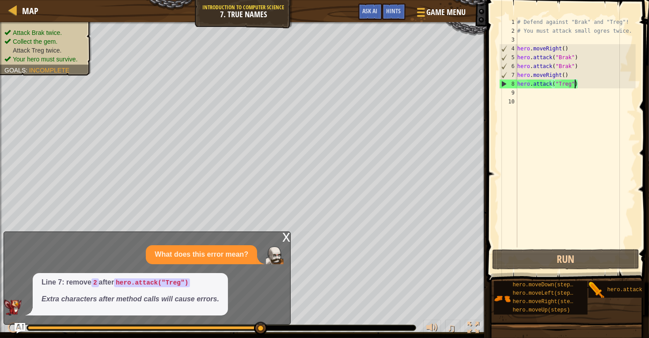
click at [518, 95] on div "# Defend against "Brak" and "Treg"! # You must attack small ogres twice. hero .…" at bounding box center [576, 142] width 120 height 248
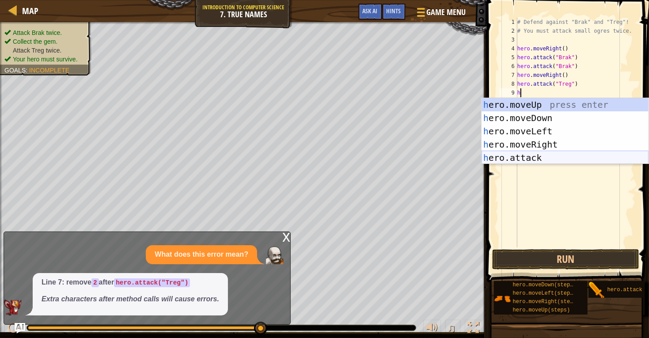
click at [521, 156] on div "h ero.moveUp press enter h ero.moveDown press enter h ero.moveLeft press enter …" at bounding box center [565, 144] width 167 height 93
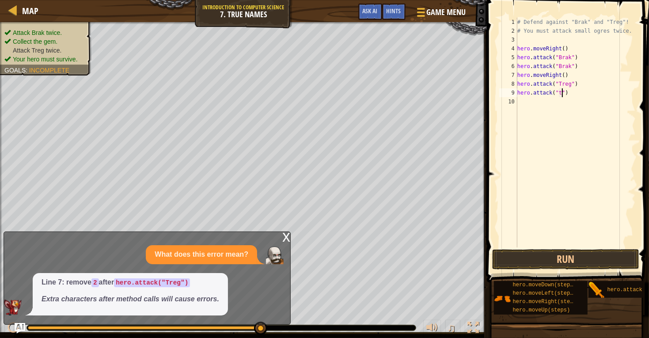
scroll to position [4, 3]
click at [596, 261] on button "Run" at bounding box center [565, 259] width 147 height 20
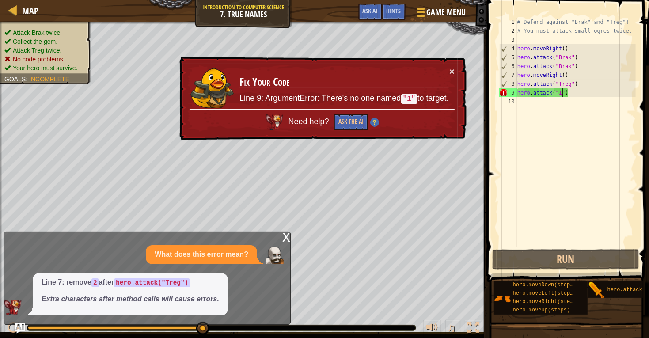
click at [561, 93] on div "# Defend against "Brak" and "Treg"! # You must attack small ogres twice. hero .…" at bounding box center [576, 142] width 120 height 248
click at [559, 93] on div "# Defend against "Brak" and "Treg"! # You must attack small ogres twice. hero .…" at bounding box center [576, 142] width 120 height 248
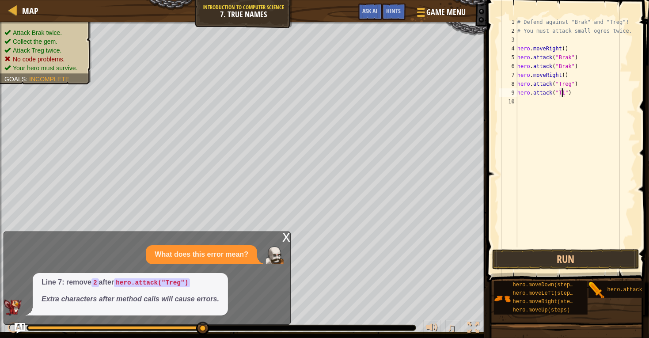
scroll to position [4, 4]
click at [568, 94] on div "# Defend against "Brak" and "Treg"! # You must attack small ogres twice. hero .…" at bounding box center [576, 142] width 120 height 248
type textarea "hero.attack("Treg")"
click at [554, 260] on button "Run" at bounding box center [565, 259] width 147 height 20
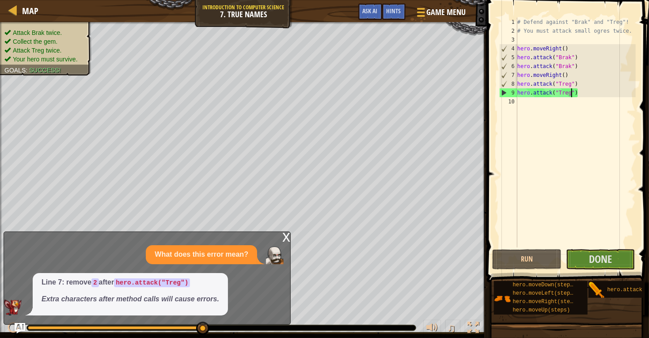
click at [524, 103] on div "# Defend against "Brak" and "Treg"! # You must attack small ogres twice. hero .…" at bounding box center [576, 142] width 120 height 248
type textarea "h"
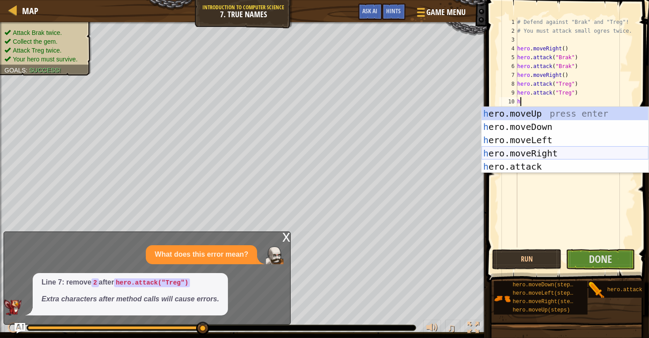
click at [521, 152] on div "h ero.moveUp press enter h ero.moveDown press enter h ero.moveLeft press enter …" at bounding box center [565, 153] width 167 height 93
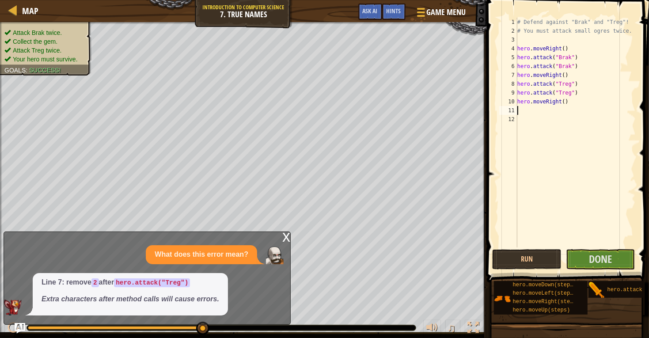
click at [567, 103] on div "# Defend against "Brak" and "Treg"! # You must attack small ogres twice. hero .…" at bounding box center [576, 142] width 120 height 248
type textarea "hero.moveRight(2)"
click at [586, 262] on button "Done" at bounding box center [600, 259] width 69 height 20
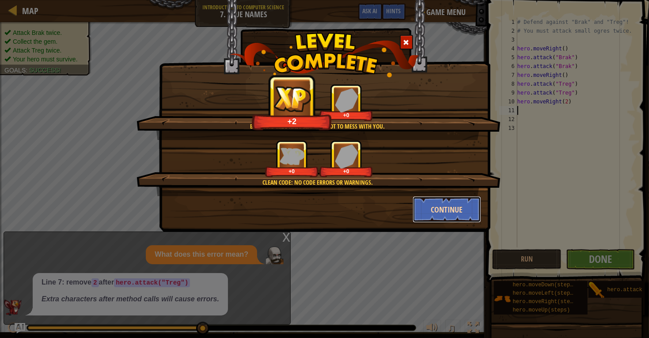
click at [467, 212] on button "Continue" at bounding box center [447, 209] width 69 height 27
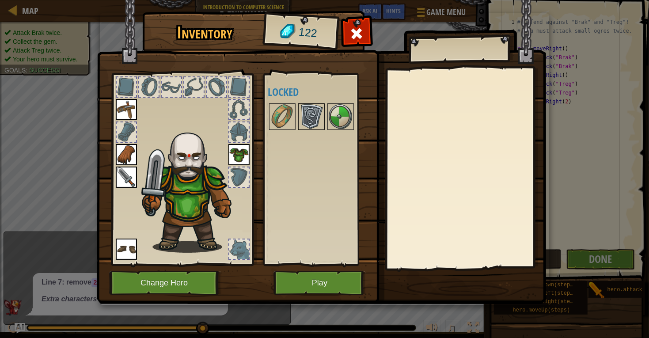
click at [317, 116] on img at bounding box center [311, 116] width 25 height 25
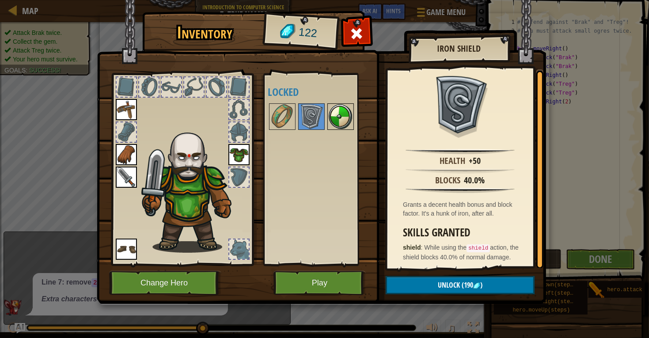
click at [330, 113] on img at bounding box center [340, 116] width 25 height 25
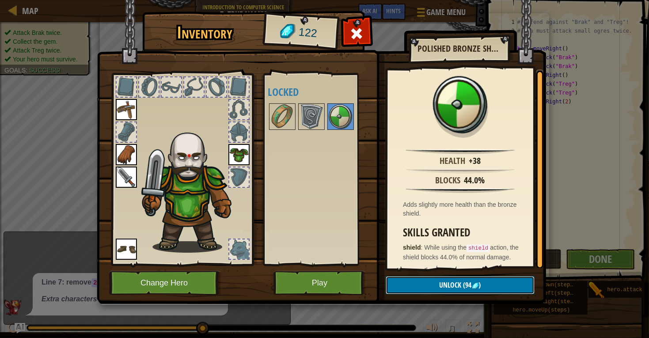
click at [404, 289] on button "Unlock (94 )" at bounding box center [460, 285] width 149 height 18
click at [401, 284] on button "Confirm" at bounding box center [460, 285] width 149 height 18
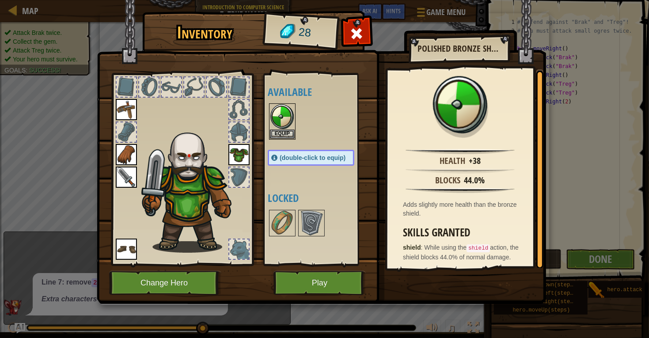
click at [344, 160] on span "(double-click to equip)" at bounding box center [313, 157] width 66 height 7
click at [288, 130] on button "Equip" at bounding box center [282, 133] width 25 height 9
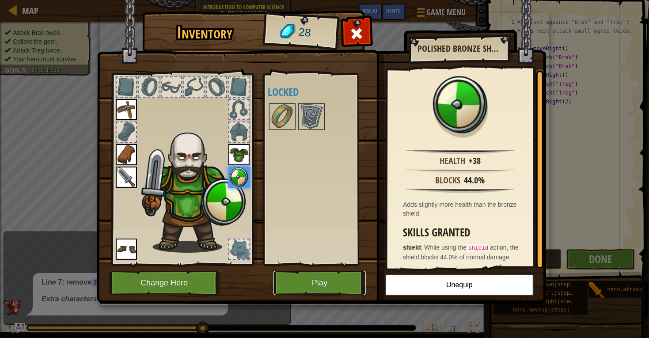
click at [336, 284] on button "Play" at bounding box center [320, 283] width 92 height 24
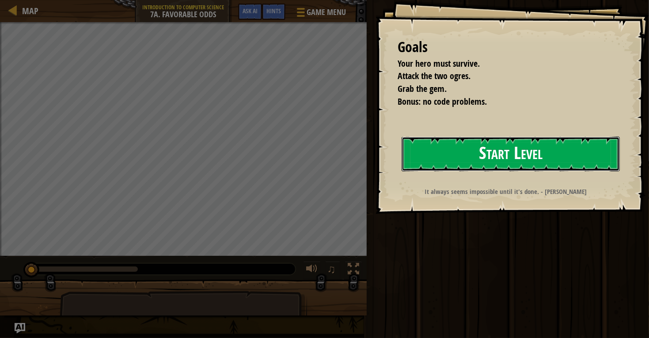
click at [457, 163] on button "Start Level" at bounding box center [511, 154] width 218 height 35
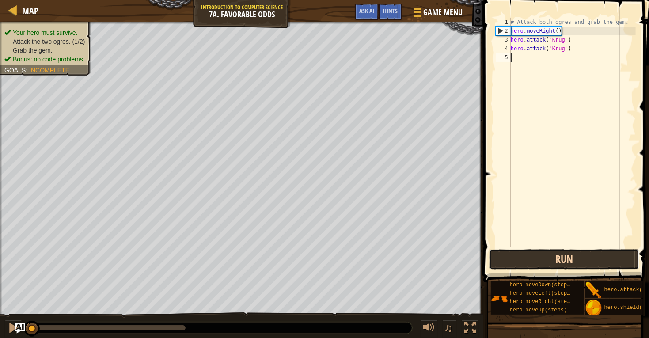
click at [523, 255] on button "Run" at bounding box center [564, 259] width 150 height 20
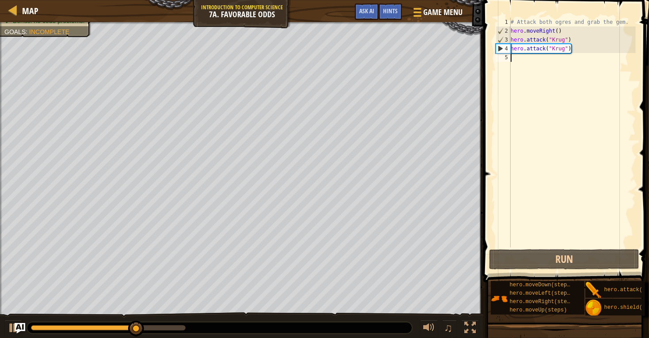
click at [524, 61] on div "# Attack both ogres and grab the gem. hero . moveRight ( ) hero . attack ( "[PE…" at bounding box center [572, 142] width 127 height 248
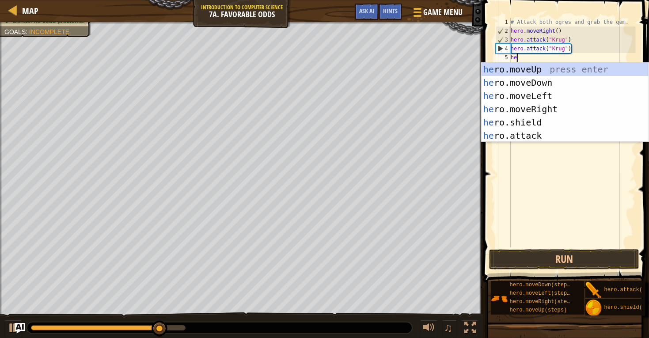
scroll to position [4, 0]
type textarea "hero"
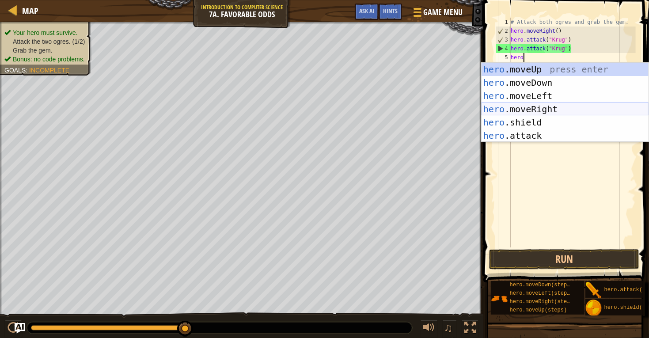
click at [536, 108] on div "hero .moveUp press enter hero .moveDown press enter hero .moveLeft press enter …" at bounding box center [565, 116] width 167 height 106
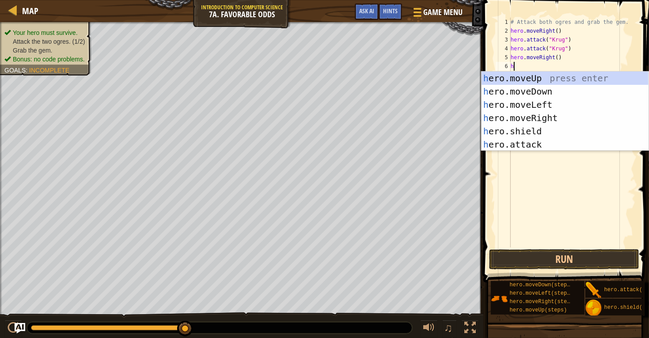
type textarea "he"
click at [539, 79] on div "he ro.moveUp press enter he ro.moveDown press enter he ro.moveLeft press enter …" at bounding box center [565, 125] width 167 height 106
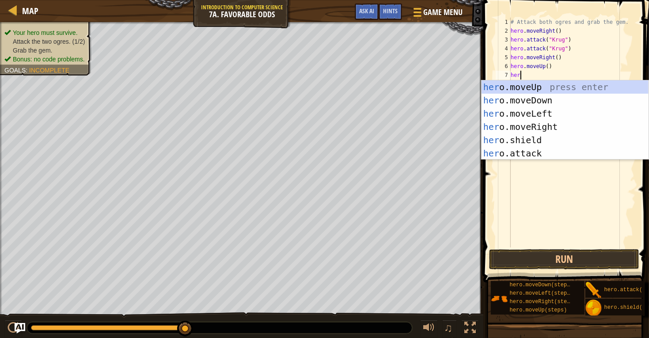
scroll to position [4, 0]
type textarea "hero"
click at [533, 114] on div "hero .moveUp press enter hero .moveDown press enter hero .moveLeft press enter …" at bounding box center [565, 133] width 167 height 106
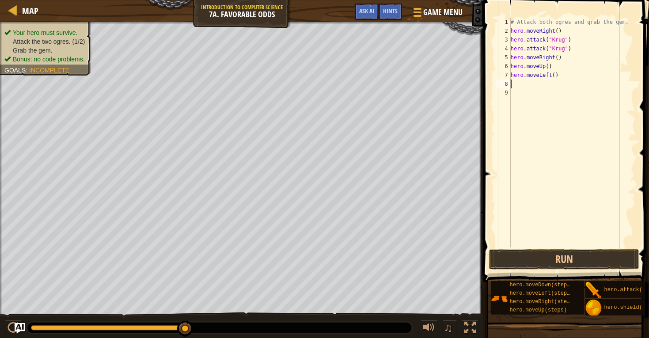
scroll to position [4, 0]
click at [523, 86] on div "# Attack both ogres and grab the gem. hero . moveRight ( ) hero . attack ( "[PE…" at bounding box center [572, 142] width 127 height 248
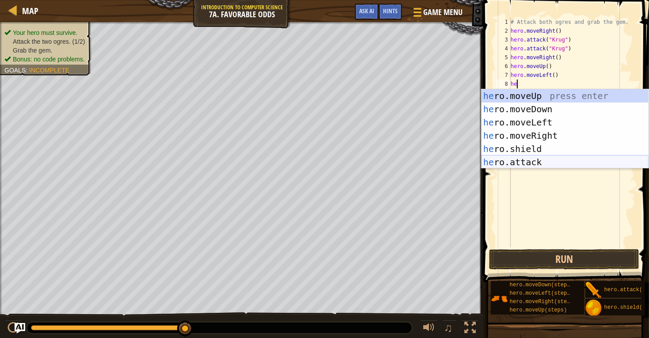
click at [544, 161] on div "he ro.moveUp press enter he ro.moveDown press enter he ro.moveLeft press enter …" at bounding box center [565, 142] width 167 height 106
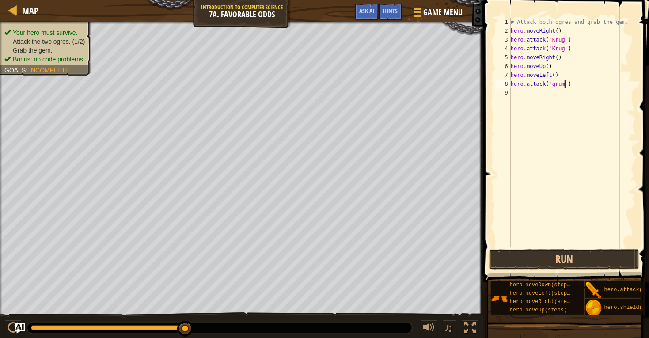
scroll to position [4, 5]
click at [555, 83] on div "# Attack both ogres and grab the gem. hero . moveRight ( ) hero . attack ( "[PE…" at bounding box center [572, 142] width 127 height 248
type textarea "hero.attack("Grump")"
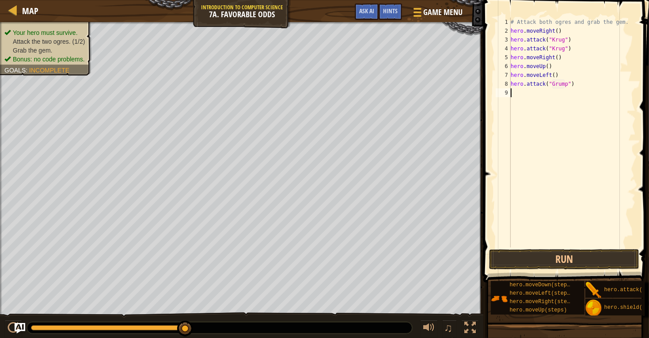
click at [522, 92] on div "# Attack both ogres and grab the gem. hero . moveRight ( ) hero . attack ( "[PE…" at bounding box center [572, 142] width 127 height 248
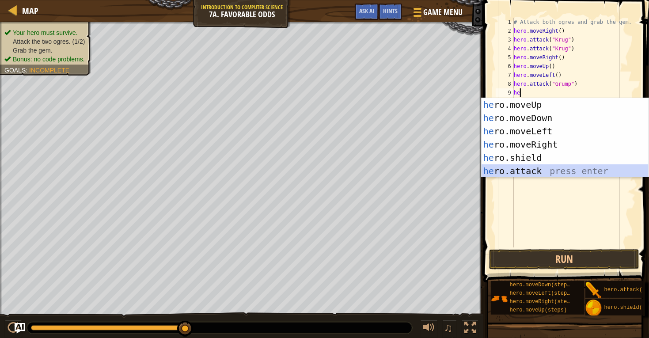
click at [537, 169] on div "he ro.moveUp press enter he ro.moveDown press enter he ro.moveLeft press enter …" at bounding box center [565, 151] width 167 height 106
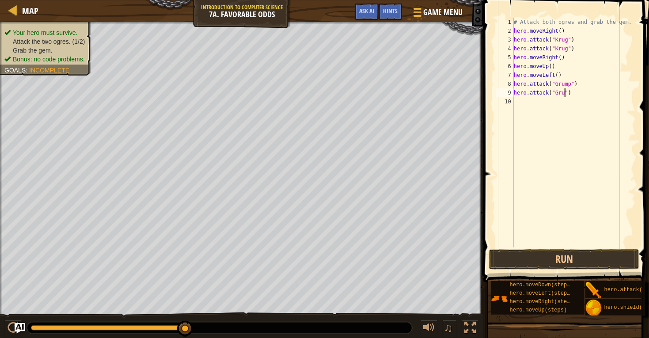
scroll to position [4, 4]
type textarea "hero.attack("Grump")"
click at [579, 263] on button "Run" at bounding box center [564, 259] width 150 height 20
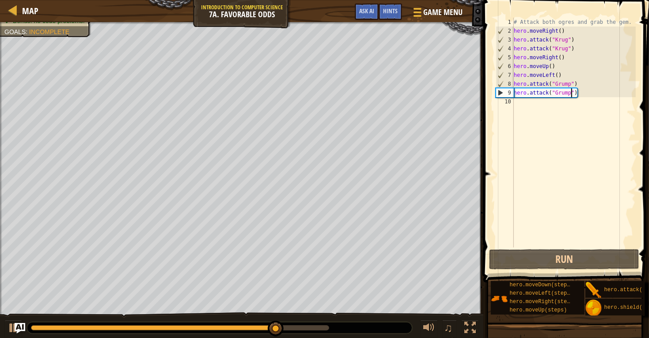
click at [519, 103] on div "# Attack both ogres and grab the gem. hero . moveRight ( ) hero . attack ( "[PE…" at bounding box center [574, 142] width 124 height 248
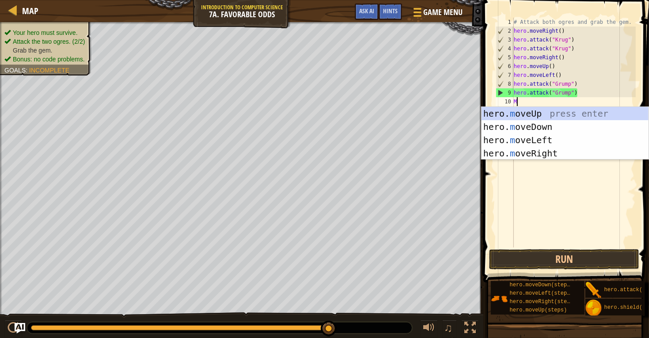
type textarea "Mo"
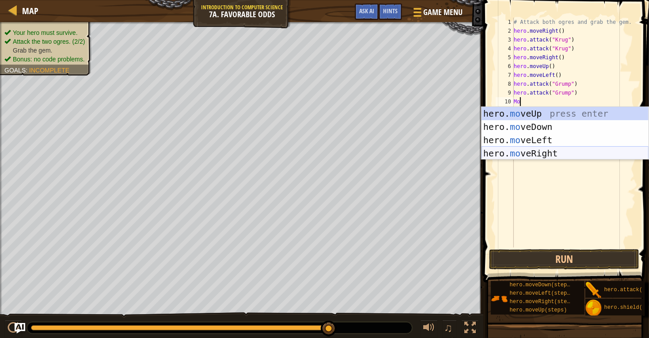
click at [519, 150] on div "hero. mo veUp press enter hero. mo veDown press enter hero. mo veLeft press ent…" at bounding box center [565, 147] width 167 height 80
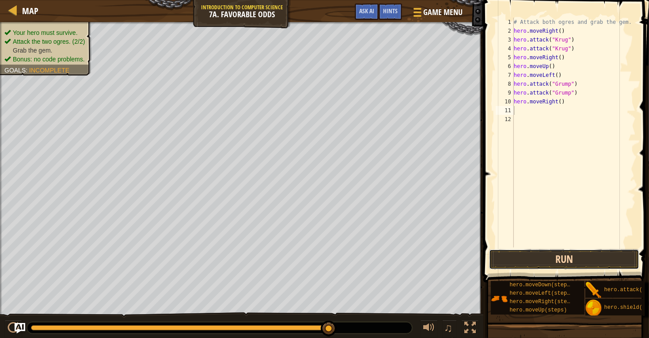
click at [558, 267] on button "Run" at bounding box center [564, 259] width 150 height 20
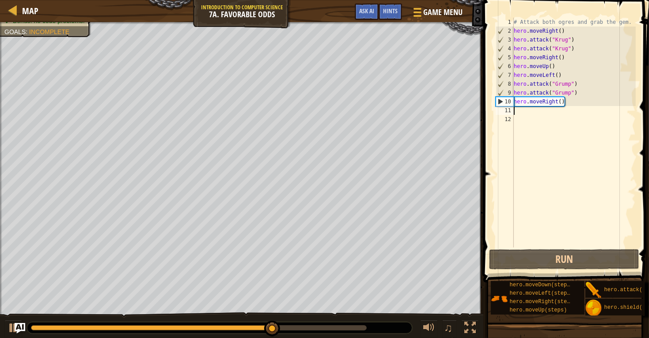
click at [557, 101] on div "# Attack both ogres and grab the gem. hero . moveRight ( ) hero . attack ( "[PE…" at bounding box center [574, 142] width 124 height 248
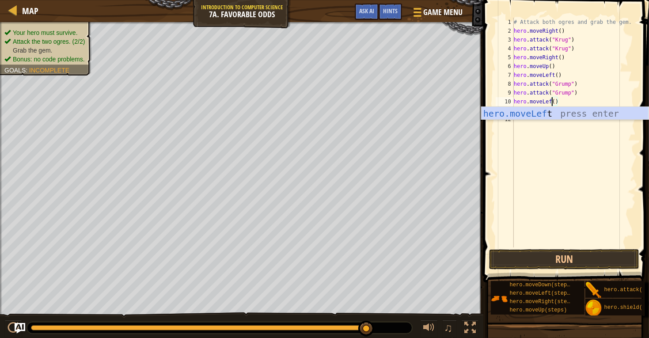
scroll to position [4, 3]
type textarea "hero.moveLeft()"
click at [553, 262] on button "Run" at bounding box center [564, 259] width 150 height 20
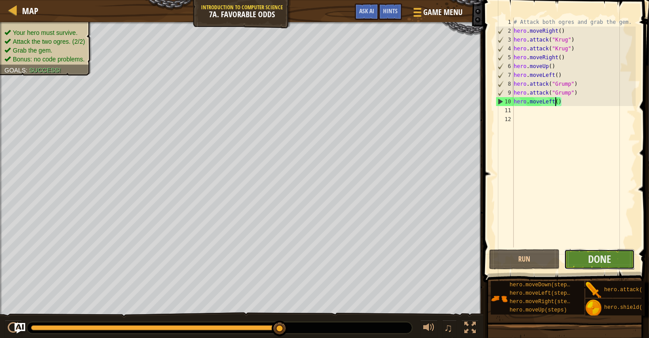
click at [611, 257] on button "Done" at bounding box center [599, 259] width 71 height 20
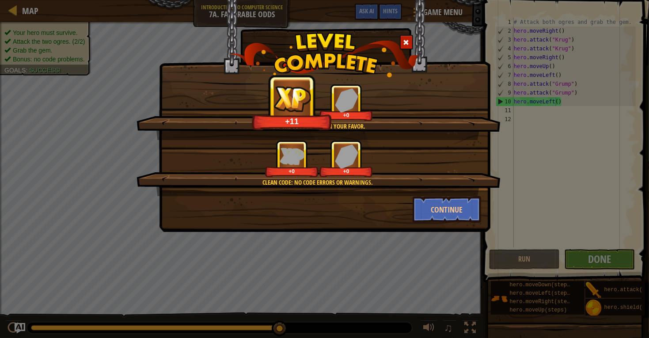
click at [472, 225] on div "May the odds be ever in your favor. +11 +0 Clean code: no code errors or warnin…" at bounding box center [324, 116] width 331 height 232
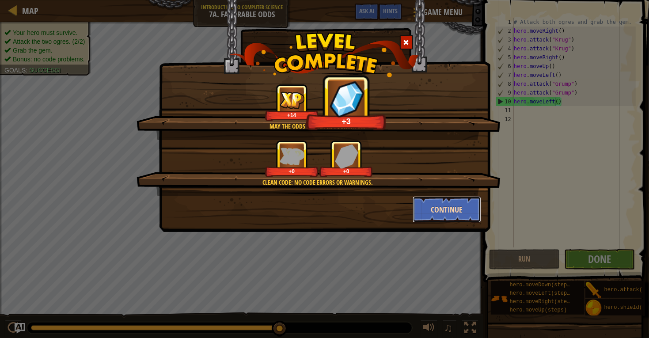
click at [470, 220] on button "Continue" at bounding box center [447, 209] width 69 height 27
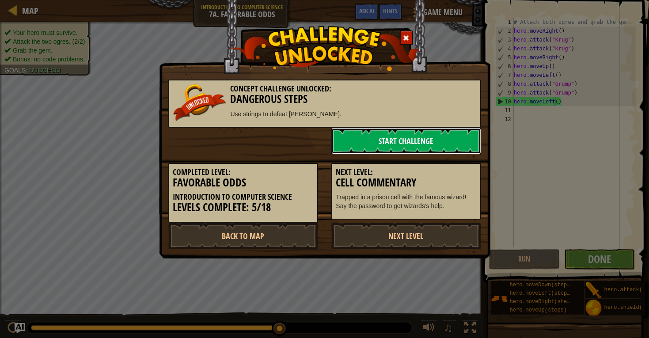
click at [452, 146] on link "Start Challenge" at bounding box center [406, 141] width 150 height 27
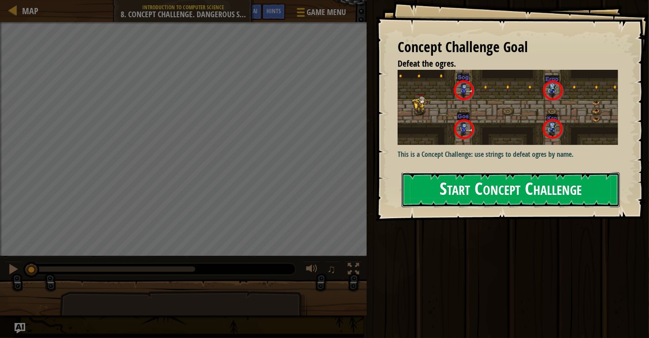
click at [456, 172] on button "Start Concept Challenge" at bounding box center [511, 189] width 218 height 35
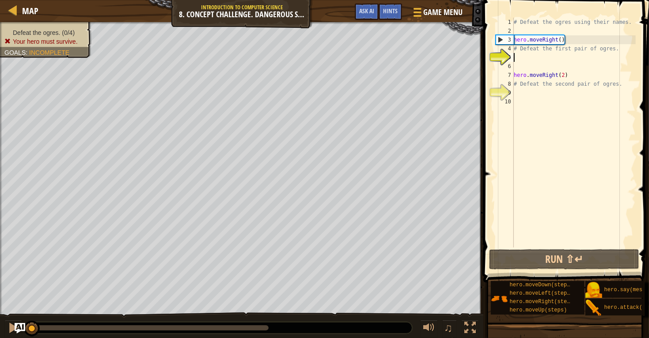
scroll to position [4, 0]
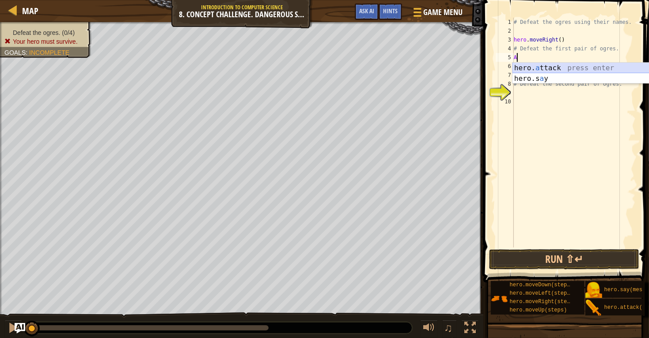
click at [550, 65] on div "hero. a ttack press enter hero.s a y press enter" at bounding box center [596, 84] width 167 height 42
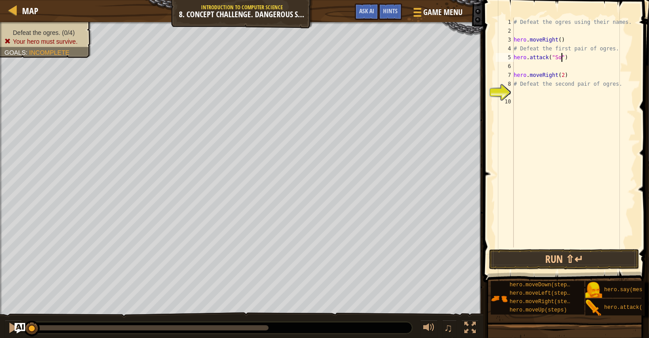
scroll to position [4, 4]
type textarea "hero.attack("Sog")"
click at [517, 64] on div "# Defeat the ogres using their names. hero . moveRight ( ) # Defeat the first p…" at bounding box center [574, 142] width 124 height 248
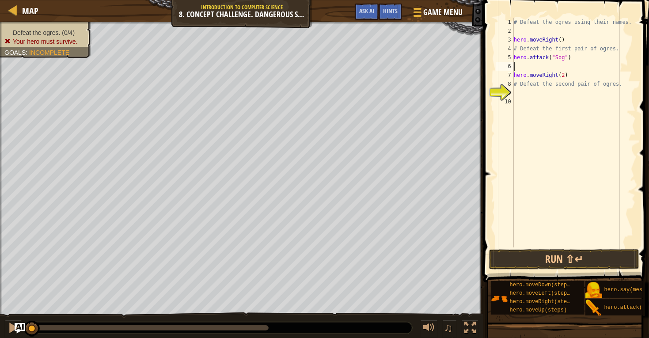
type textarea "S"
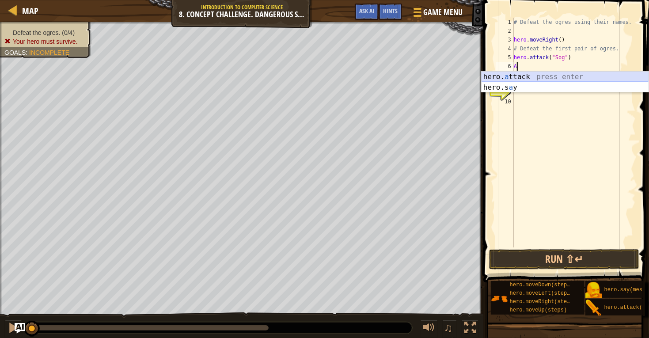
click at [519, 76] on div "hero. a ttack press enter hero.s a y press enter" at bounding box center [565, 93] width 167 height 42
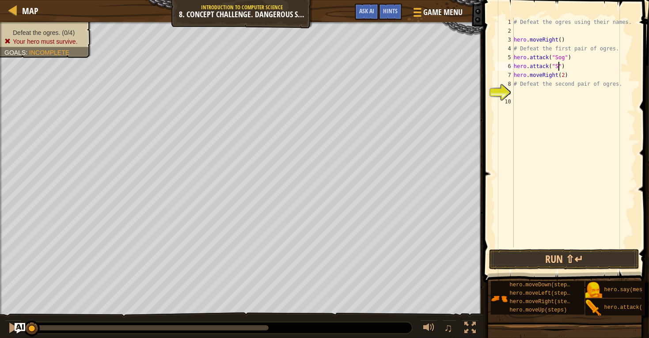
scroll to position [4, 4]
type textarea "hero.attack("Sog")"
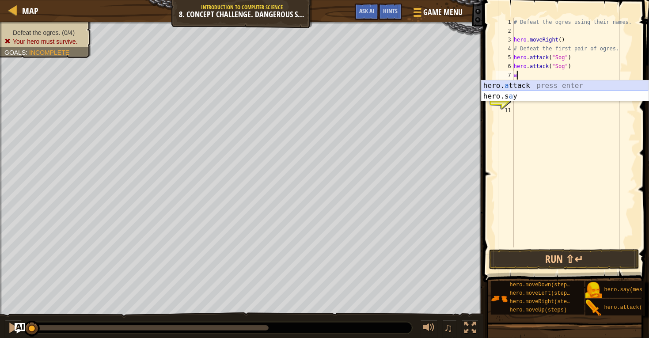
click at [542, 83] on div "hero. a ttack press enter hero.s a y press enter" at bounding box center [565, 101] width 167 height 42
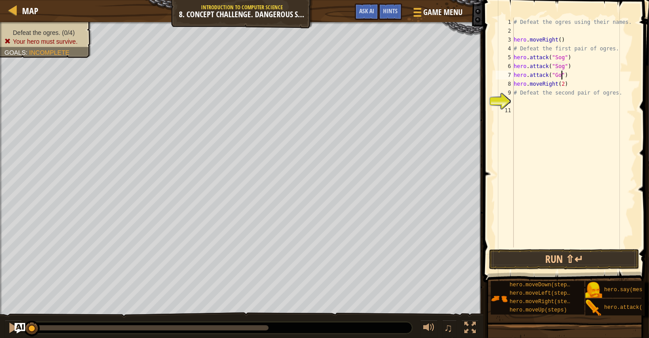
type textarea "hero.attack("Gos")"
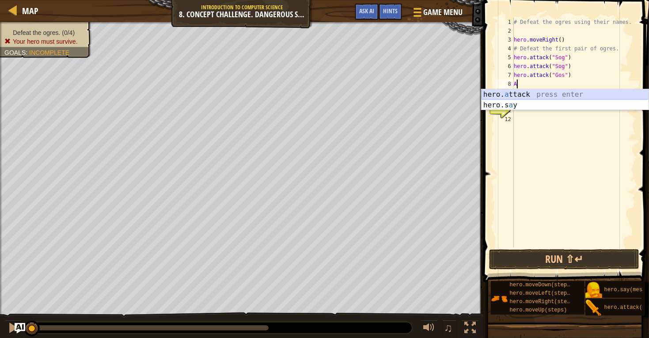
click at [575, 95] on div "hero. a ttack press enter hero.s a y press enter" at bounding box center [565, 110] width 167 height 42
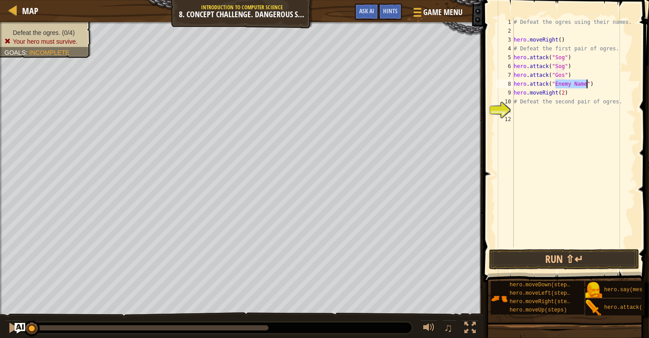
click at [577, 82] on div "# Defeat the ogres using their names. hero . moveRight ( ) # Defeat the first p…" at bounding box center [574, 133] width 124 height 230
click at [577, 82] on div "# Defeat the ogres using their names. hero . moveRight ( ) # Defeat the first p…" at bounding box center [574, 142] width 124 height 248
click at [587, 84] on div "# Defeat the ogres using their names. hero . moveRight ( ) # Defeat the first p…" at bounding box center [574, 142] width 124 height 248
type textarea "hero.attack("Gos")"
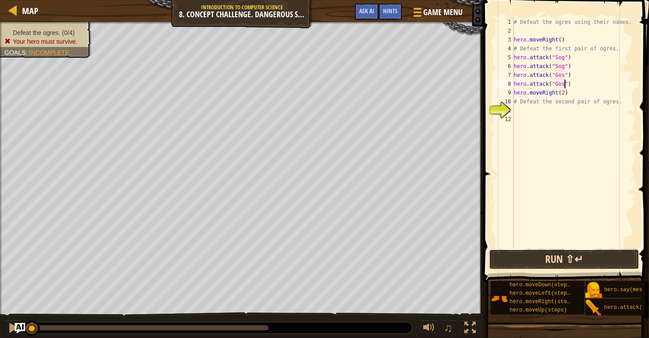
click at [537, 254] on button "Run ⇧↵" at bounding box center [564, 259] width 150 height 20
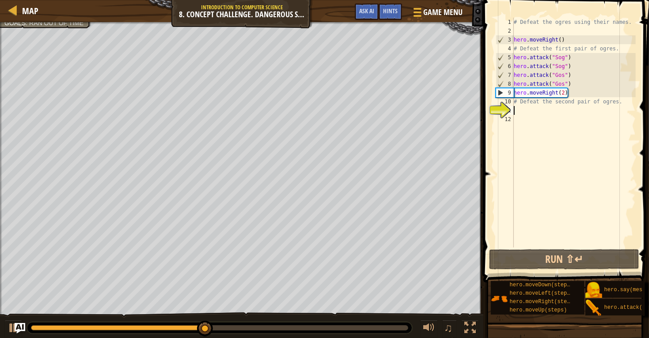
click at [518, 109] on div "# Defeat the ogres using their names. hero . moveRight ( ) # Defeat the first p…" at bounding box center [574, 142] width 124 height 248
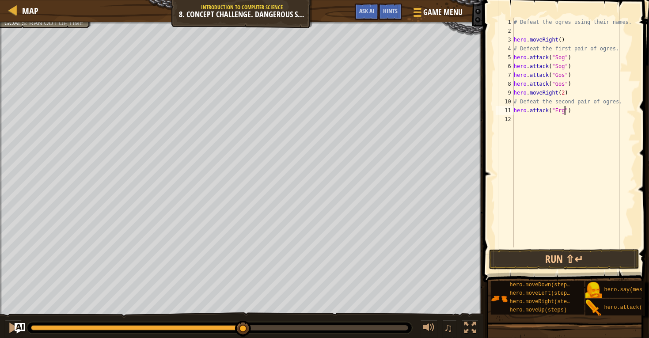
type textarea "hero.attack("Ergo")"
click at [522, 123] on div "# Defeat the ogres using their names. hero . moveRight ( ) # Defeat the first p…" at bounding box center [574, 142] width 124 height 248
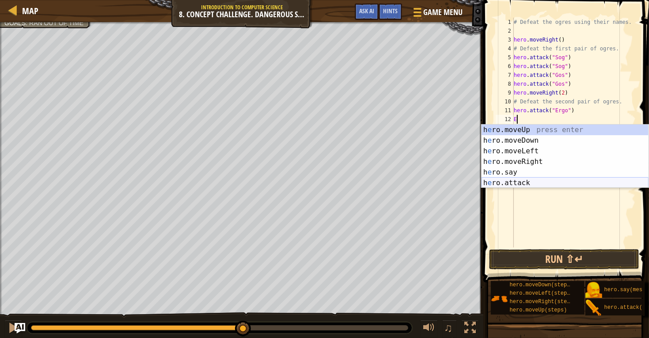
click at [522, 182] on div "h e ro.moveUp press enter h e ro.moveDown press enter h e ro.moveLeft press ent…" at bounding box center [565, 167] width 167 height 85
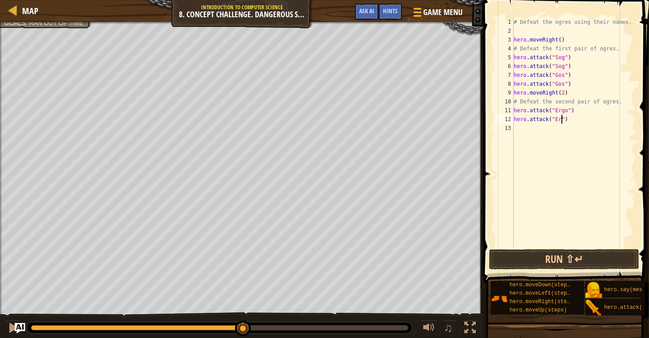
scroll to position [4, 4]
type textarea "hero.attack("Ergo")"
click at [522, 130] on div "# Defeat the ogres using their names. hero . moveRight ( ) # Defeat the first p…" at bounding box center [574, 142] width 124 height 248
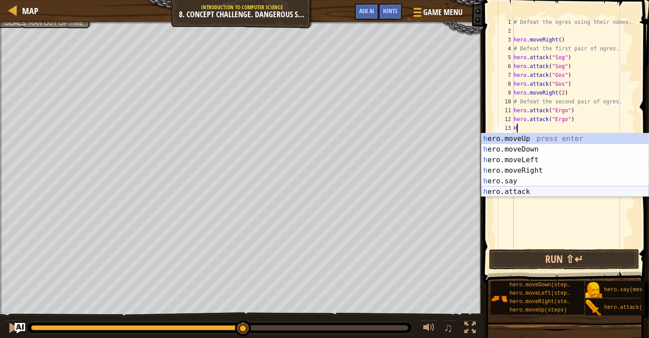
click at [512, 188] on div "h ero.moveUp press enter h ero.moveDown press enter h ero.moveLeft press enter …" at bounding box center [565, 175] width 167 height 85
click at [551, 177] on div "hero .moveUp press enter hero .moveDown press enter hero .moveLeft press enter …" at bounding box center [565, 175] width 167 height 85
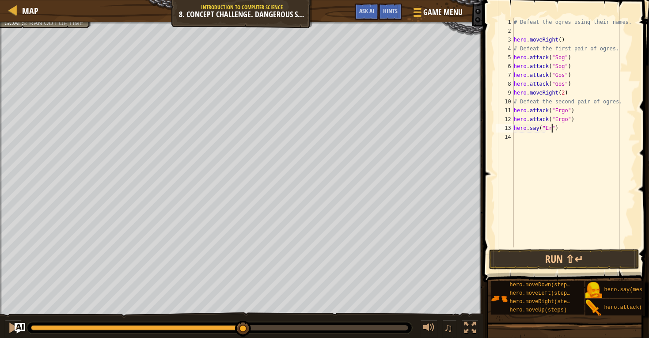
scroll to position [4, 3]
click at [559, 261] on button "Run ⇧↵" at bounding box center [564, 259] width 150 height 20
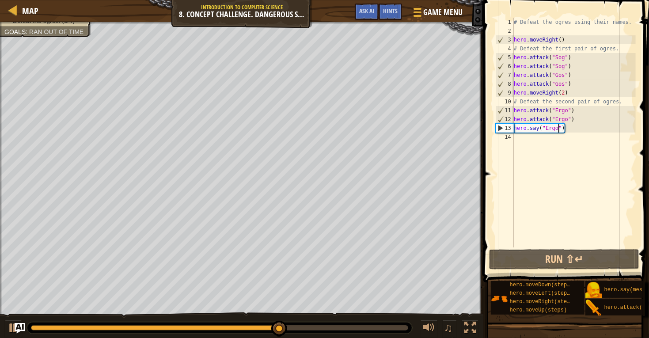
click at [566, 128] on div "# Defeat the ogres using their names. hero . moveRight ( ) # Defeat the first p…" at bounding box center [574, 142] width 124 height 248
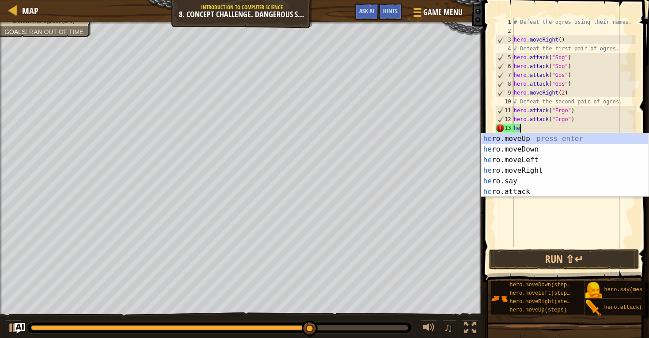
scroll to position [4, 0]
type textarea "h"
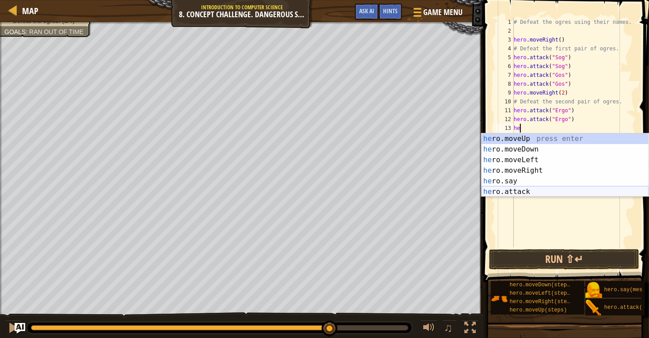
click at [550, 191] on div "he ro.moveUp press enter he ro.moveDown press enter he ro.moveLeft press enter …" at bounding box center [565, 175] width 167 height 85
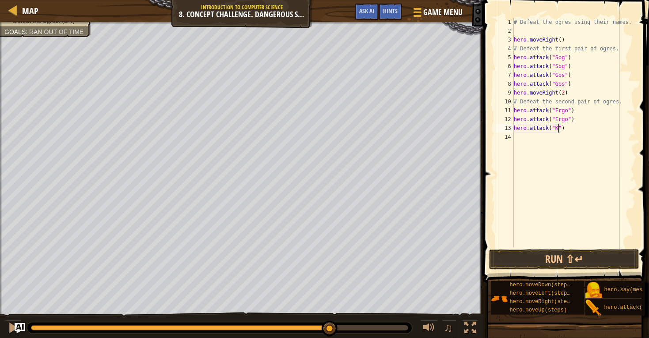
scroll to position [4, 3]
type textarea "hero.attack("Kro")"
click at [521, 139] on div "# Defeat the ogres using their names. hero . moveRight ( ) # Defeat the first p…" at bounding box center [574, 142] width 124 height 248
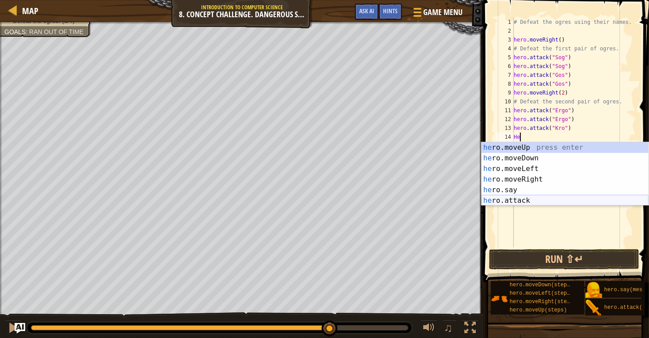
click at [524, 198] on div "he ro.moveUp press enter he ro.moveDown press enter he ro.moveLeft press enter …" at bounding box center [565, 184] width 167 height 85
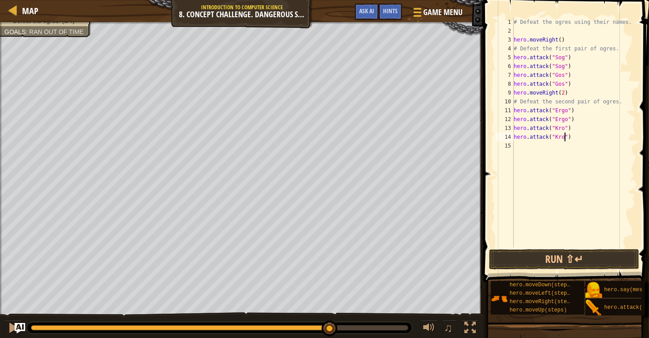
scroll to position [4, 4]
type textarea "hero.attack("Kro")"
click at [543, 256] on button "Run ⇧↵" at bounding box center [564, 259] width 150 height 20
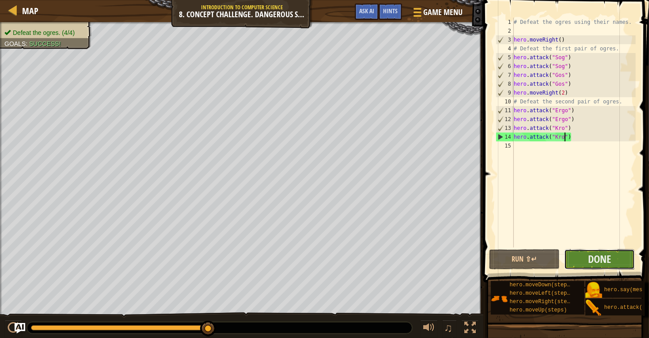
click at [584, 259] on button "Done" at bounding box center [599, 259] width 71 height 20
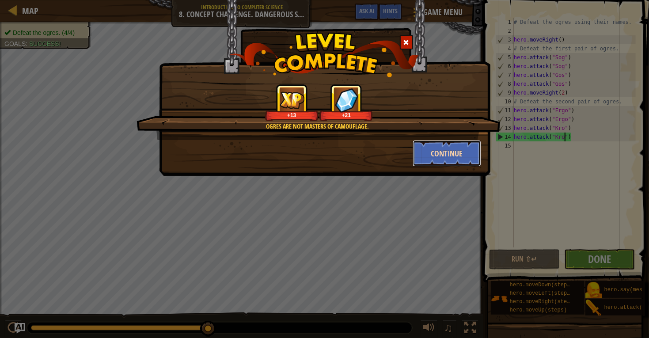
click at [458, 159] on button "Continue" at bounding box center [447, 153] width 69 height 27
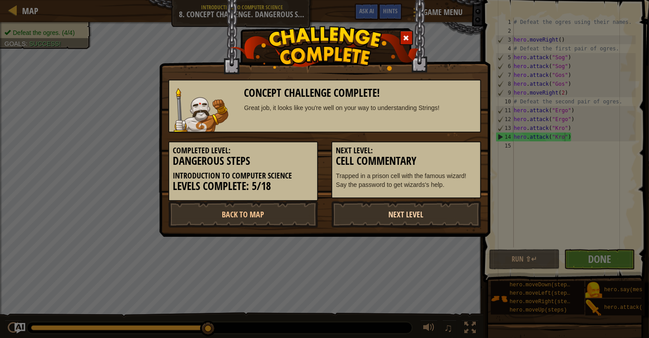
click at [384, 217] on link "Next Level" at bounding box center [406, 214] width 150 height 27
click at [305, 217] on link "Back to Map" at bounding box center [243, 214] width 150 height 27
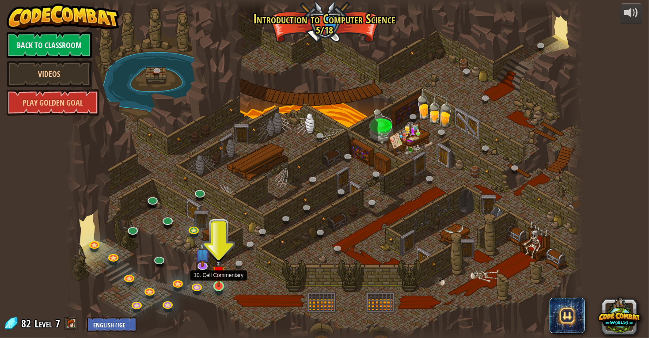
click at [218, 286] on img at bounding box center [218, 272] width 13 height 30
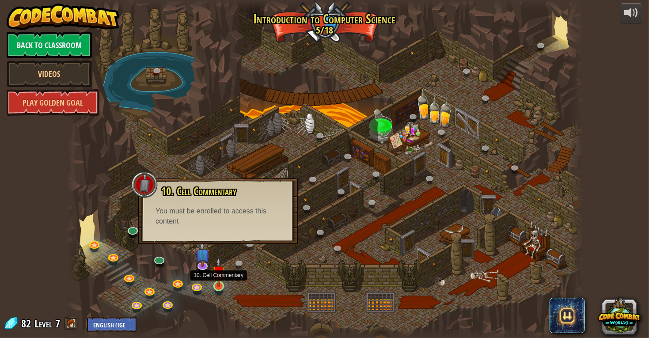
click at [218, 286] on img at bounding box center [218, 272] width 13 height 30
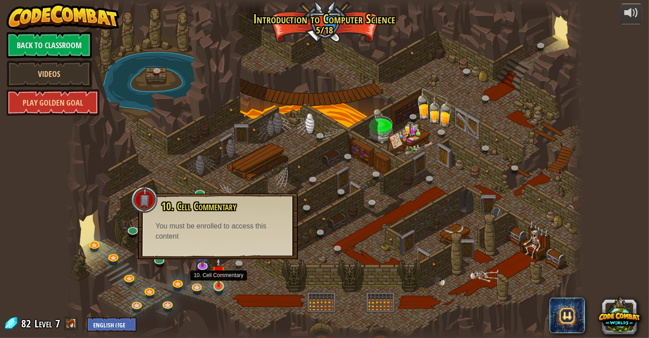
click at [218, 285] on img at bounding box center [218, 272] width 13 height 30
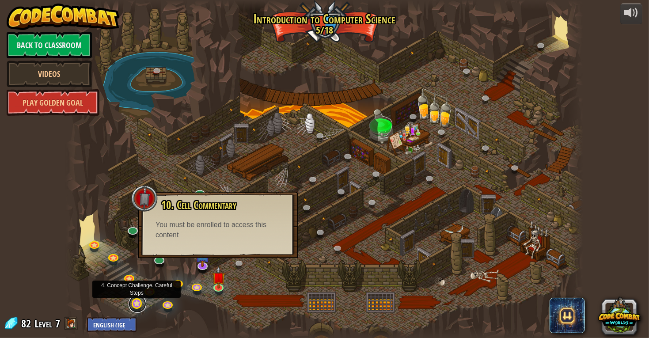
click at [137, 305] on link at bounding box center [138, 304] width 18 height 18
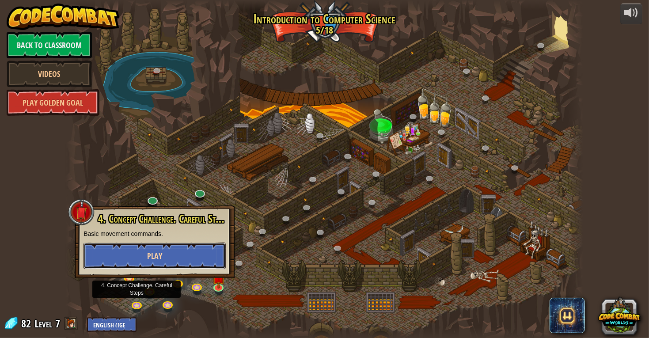
click at [182, 253] on button "Play" at bounding box center [155, 256] width 142 height 27
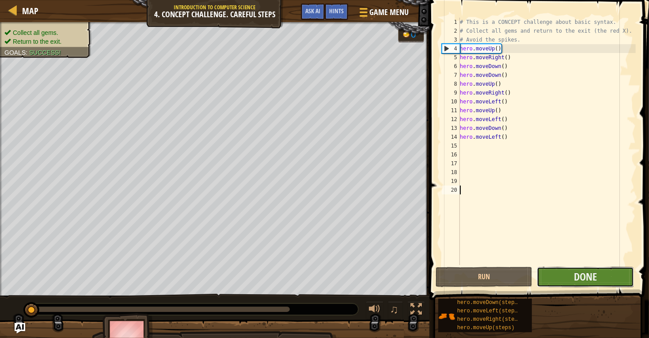
click at [545, 277] on button "Done" at bounding box center [585, 277] width 97 height 20
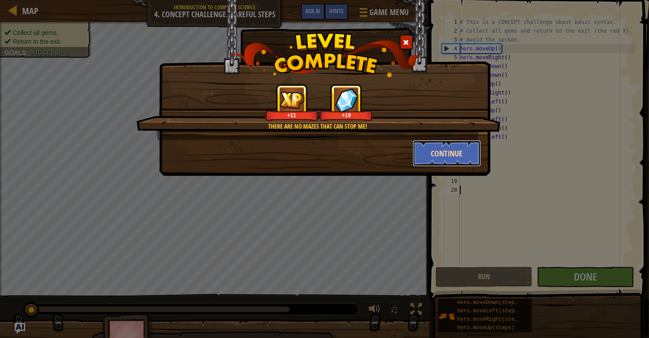
click at [434, 145] on button "Continue" at bounding box center [447, 153] width 69 height 27
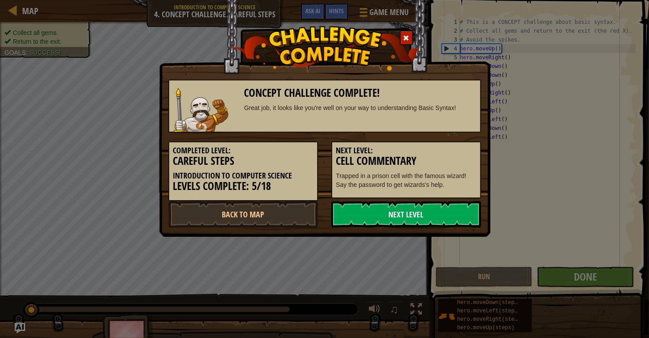
click at [403, 35] on div at bounding box center [406, 37] width 13 height 15
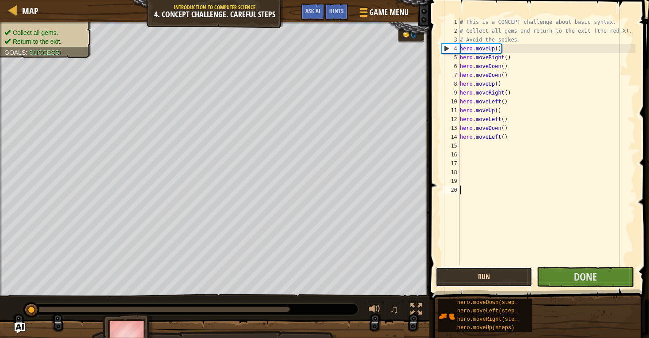
click at [464, 274] on button "Run" at bounding box center [484, 277] width 97 height 20
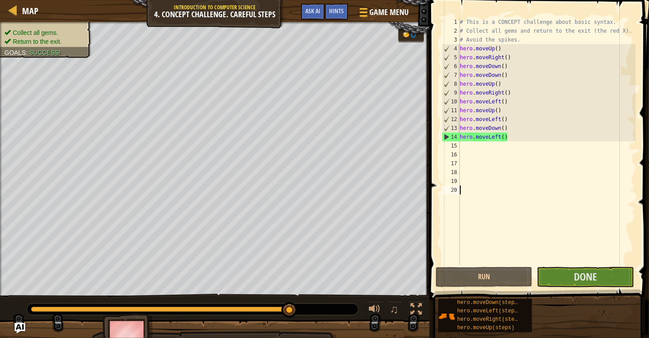
click at [594, 274] on span "Done" at bounding box center [585, 277] width 23 height 14
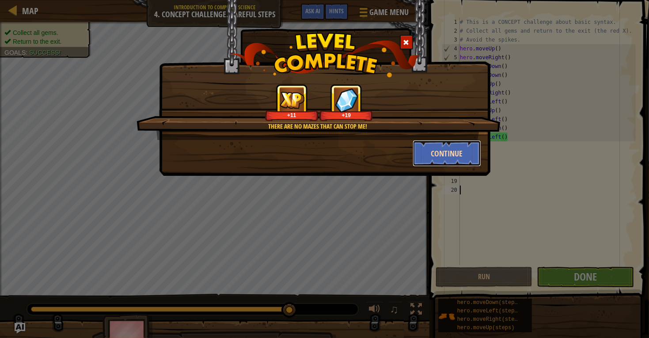
click at [467, 160] on button "Continue" at bounding box center [447, 153] width 69 height 27
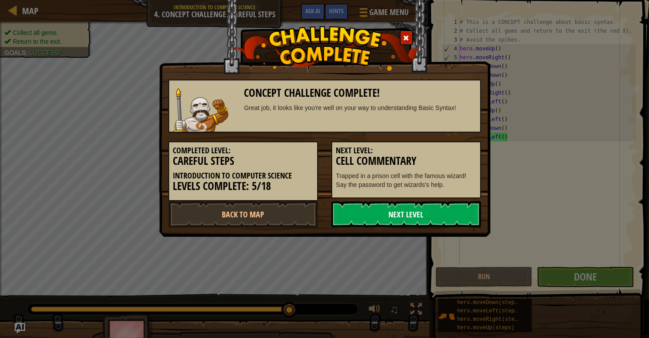
click at [388, 221] on link "Next Level" at bounding box center [406, 214] width 150 height 27
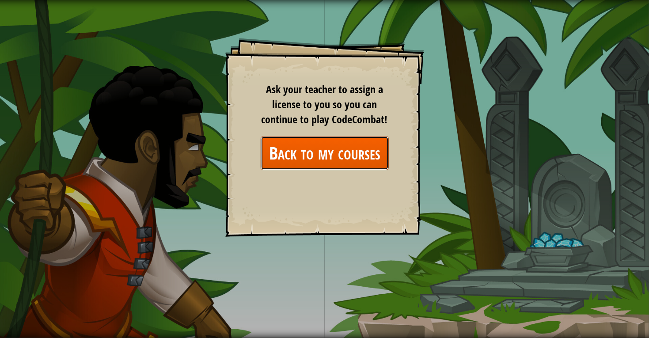
click at [363, 154] on link "Back to my courses" at bounding box center [325, 153] width 128 height 34
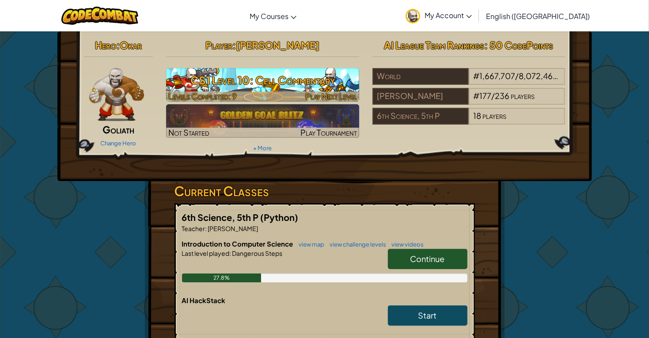
click at [320, 84] on h3 "CS1 Level 10: Cell Commentary" at bounding box center [262, 80] width 193 height 20
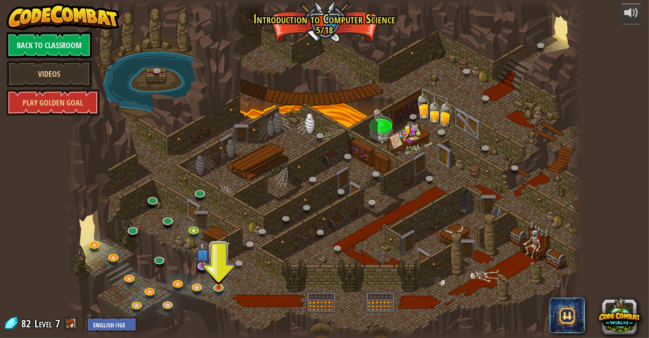
click at [324, 182] on div at bounding box center [324, 169] width 517 height 338
click at [198, 286] on link at bounding box center [198, 287] width 18 height 18
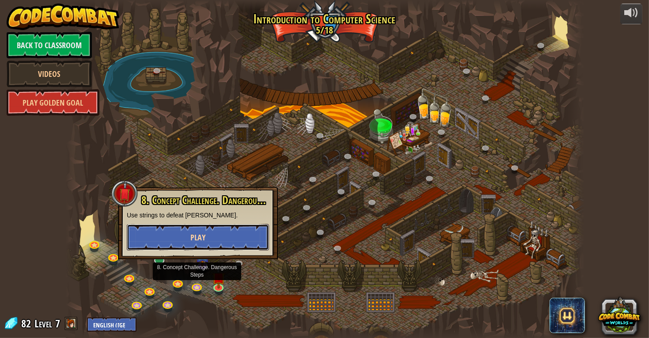
click at [221, 239] on button "Play" at bounding box center [198, 237] width 142 height 27
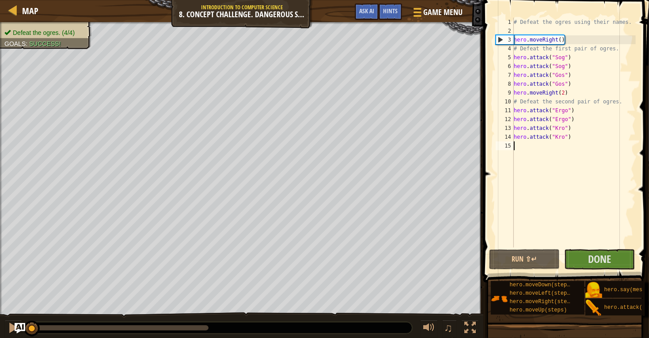
scroll to position [4, 0]
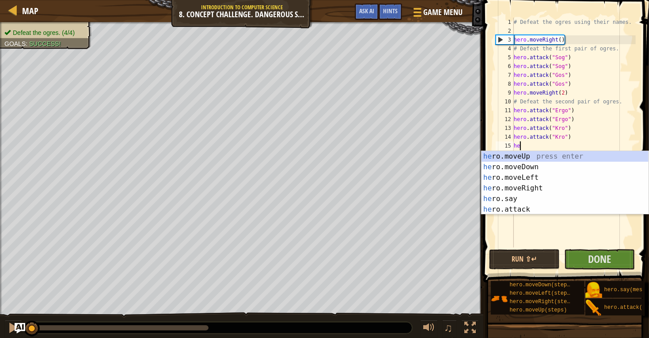
type textarea "her"
click at [541, 164] on div "her o.moveUp press enter her o.moveDown press enter her o.moveLeft press enter …" at bounding box center [565, 193] width 167 height 85
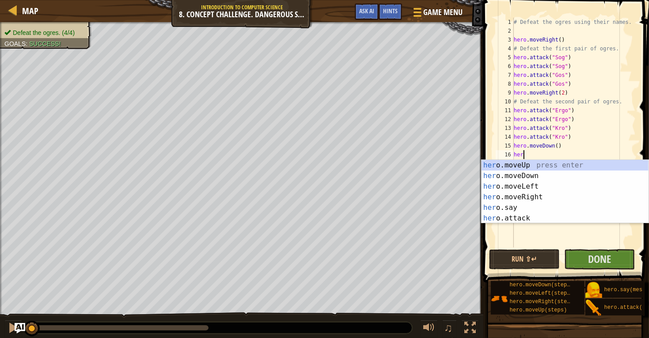
type textarea "hero"
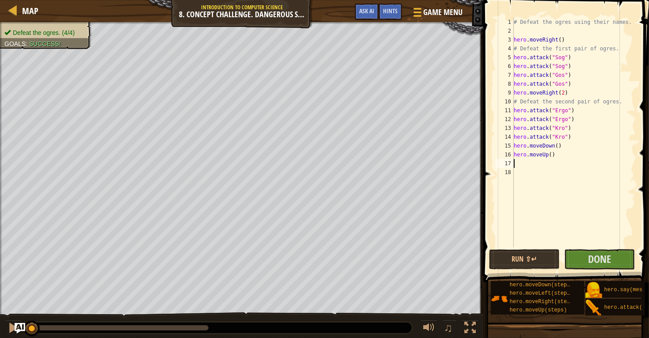
scroll to position [4, 0]
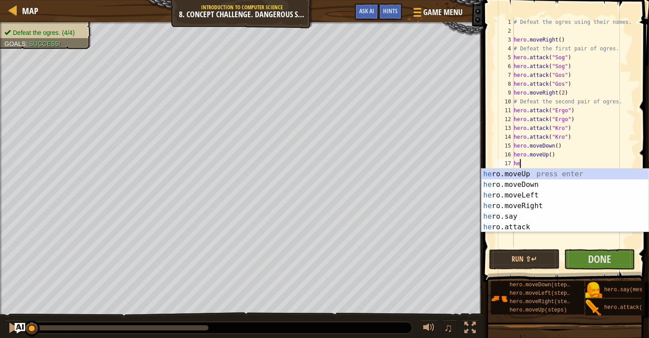
type textarea "her"
click at [526, 205] on div "her o.moveUp press enter her o.moveDown press enter her o.moveLeft press enter …" at bounding box center [565, 211] width 167 height 85
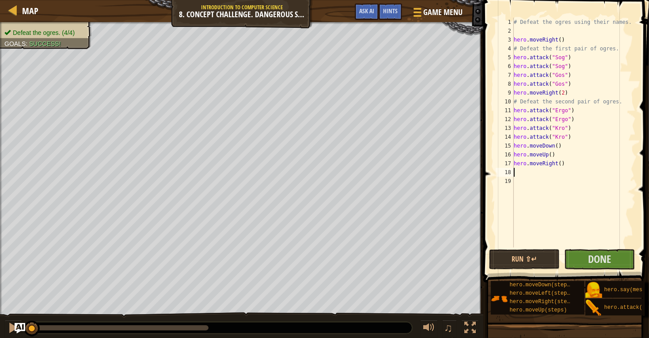
click at [559, 165] on div "# Defeat the ogres using their names. hero . moveRight ( ) # Defeat the first p…" at bounding box center [574, 142] width 124 height 248
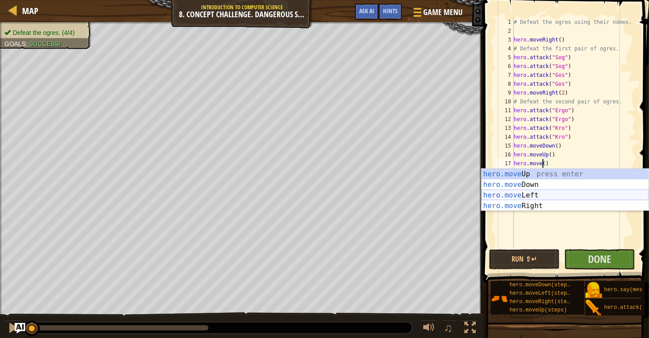
click at [567, 192] on div "hero.move Up press enter hero.move Down press enter hero.move Left press enter …" at bounding box center [565, 201] width 167 height 64
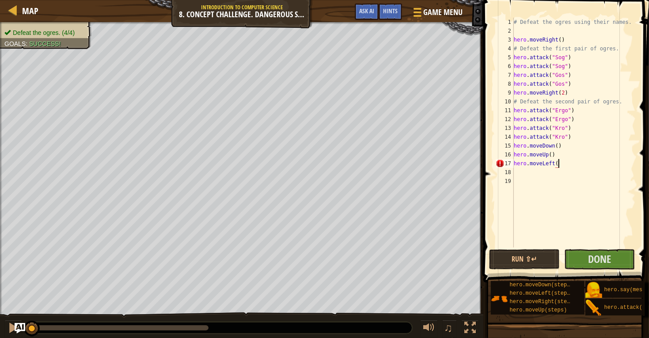
scroll to position [4, 3]
type textarea "hero.moveLeft(2)"
click at [514, 169] on div "18" at bounding box center [505, 172] width 18 height 9
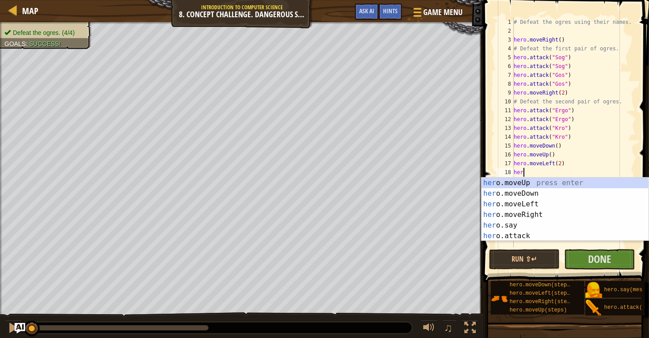
scroll to position [4, 0]
click at [506, 229] on div "hero .moveUp press enter hero .moveDown press enter hero .moveLeft press enter …" at bounding box center [565, 220] width 167 height 85
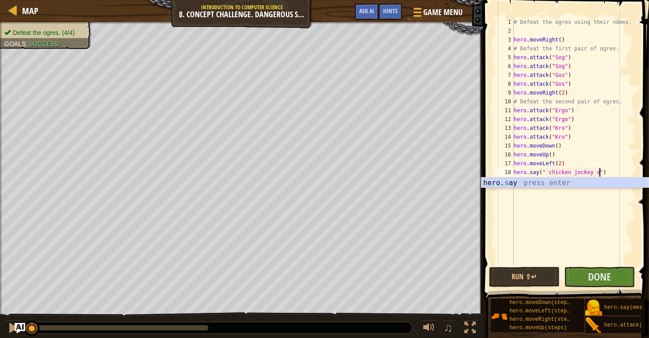
scroll to position [4, 7]
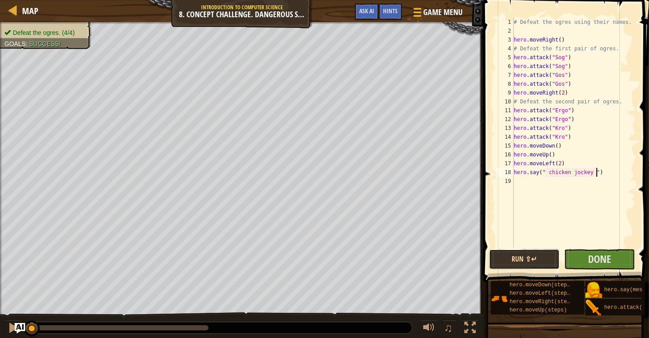
click at [537, 263] on button "Run ⇧↵" at bounding box center [524, 259] width 71 height 20
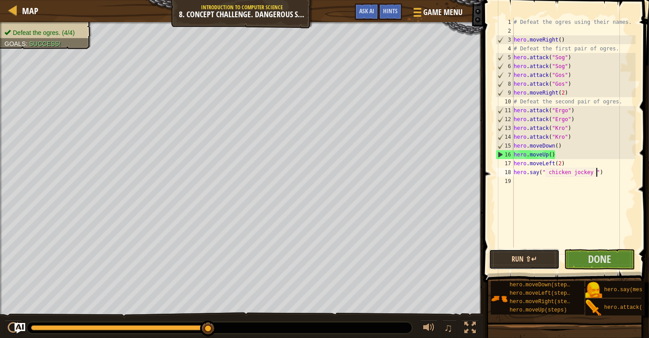
click at [535, 260] on button "Run ⇧↵" at bounding box center [524, 259] width 71 height 20
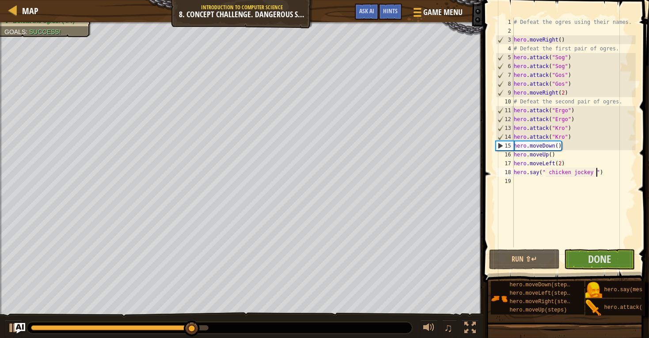
type textarea "hero.say(" chicken jockey ")"
